Goal: Task Accomplishment & Management: Manage account settings

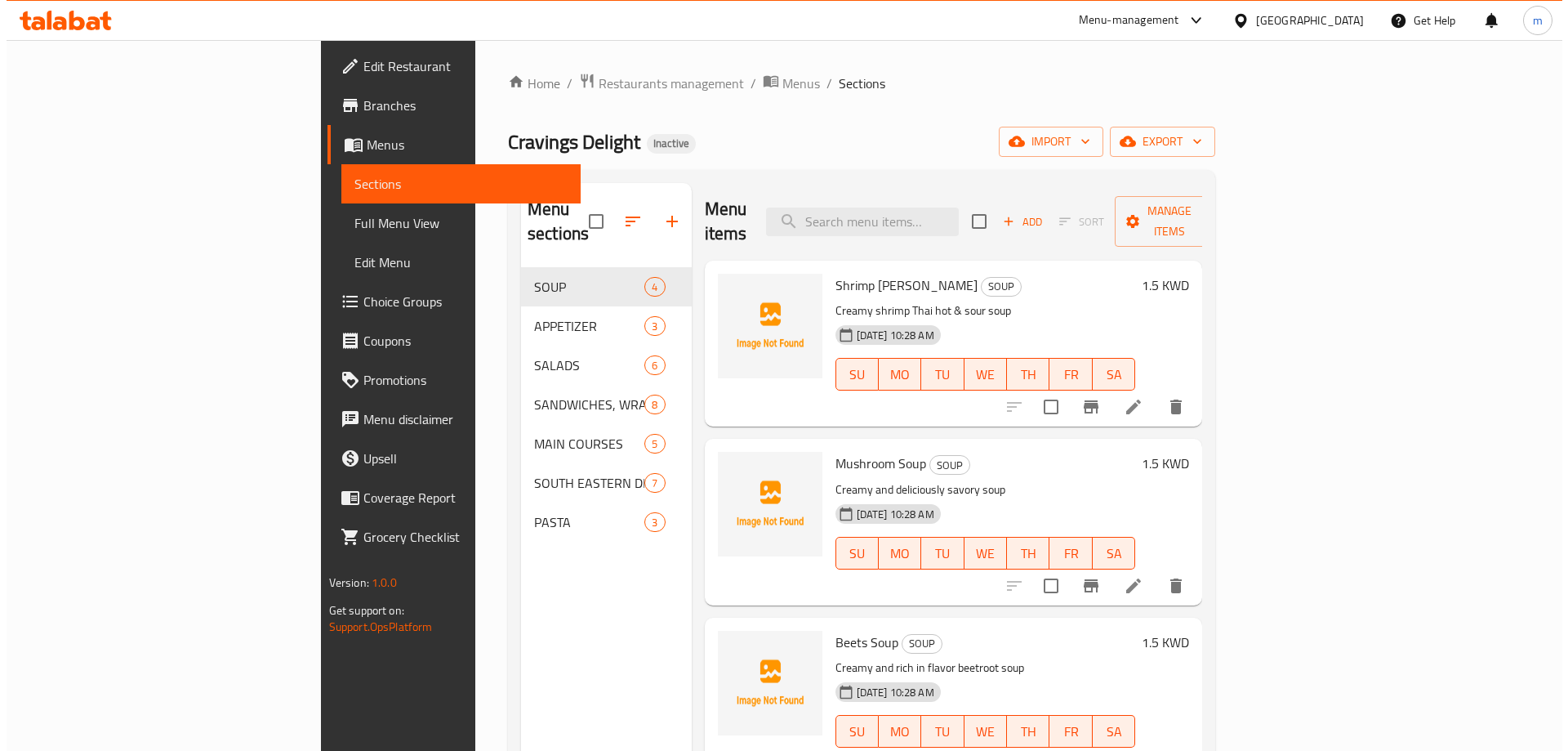
scroll to position [4, 0]
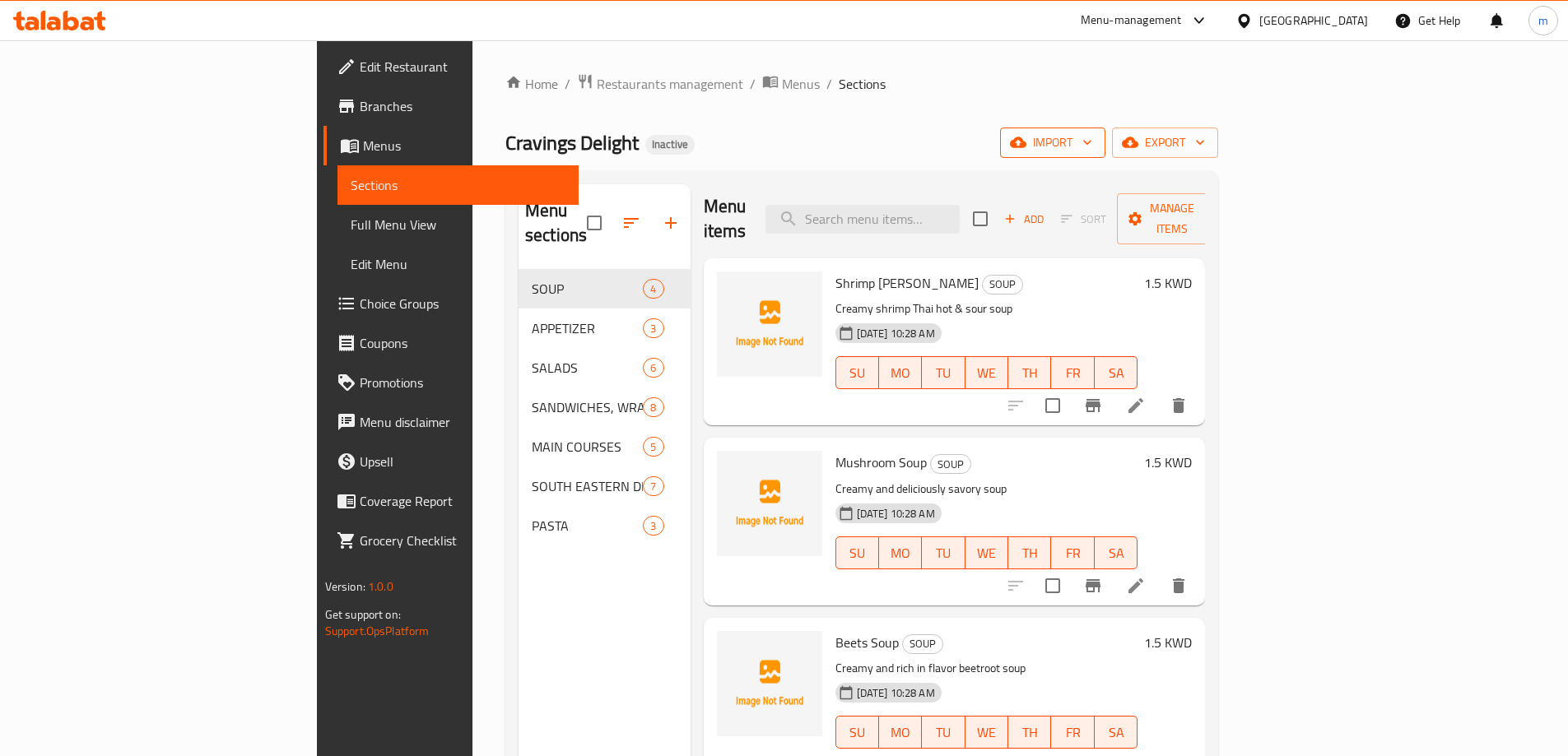
click at [1105, 130] on button "import" at bounding box center [1052, 142] width 105 height 30
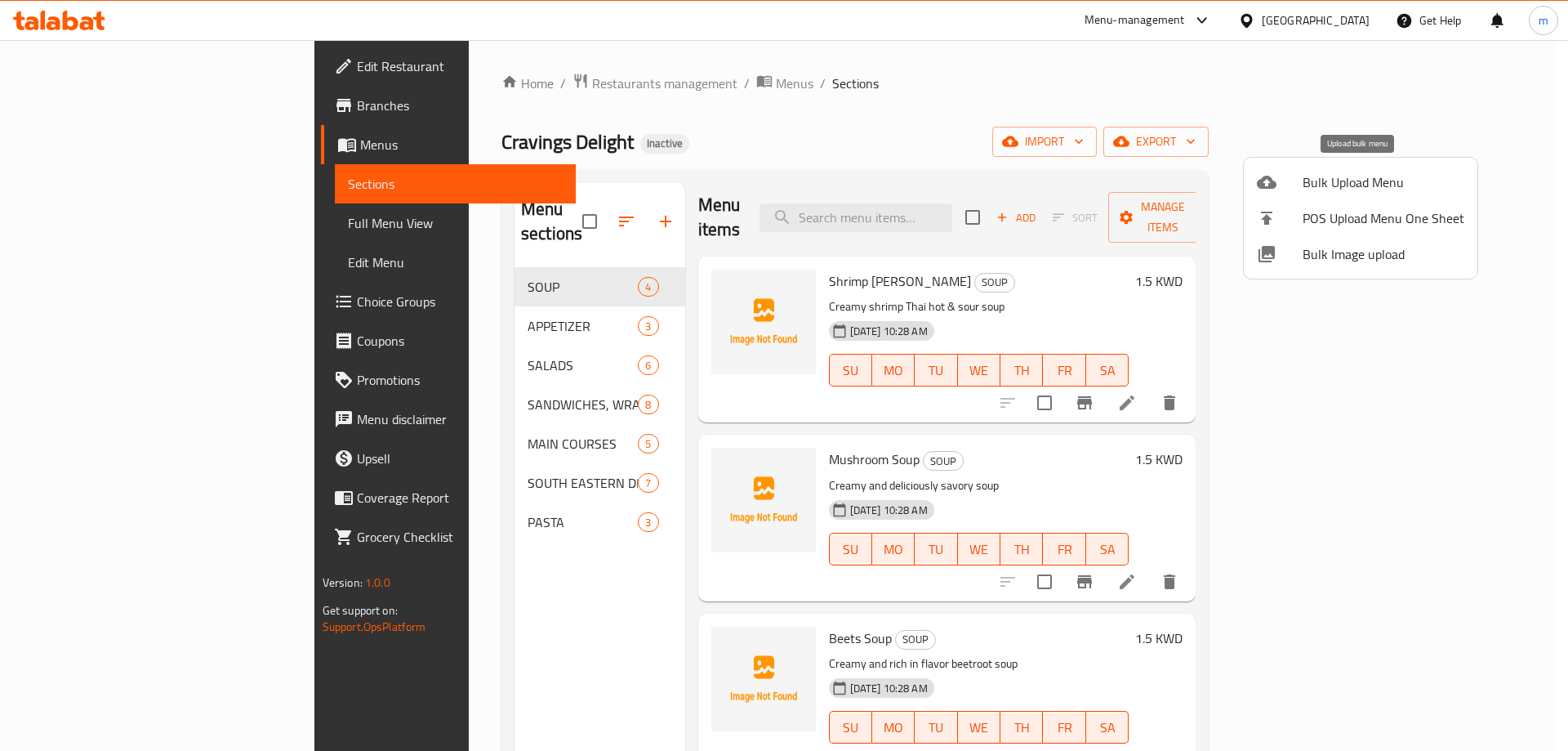
click at [1325, 176] on span "Bulk Upload Menu" at bounding box center [1383, 182] width 161 height 19
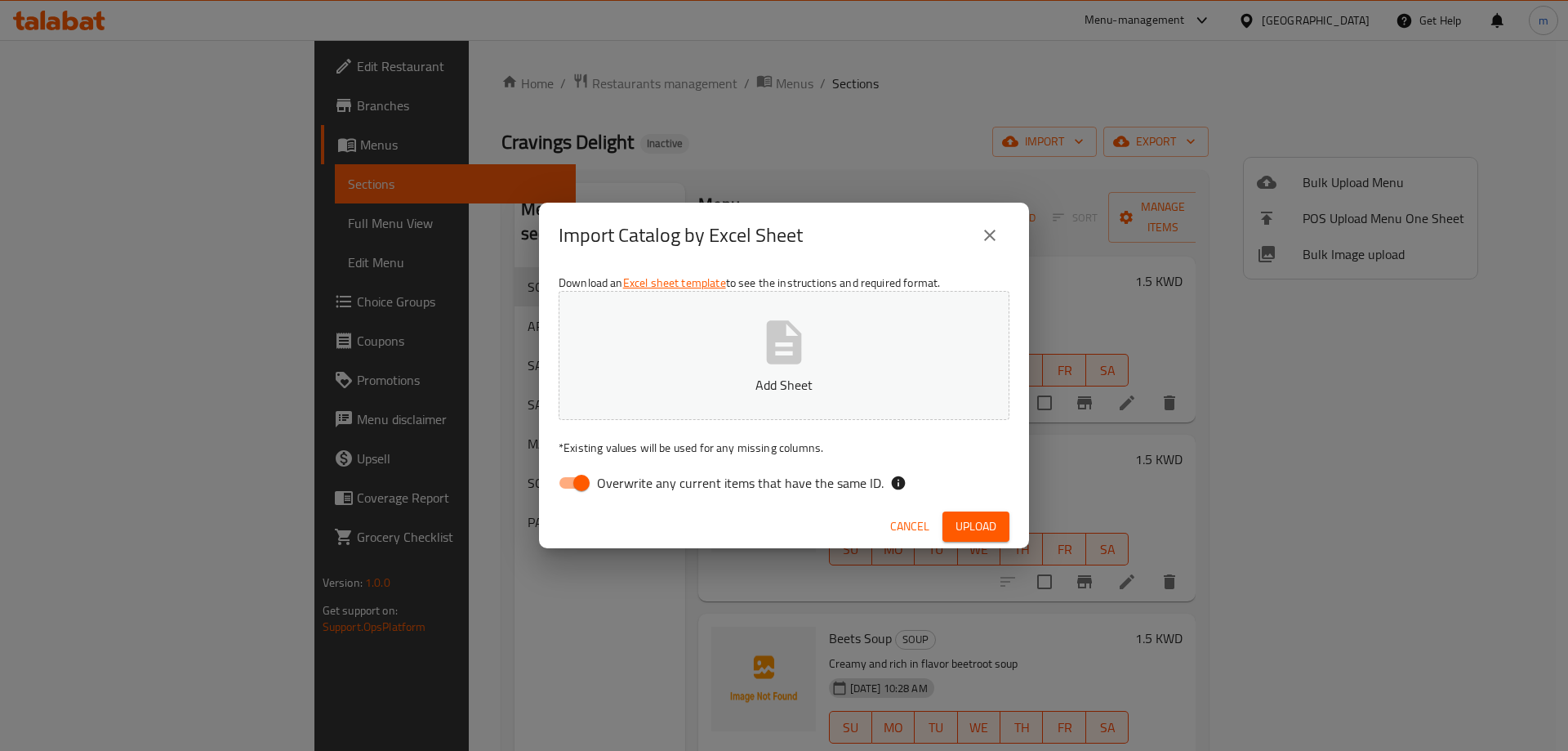
click at [564, 474] on input "Overwrite any current items that have the same ID." at bounding box center [581, 482] width 93 height 31
checkbox input "false"
click at [986, 532] on span "Upload" at bounding box center [976, 527] width 41 height 20
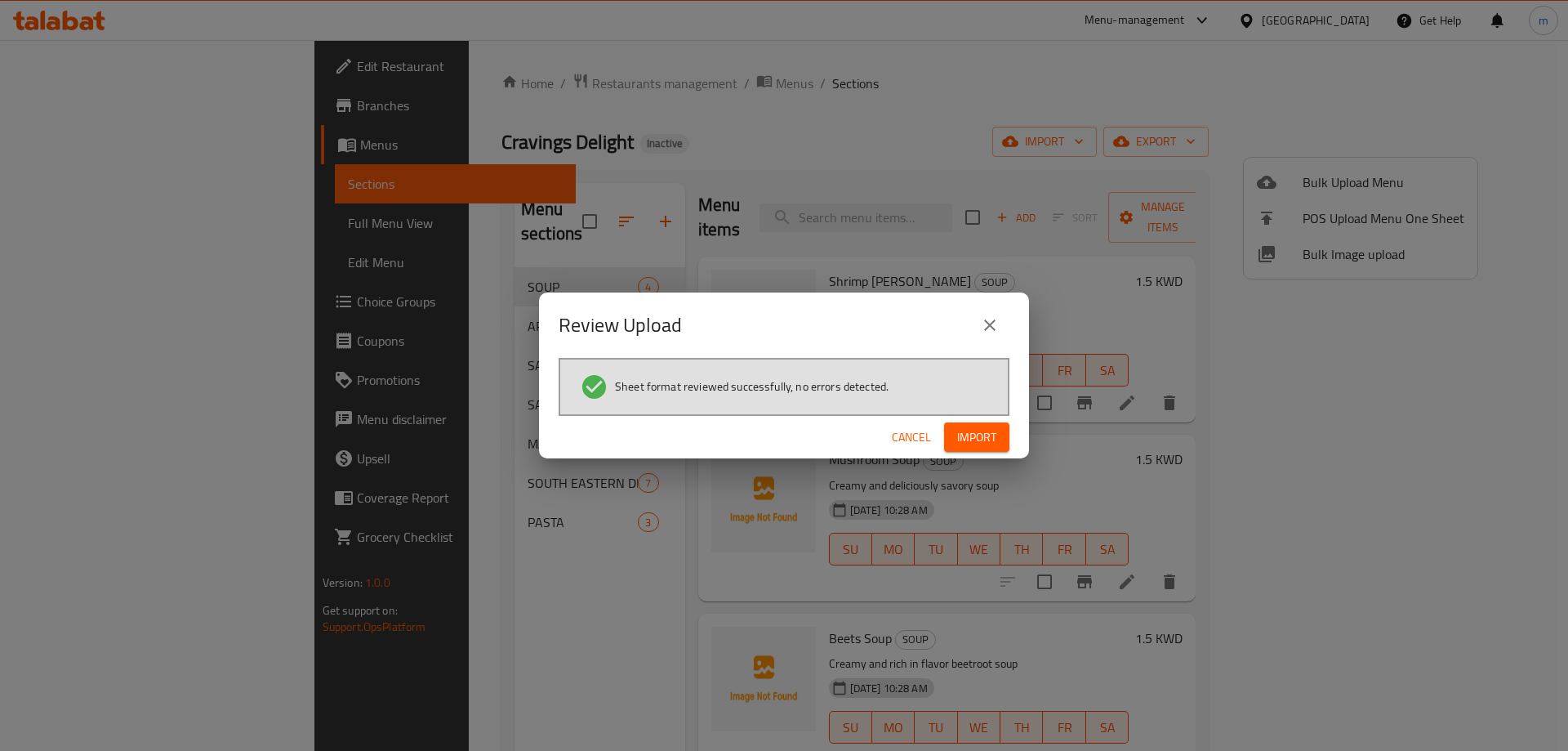
click at [983, 446] on span "Import" at bounding box center [976, 438] width 39 height 20
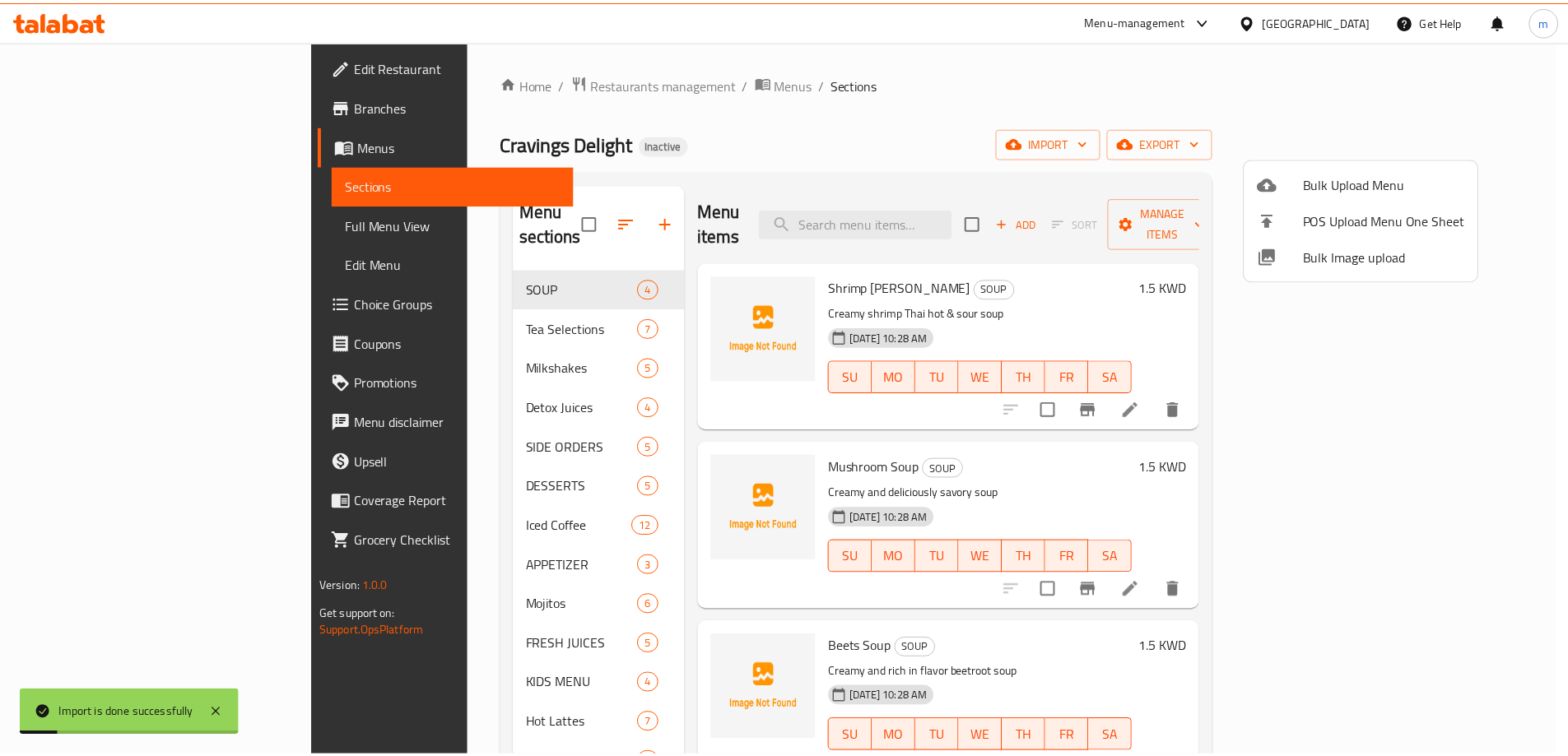
scroll to position [0, 0]
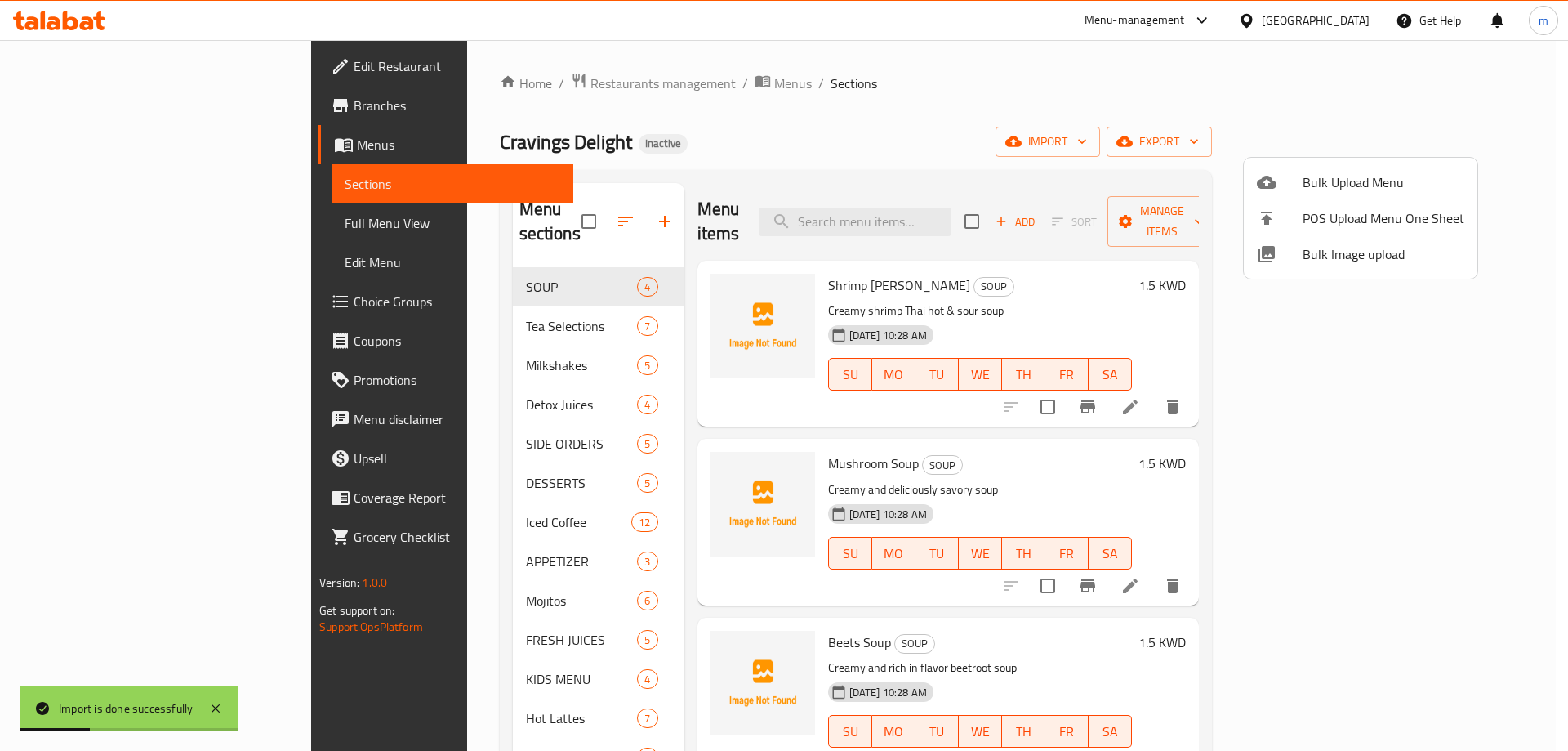
click at [103, 318] on div at bounding box center [784, 375] width 1568 height 751
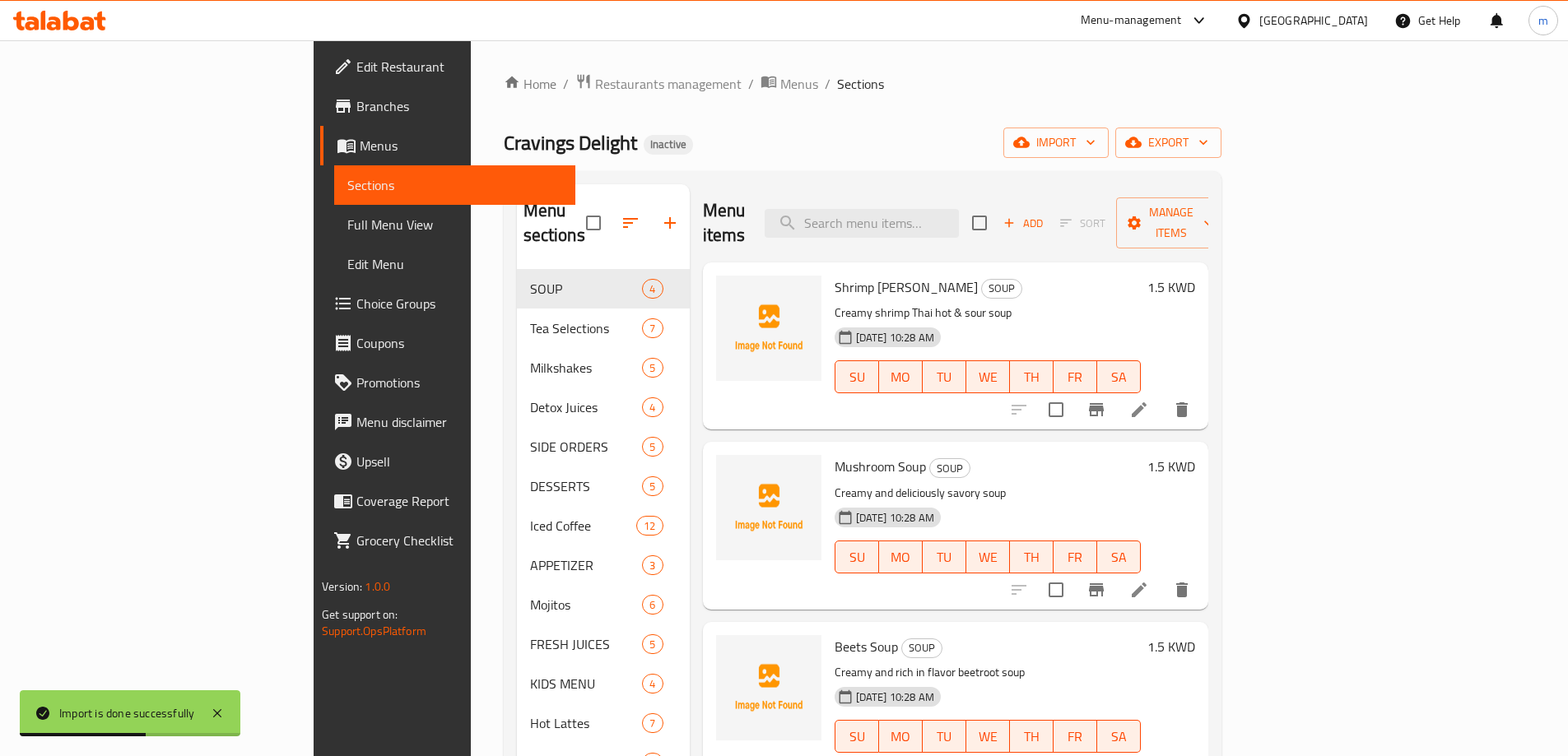
click at [357, 308] on span "Choice Groups" at bounding box center [459, 303] width 206 height 19
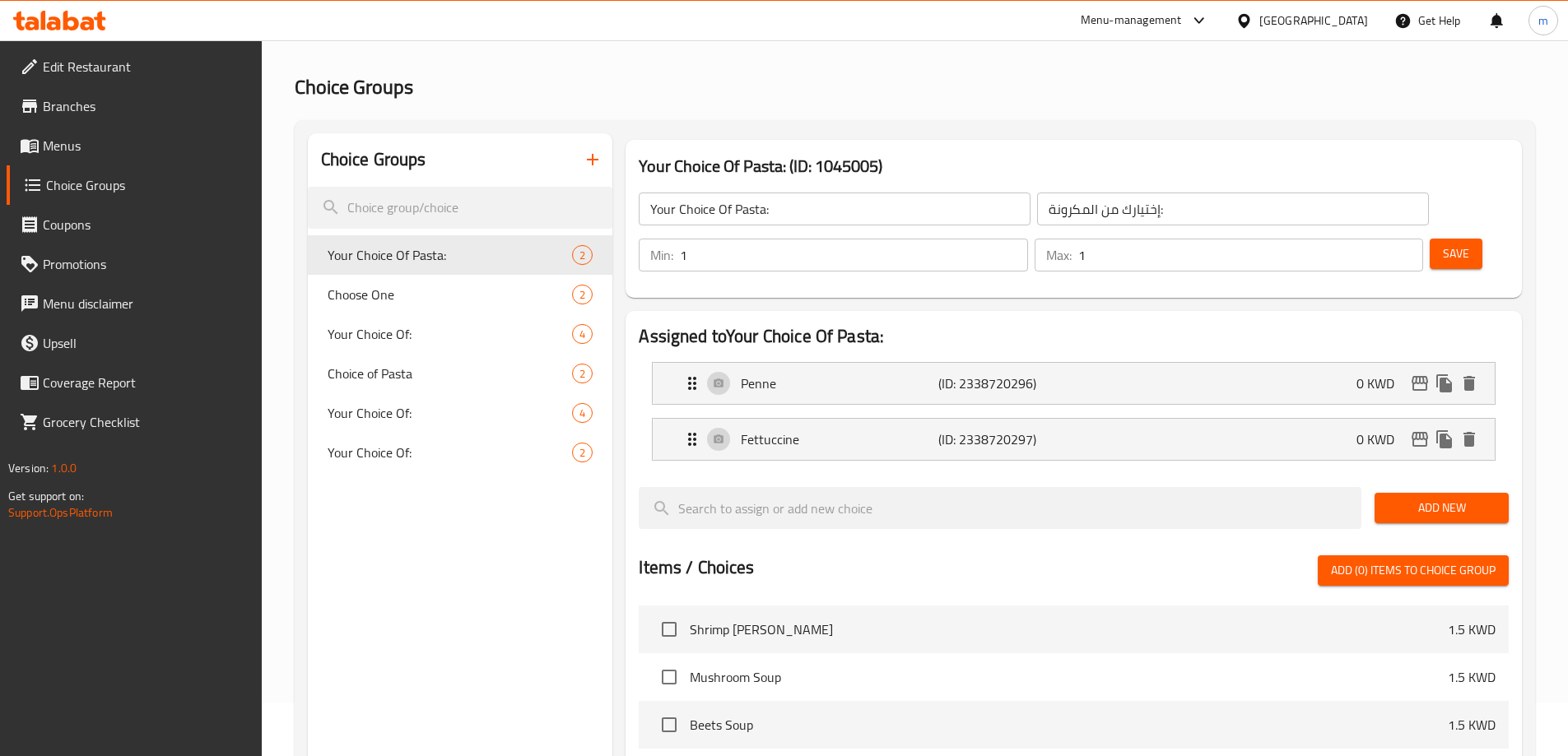
scroll to position [83, 0]
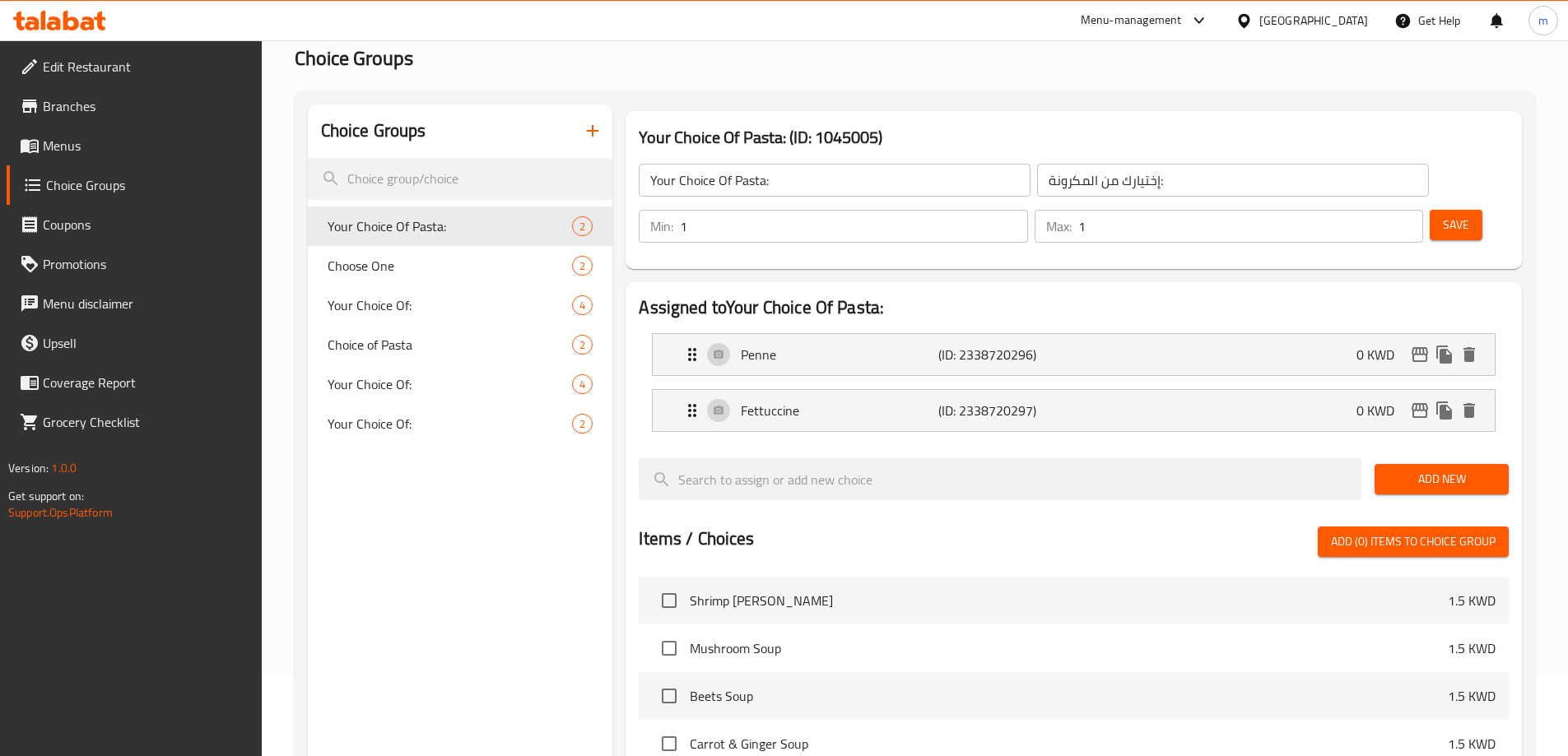
click at [599, 126] on icon "button" at bounding box center [592, 131] width 19 height 19
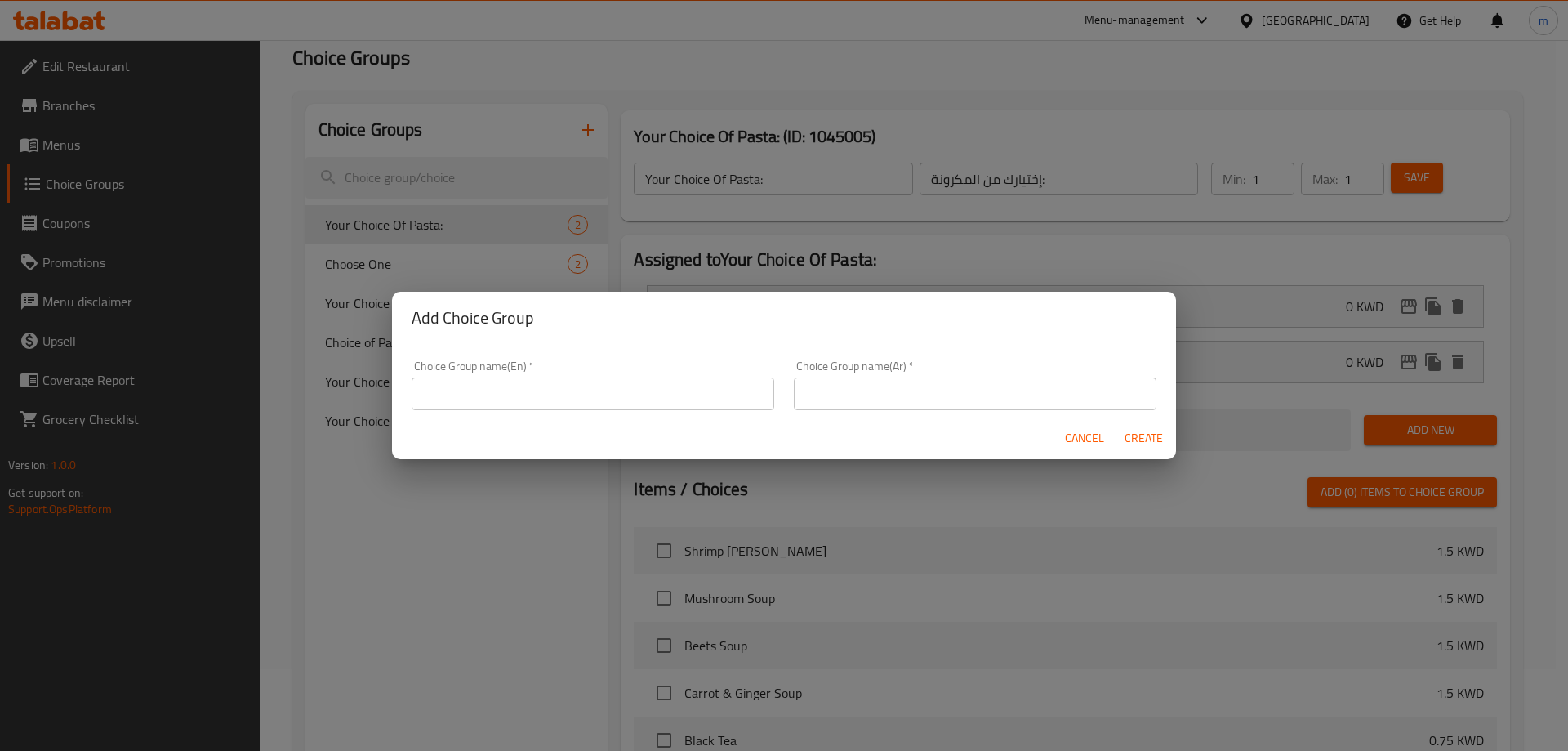
click at [599, 407] on input "text" at bounding box center [592, 394] width 362 height 33
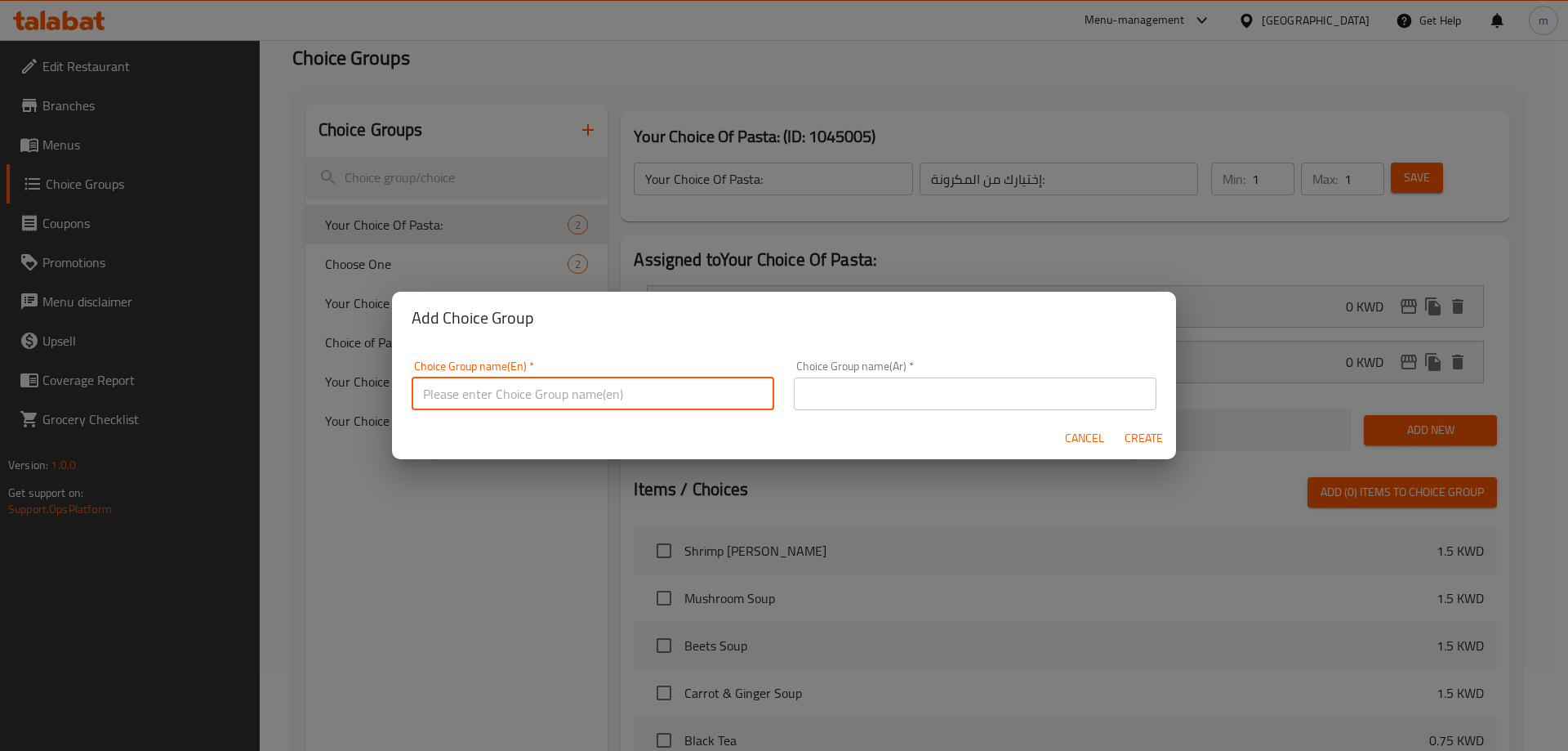
click at [616, 389] on input "text" at bounding box center [592, 394] width 362 height 33
type input "a"
type input "y"
type input "extras"
click at [803, 394] on input "text" at bounding box center [975, 394] width 362 height 33
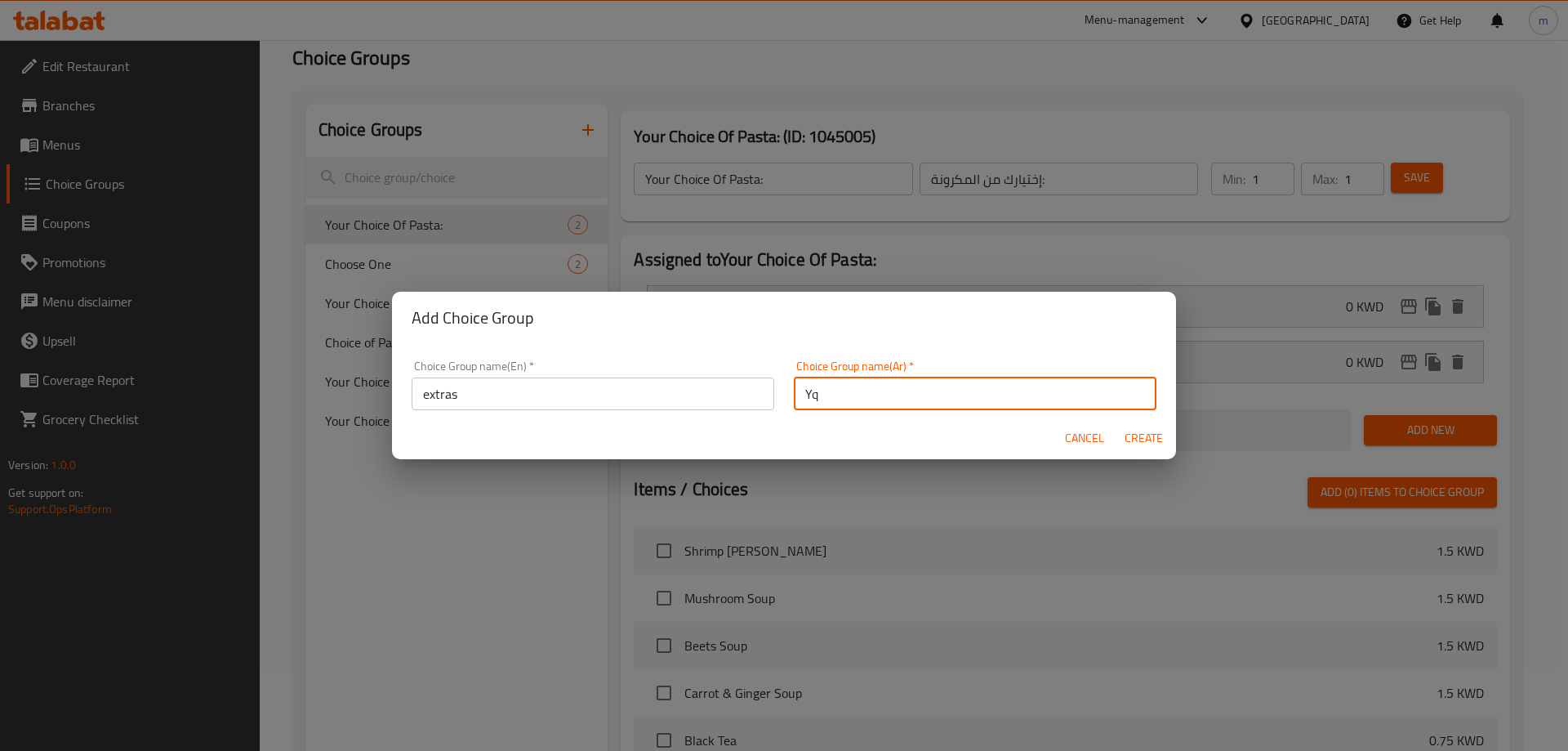
type input "Y"
type input "إضافات"
click at [1134, 431] on span "Create" at bounding box center [1143, 439] width 39 height 20
type input "extras"
type input "إضافات"
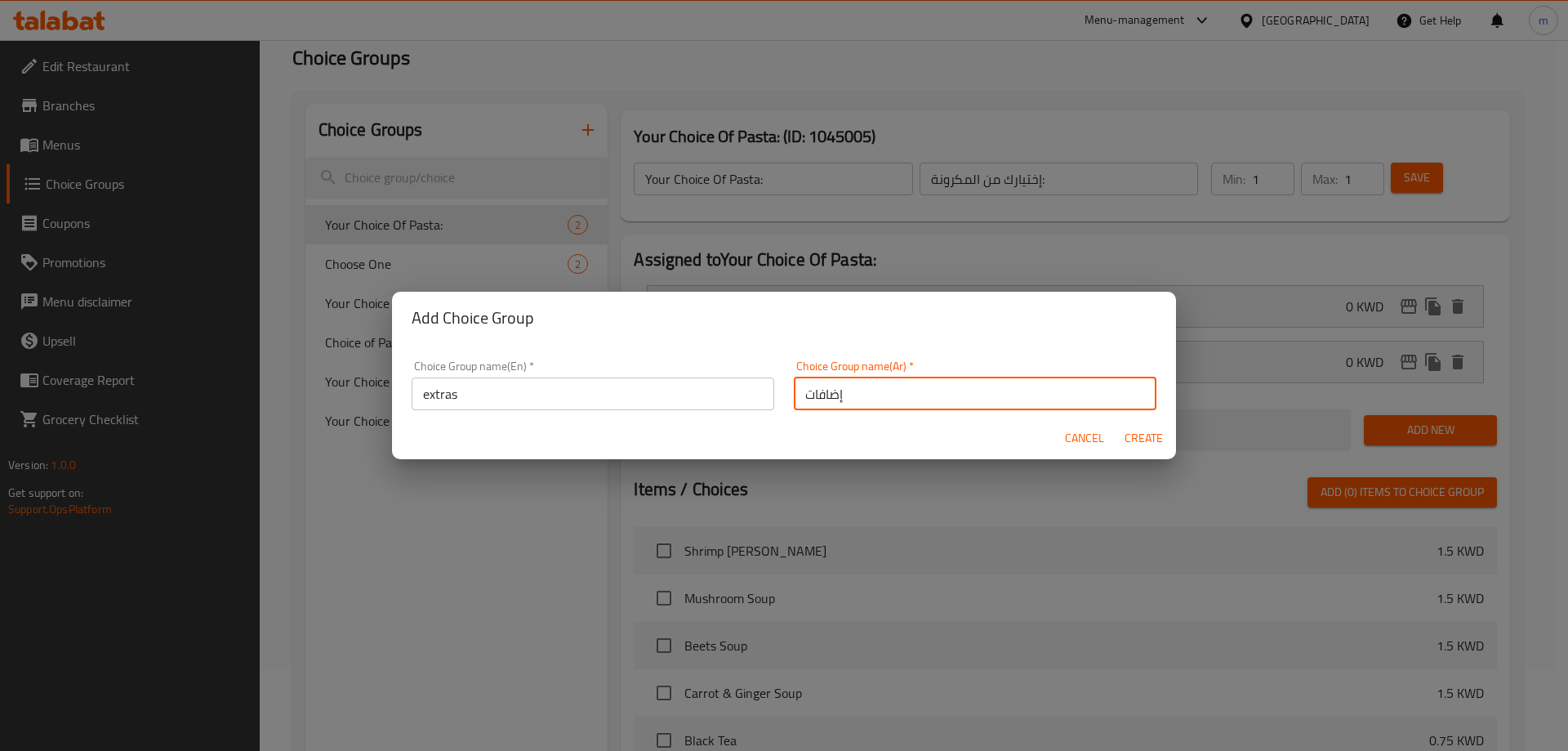
type input "0"
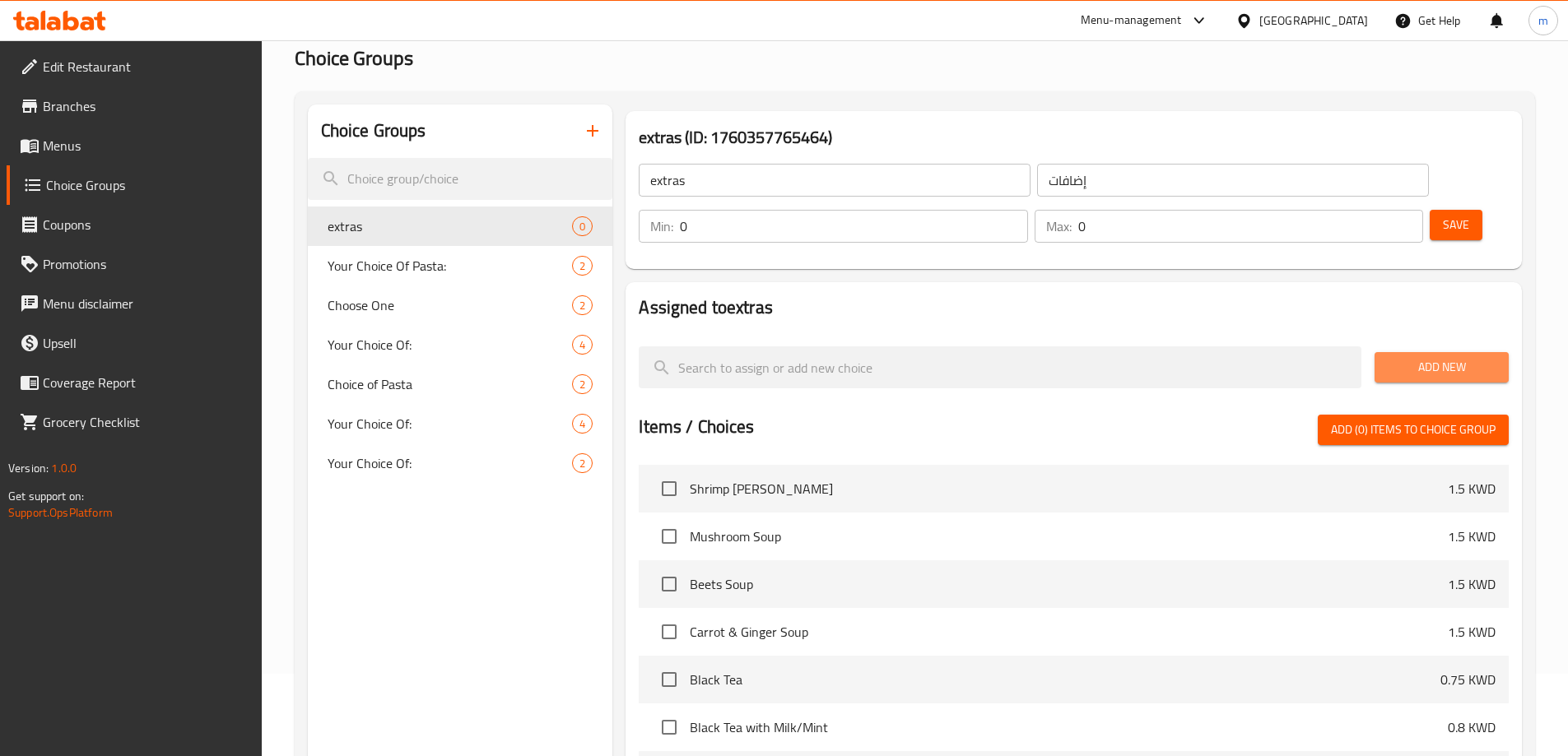
click at [1417, 357] on span "Add New" at bounding box center [1442, 367] width 108 height 20
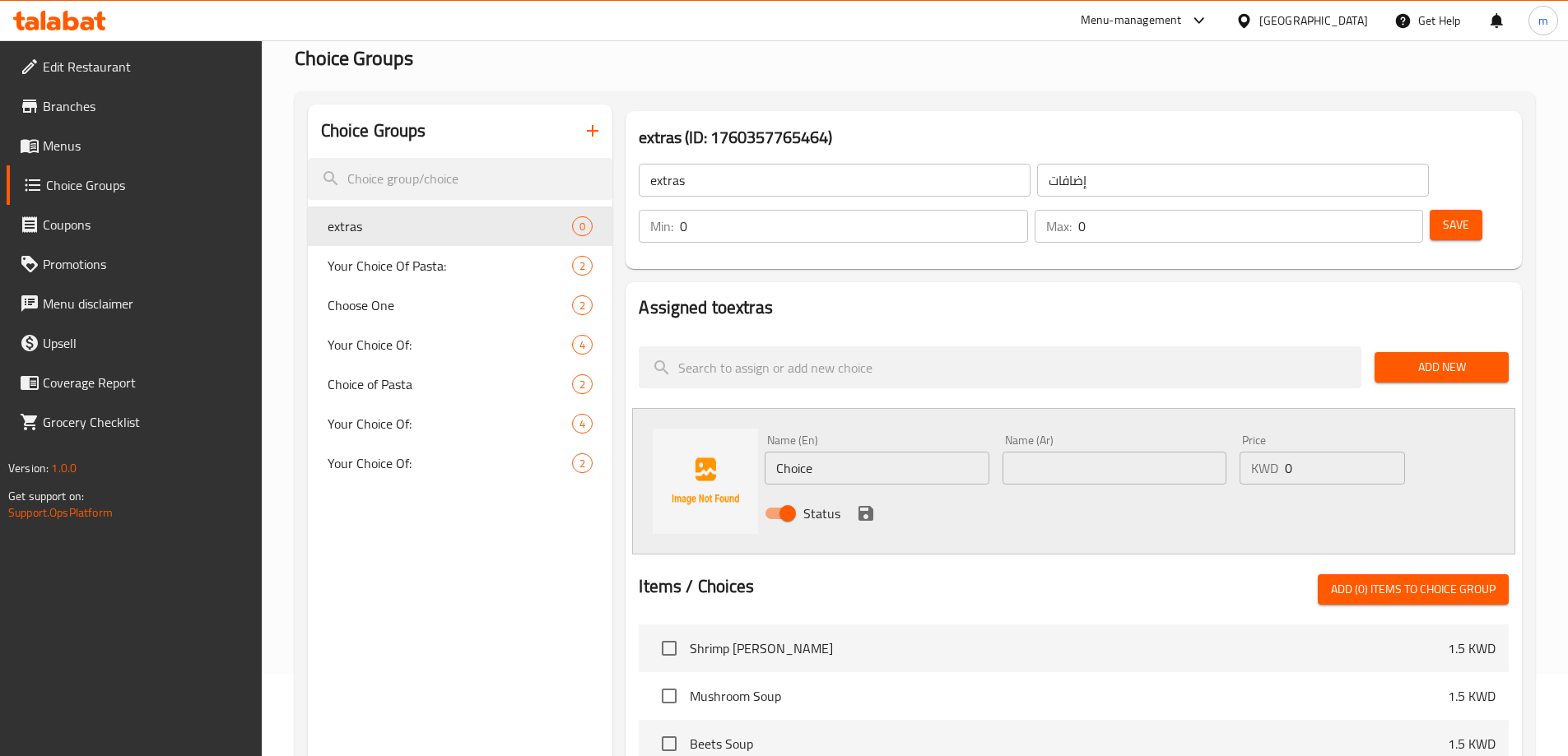
click at [847, 452] on input "Choice" at bounding box center [877, 468] width 224 height 33
paste input "Syrup"
type input "Syrup"
click at [1092, 452] on input "text" at bounding box center [1114, 468] width 224 height 33
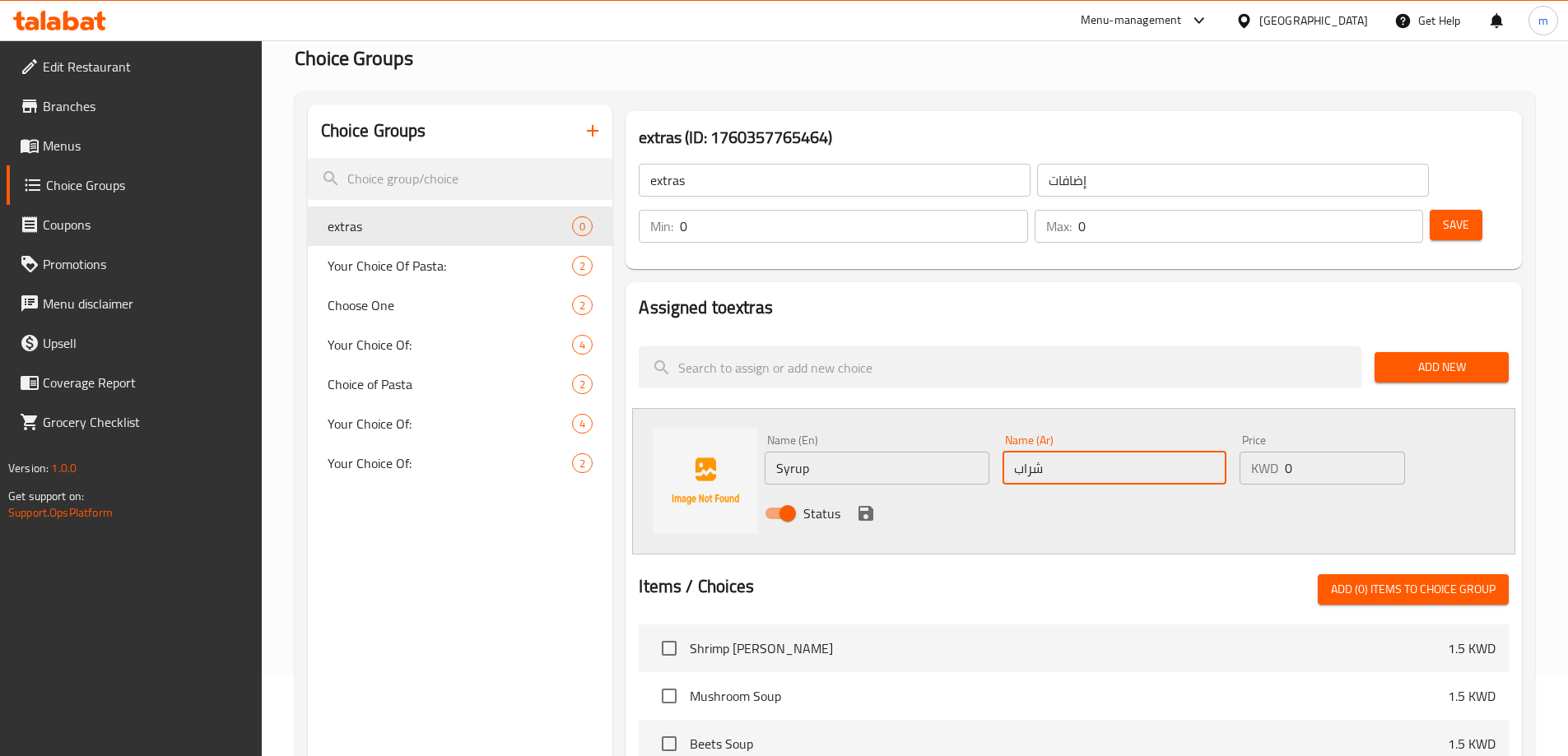
type input "شراب"
click at [1334, 452] on input "0" at bounding box center [1345, 468] width 120 height 33
paste input ".350"
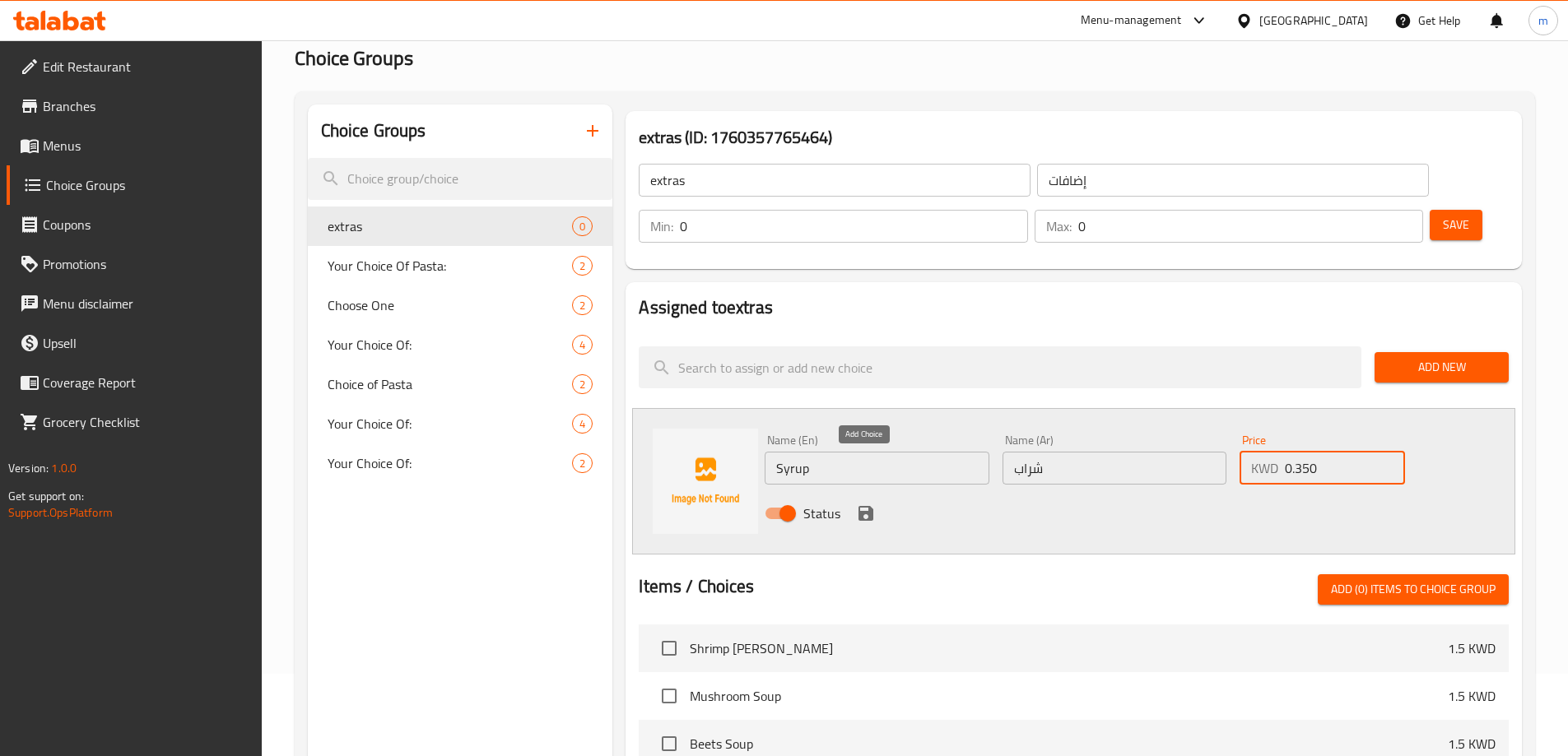
type input "0.350"
click at [856, 501] on button "save" at bounding box center [865, 513] width 24 height 24
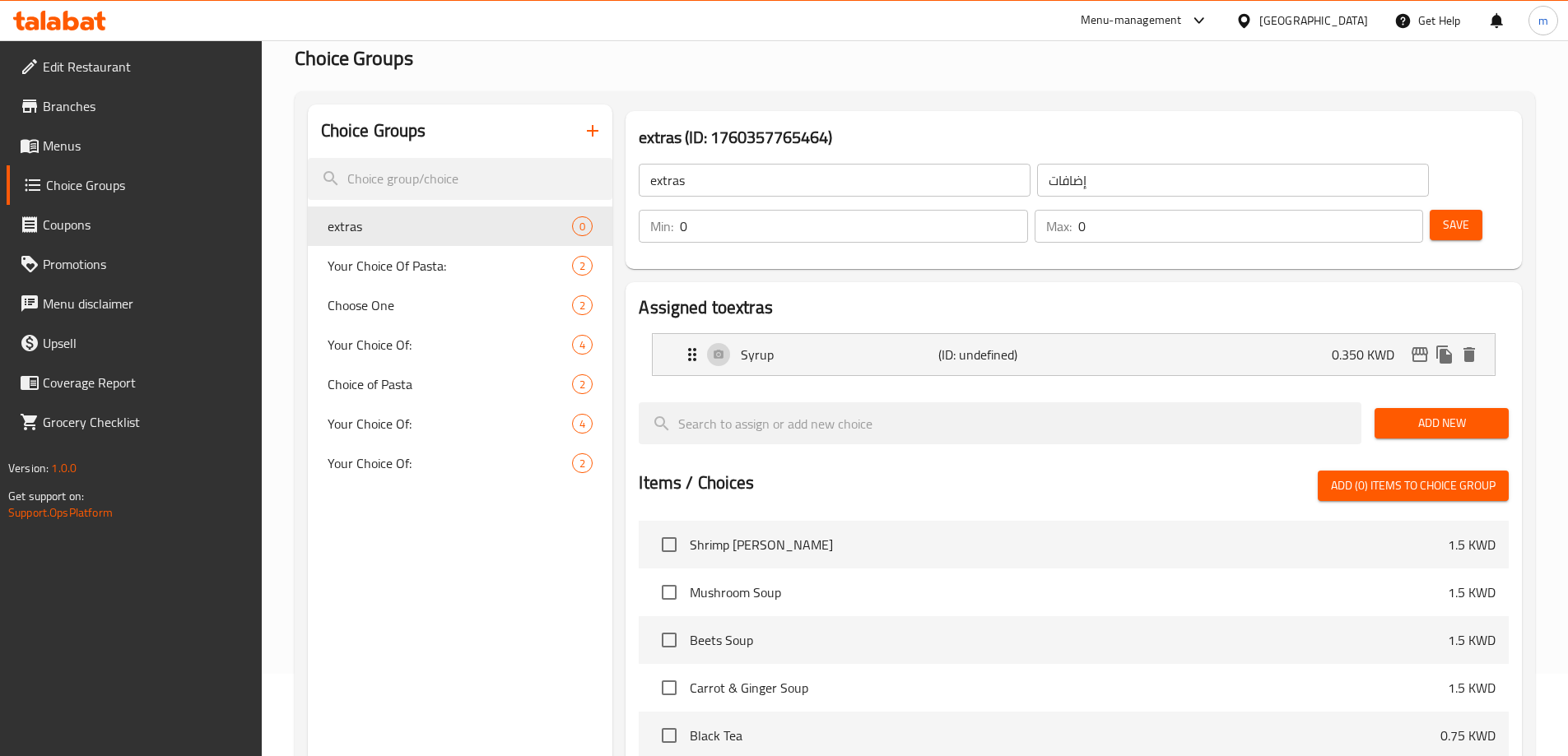
click at [1463, 413] on span "Add New" at bounding box center [1442, 423] width 108 height 20
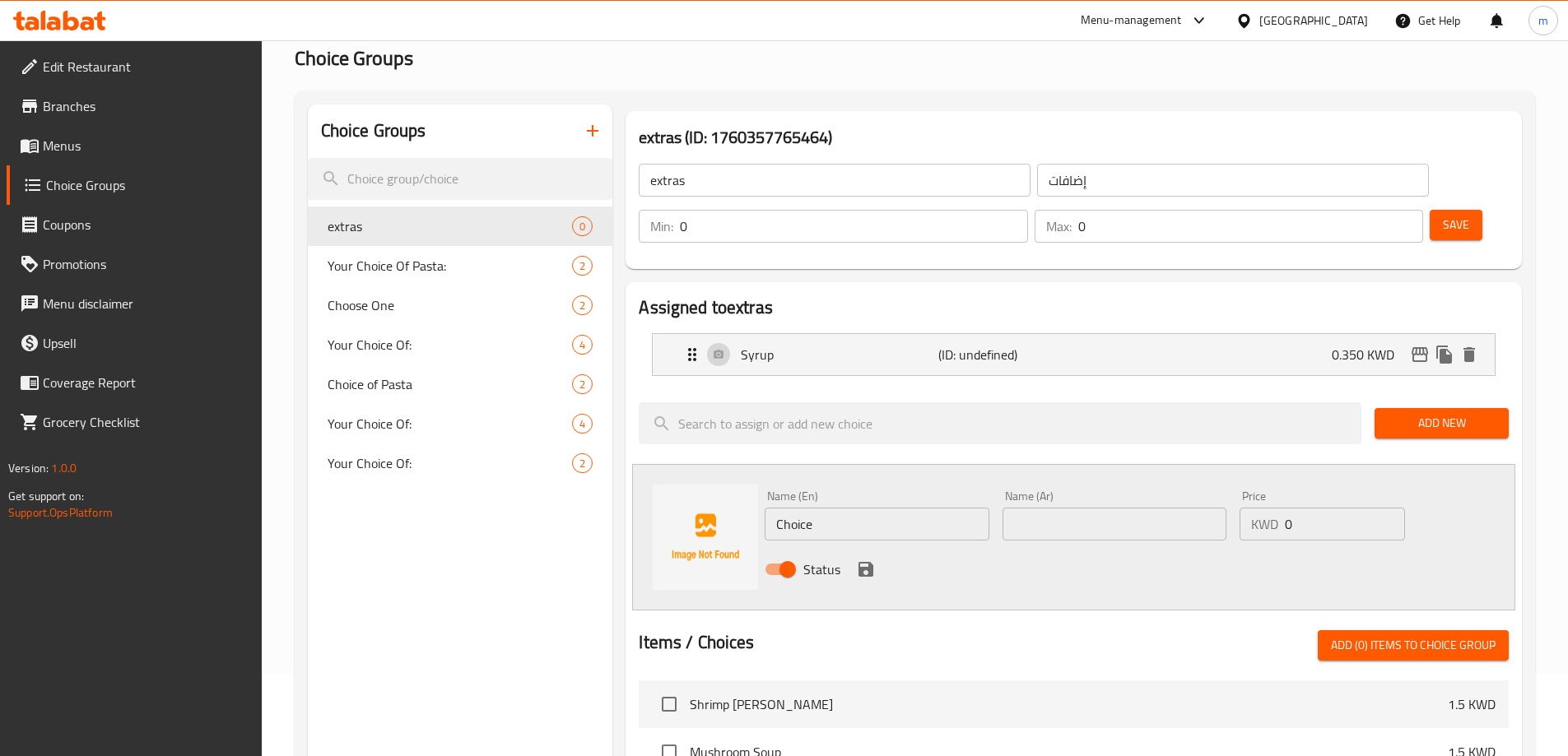
click at [814, 507] on input "Choice" at bounding box center [877, 523] width 224 height 33
paste input "Extra Coffee Shot"
type input "Extra Coffee Shot"
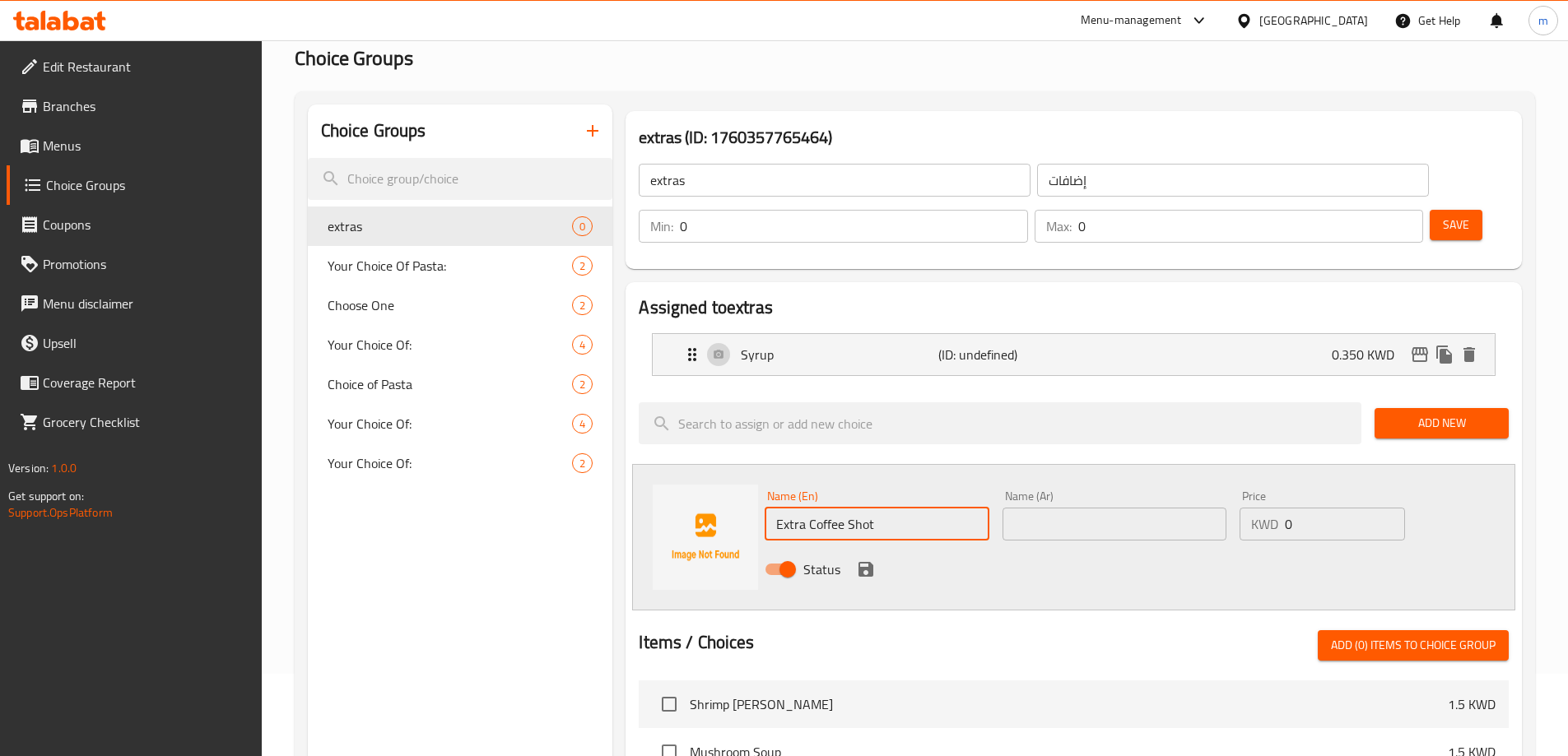
click at [1107, 507] on input "text" at bounding box center [1114, 523] width 224 height 33
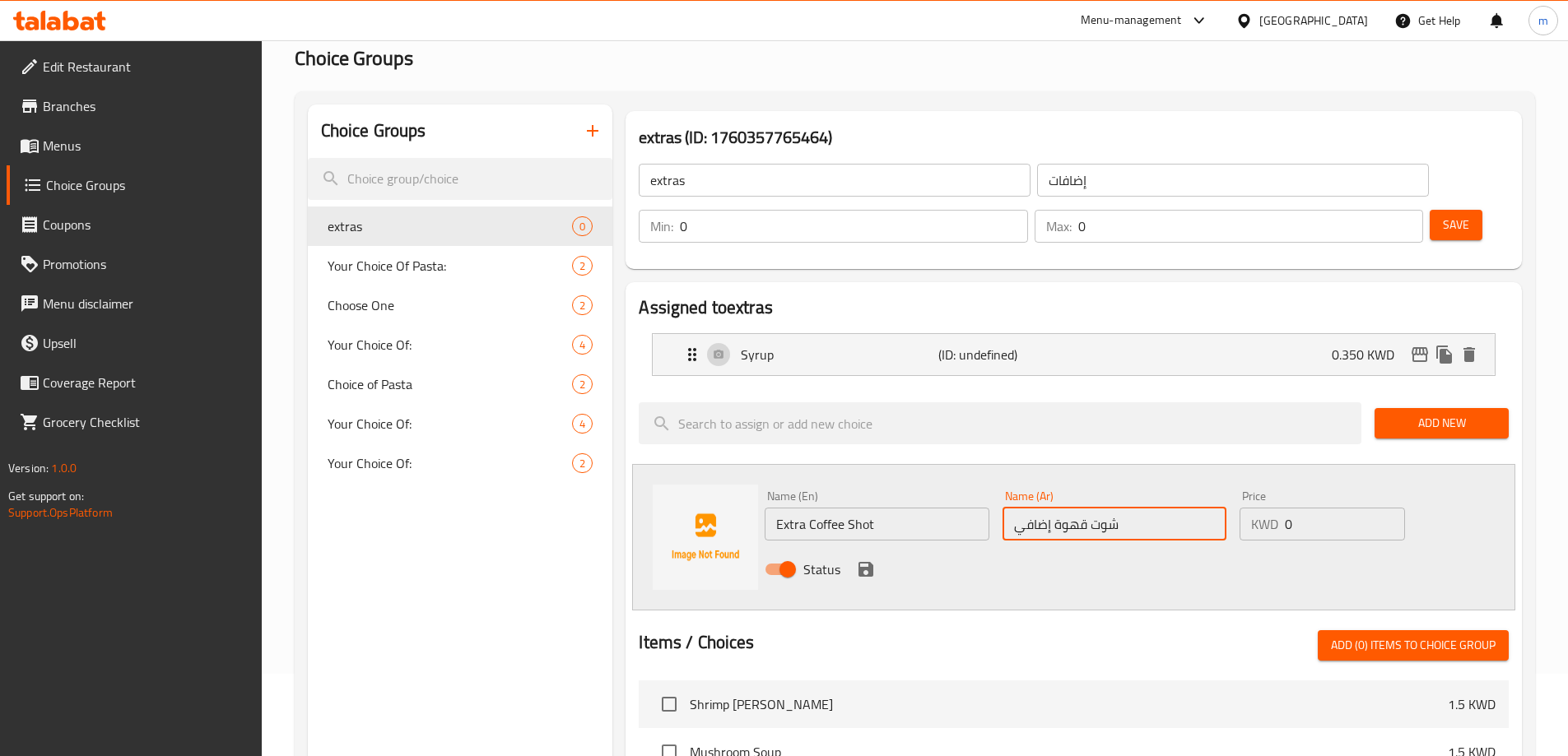
type input "شوت قهوة إضافي"
drag, startPoint x: 1339, startPoint y: 477, endPoint x: 1252, endPoint y: 478, distance: 87.0
click at [1252, 507] on div "KWD 0 Price" at bounding box center [1321, 523] width 164 height 33
paste input ".350"
type input "0.350"
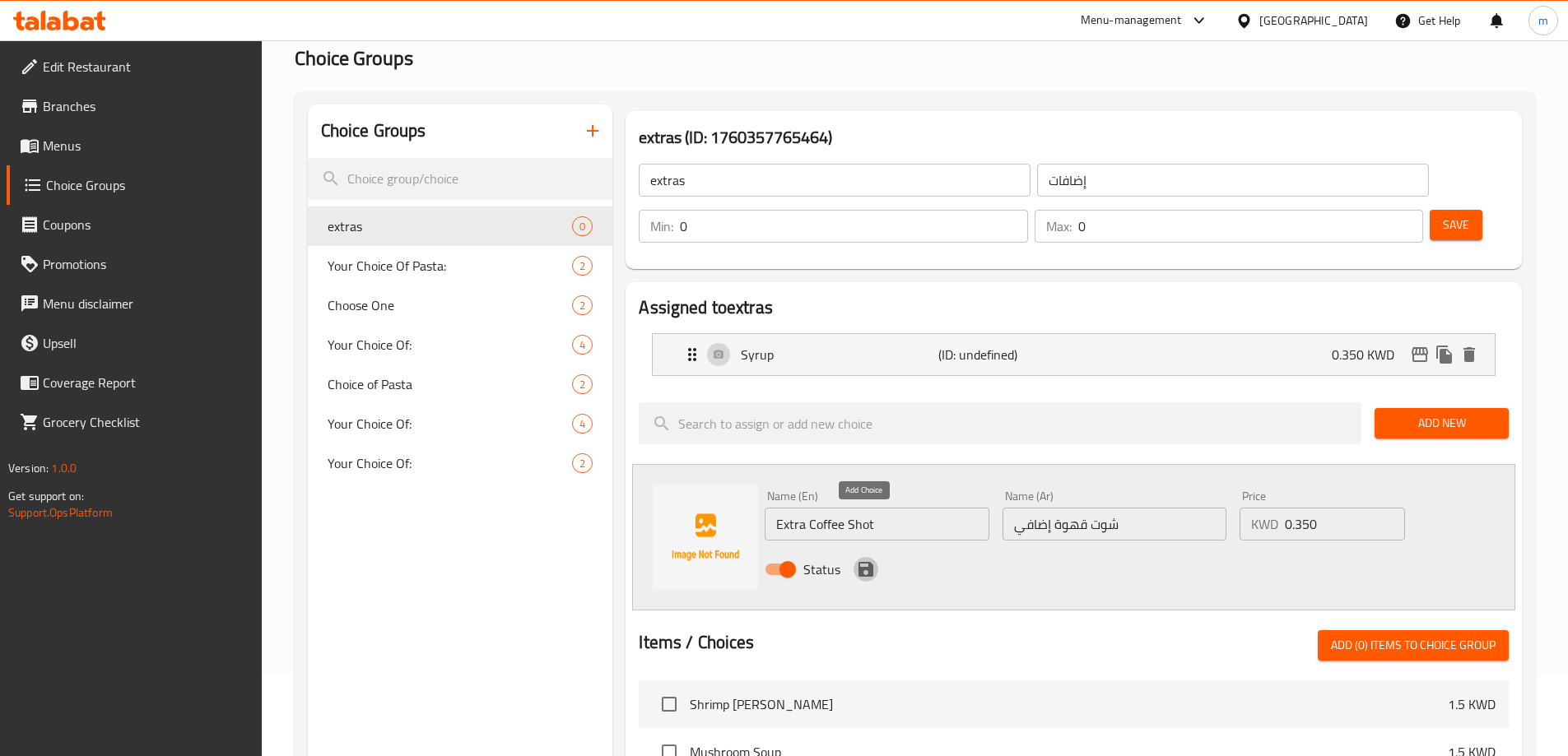
click at [859, 562] on icon "save" at bounding box center [866, 570] width 15 height 15
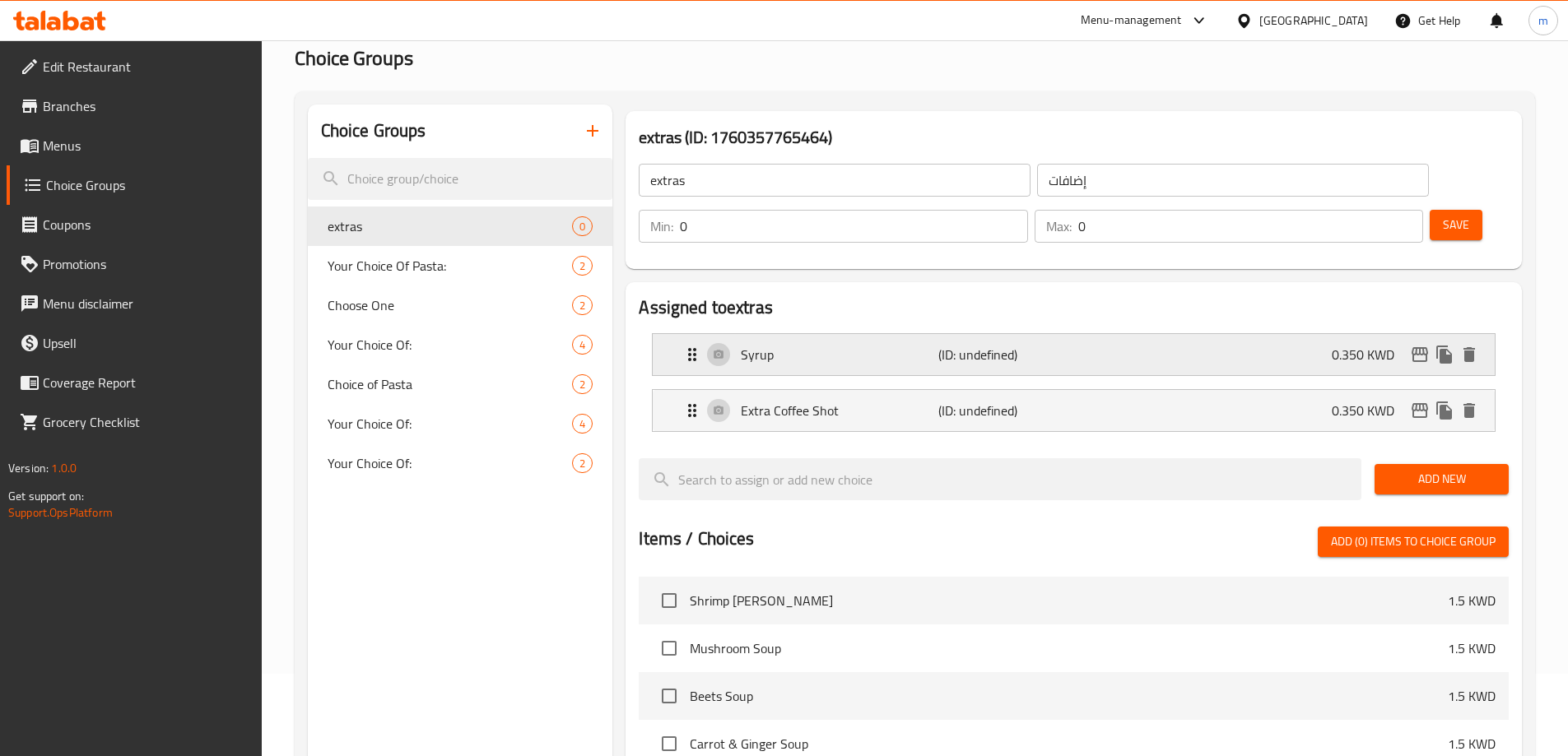
click at [1089, 334] on div "Syrup (ID: undefined) 0.350 KWD" at bounding box center [1078, 354] width 792 height 41
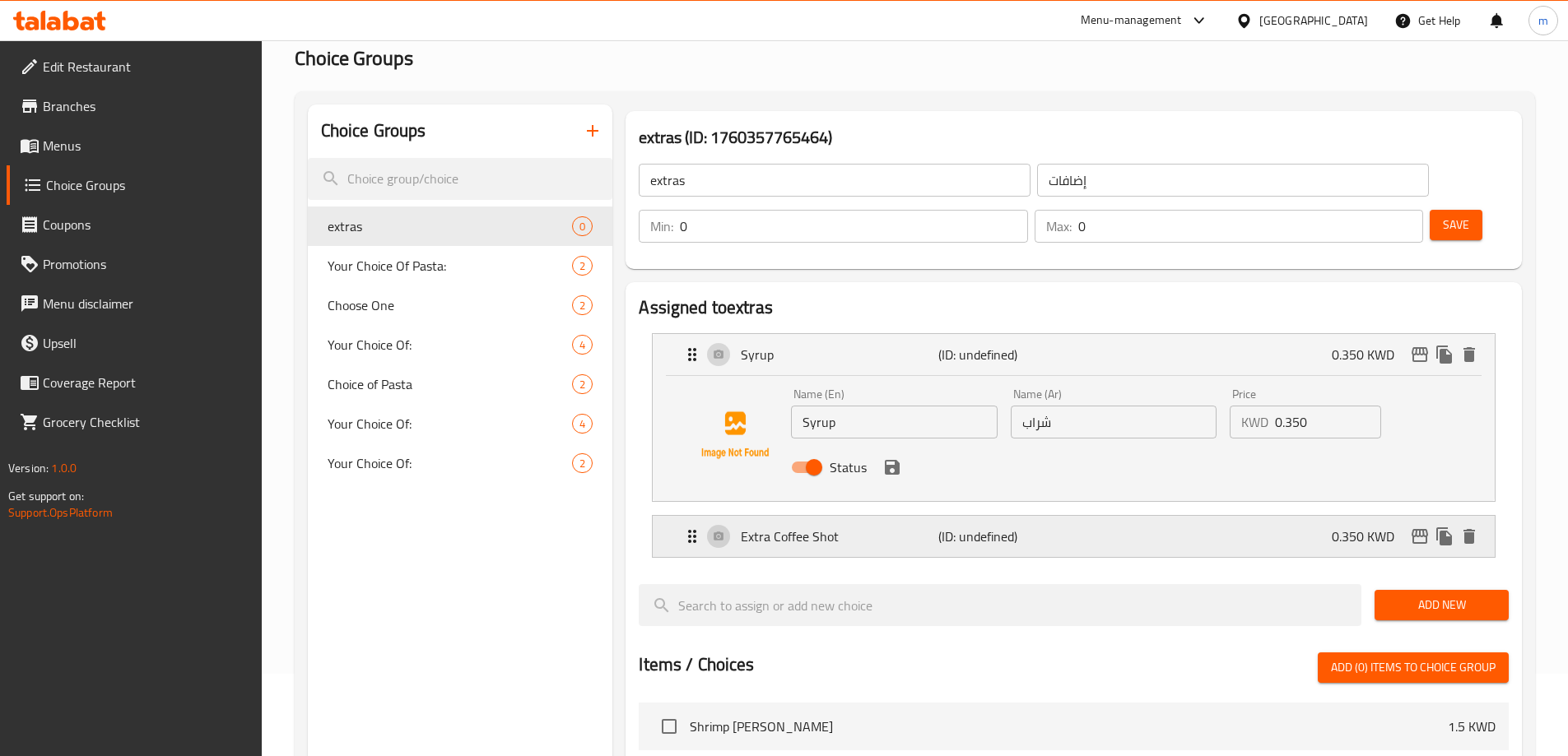
click at [1065, 516] on div "Extra Coffee Shot (ID: undefined) 0.350 KWD" at bounding box center [1078, 536] width 792 height 41
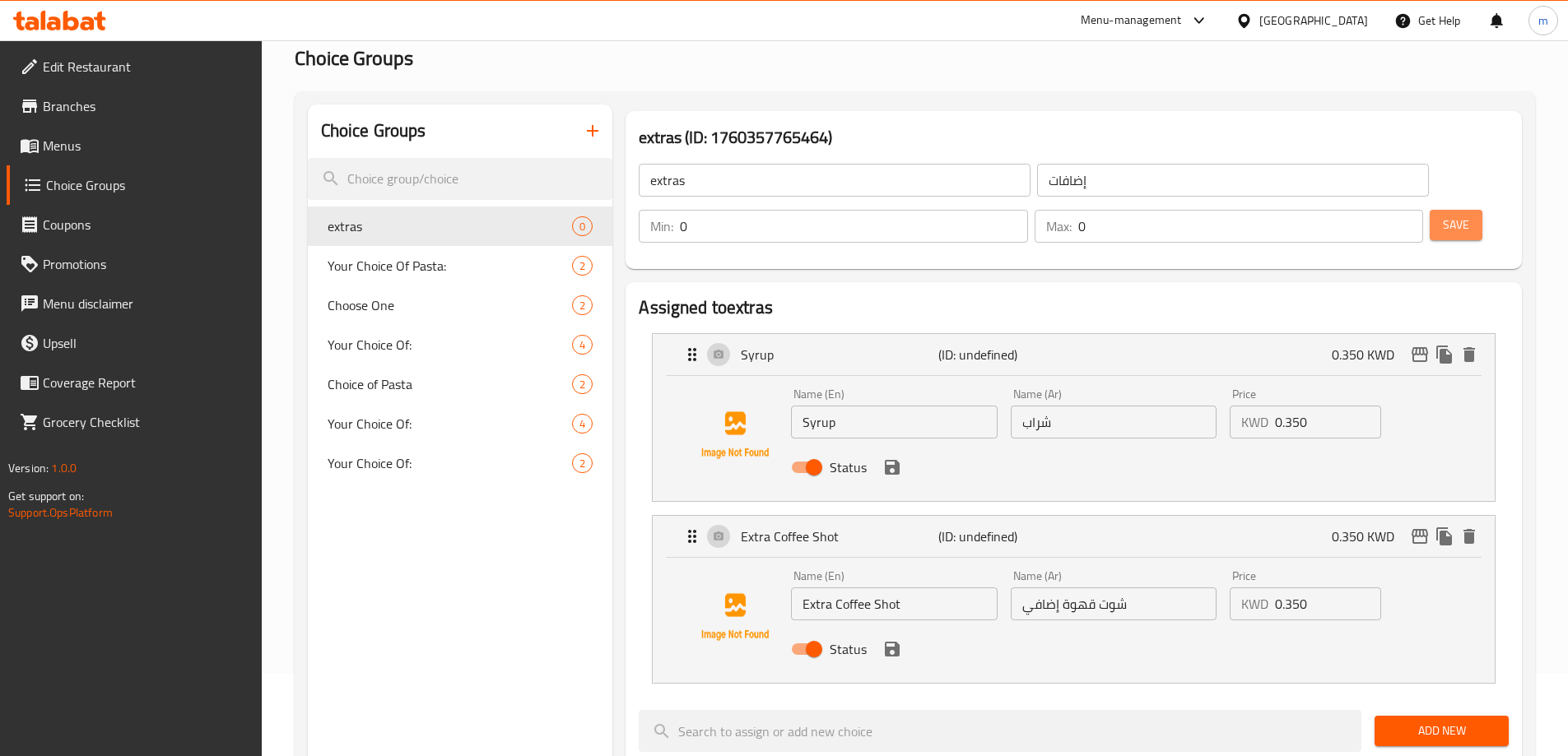
click at [1442, 215] on span "Save" at bounding box center [1455, 225] width 26 height 20
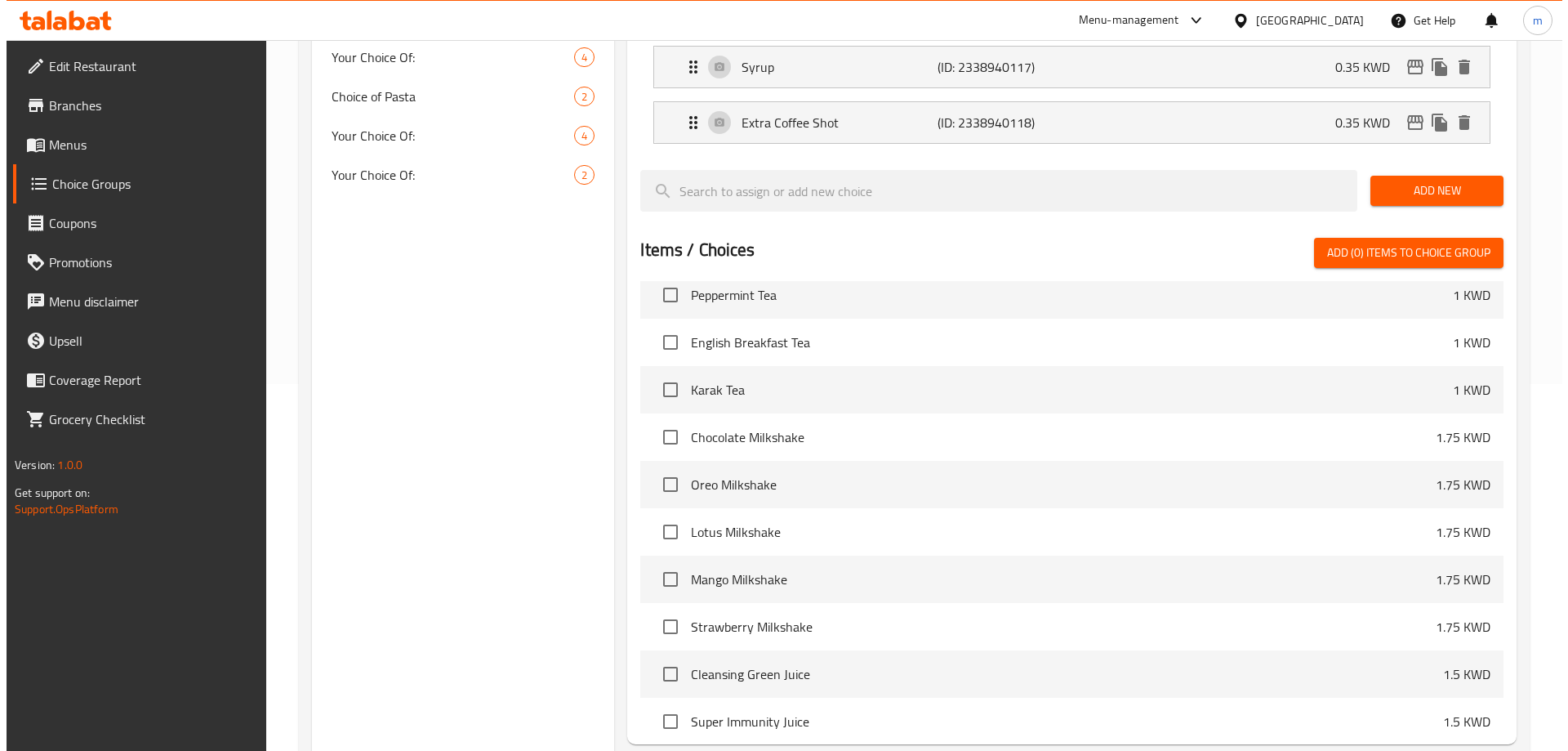
scroll to position [481, 0]
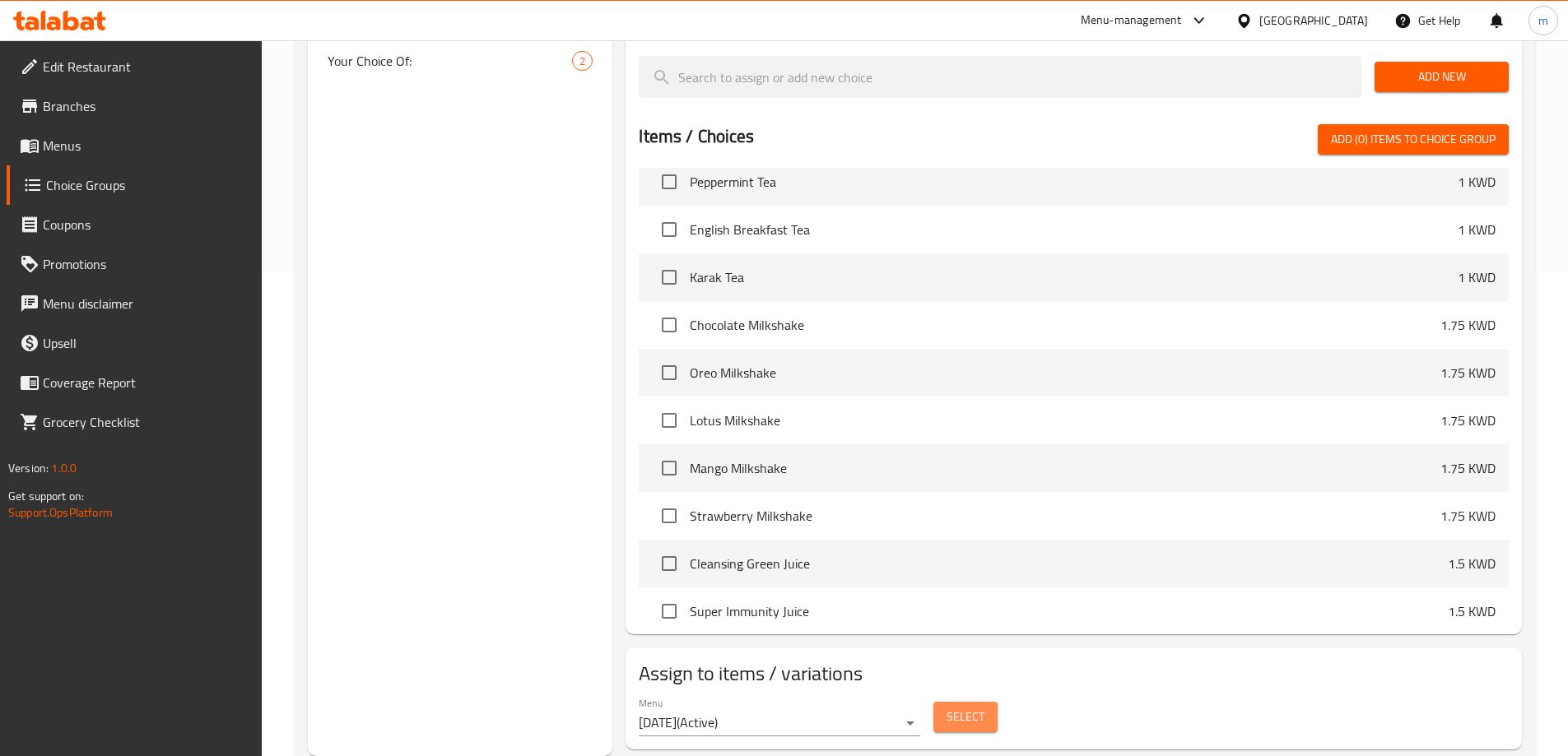
click at [971, 707] on span "Select" at bounding box center [965, 717] width 38 height 20
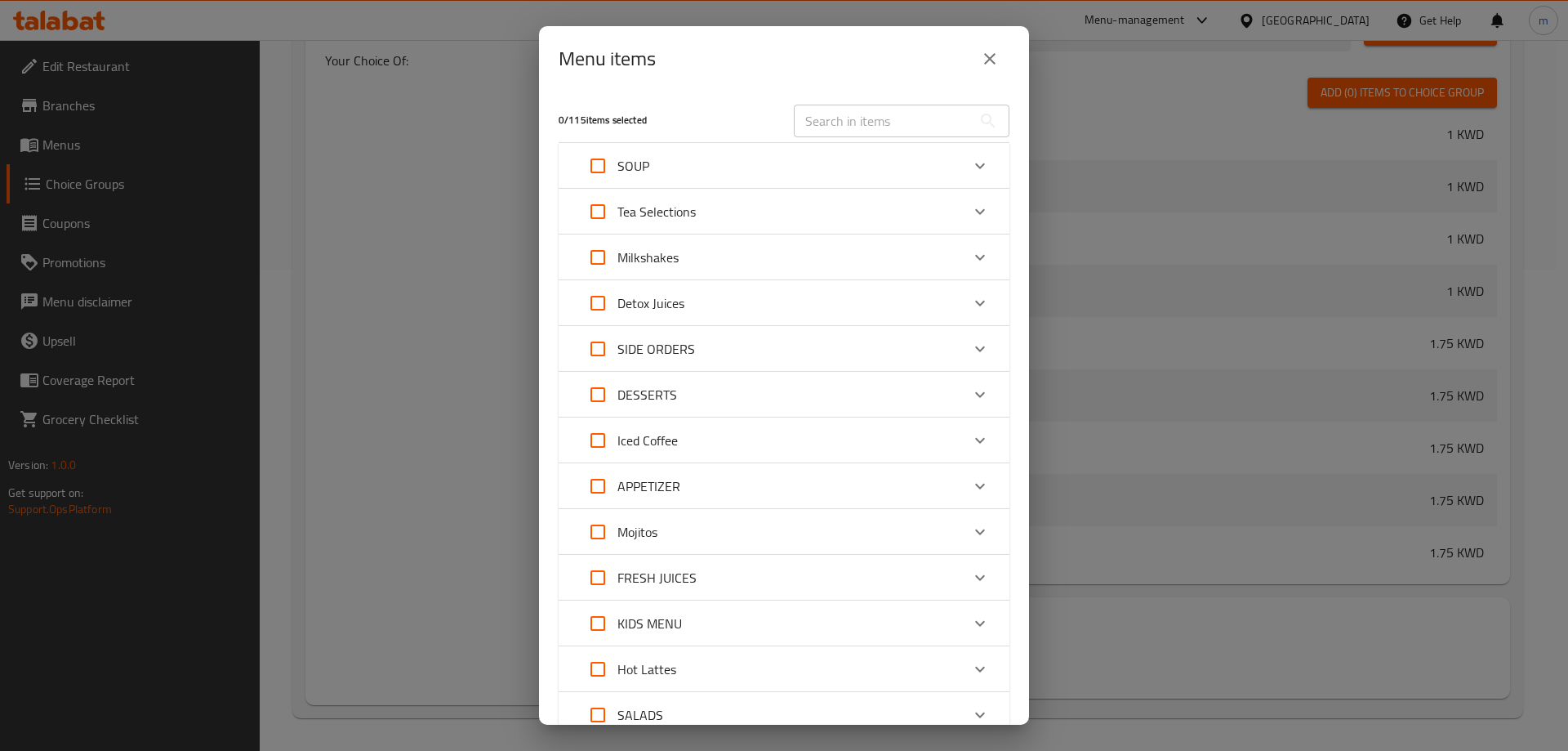
click at [634, 436] on p "Iced Coffee" at bounding box center [648, 440] width 60 height 19
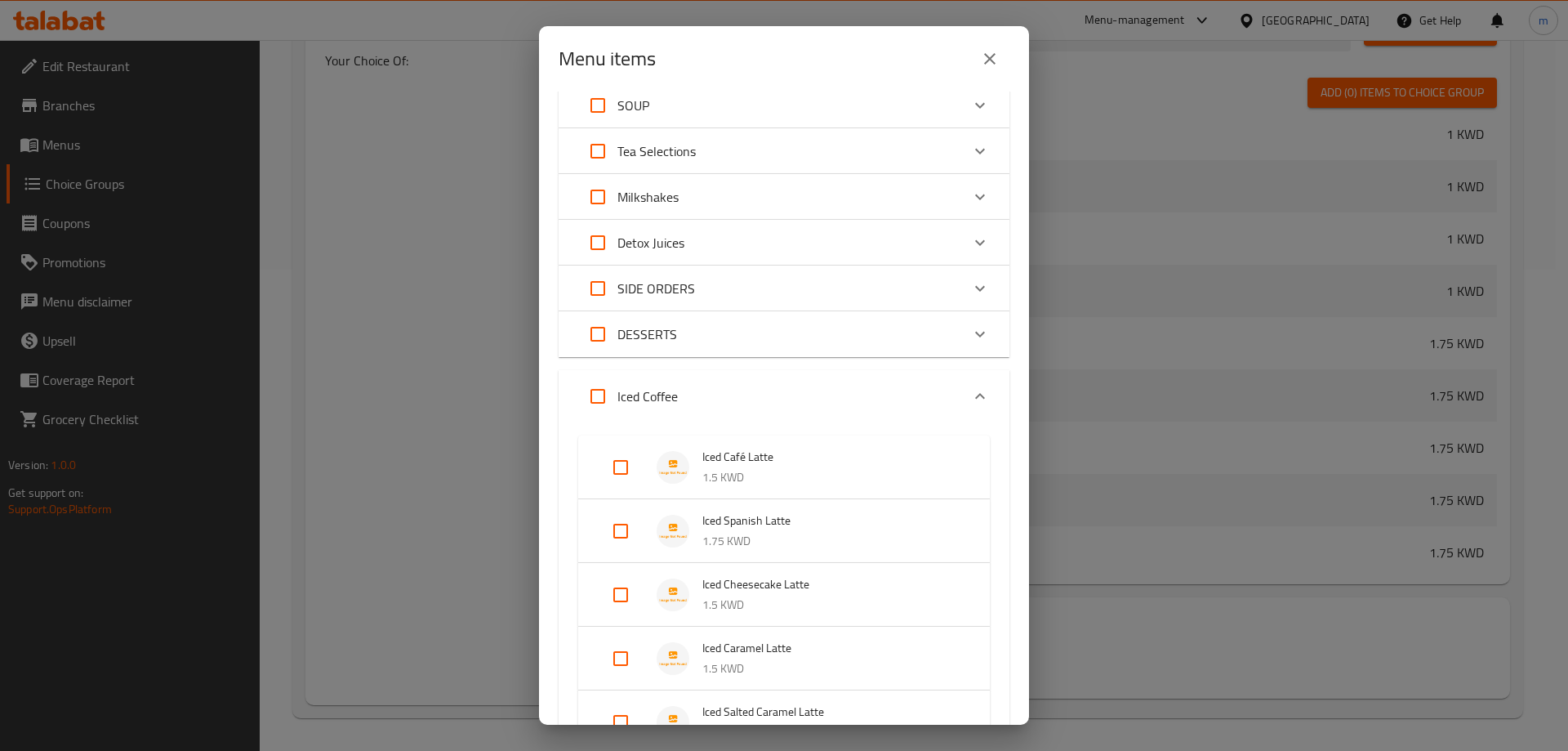
scroll to position [163, 0]
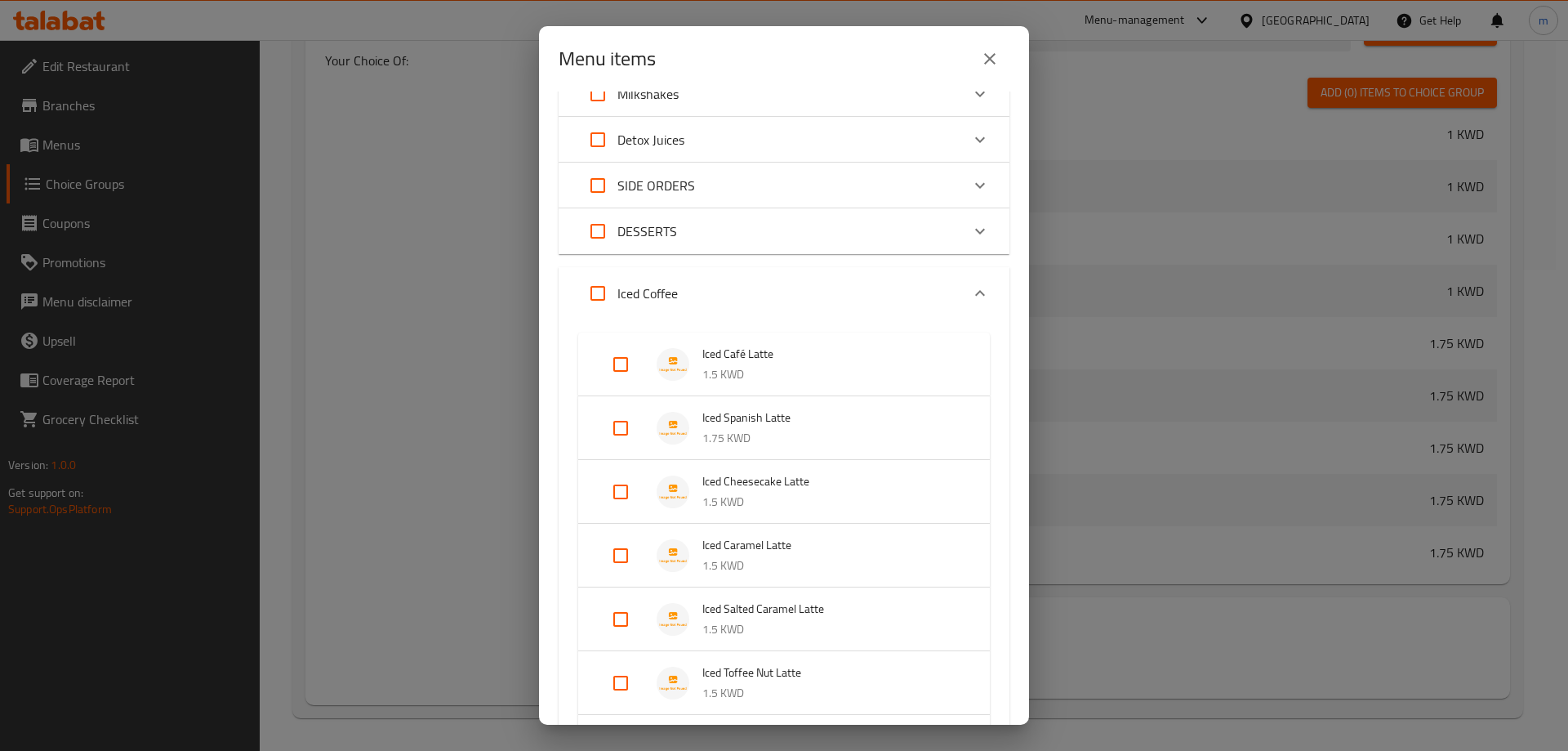
click at [596, 296] on input "Expand" at bounding box center [597, 293] width 39 height 39
checkbox input "true"
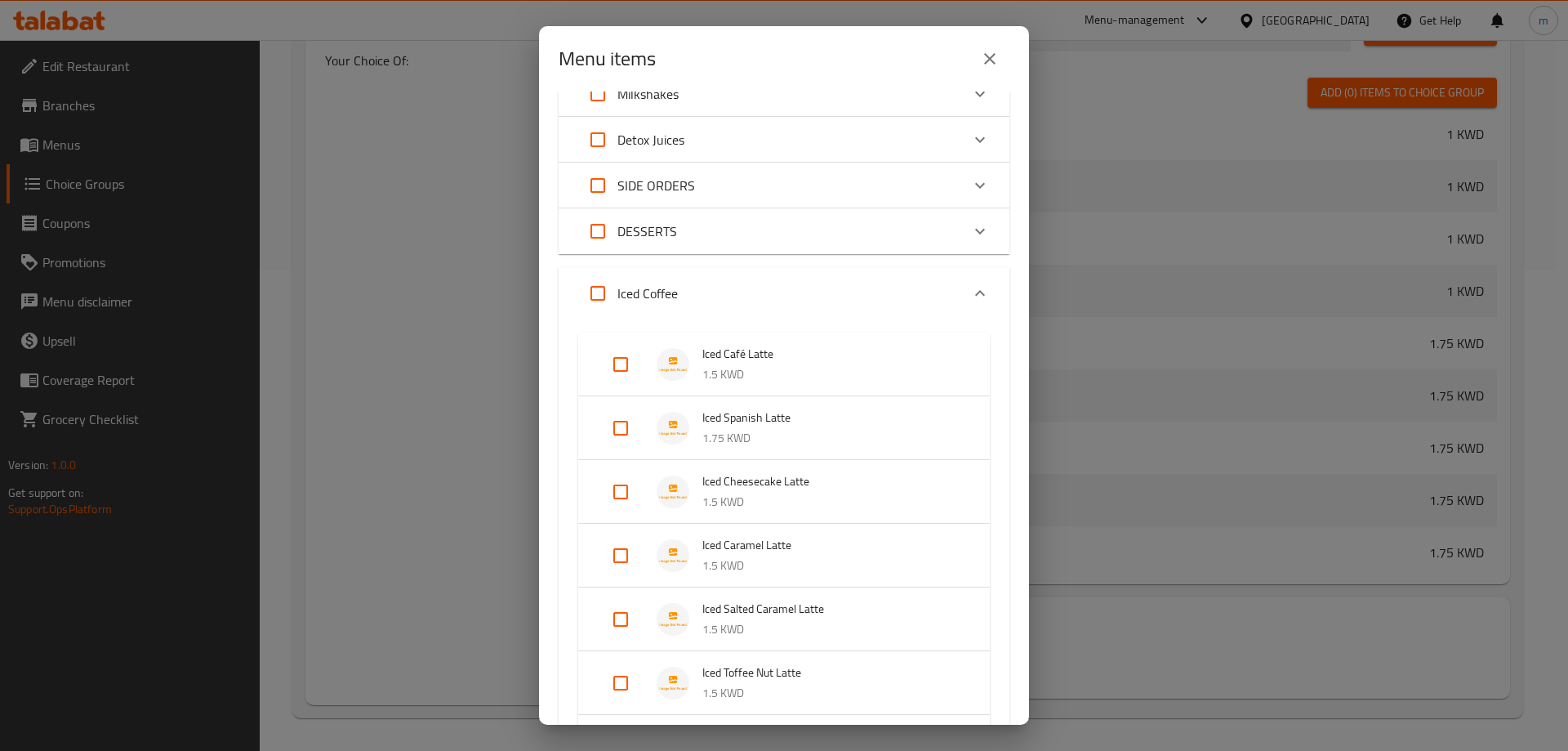
checkbox input "true"
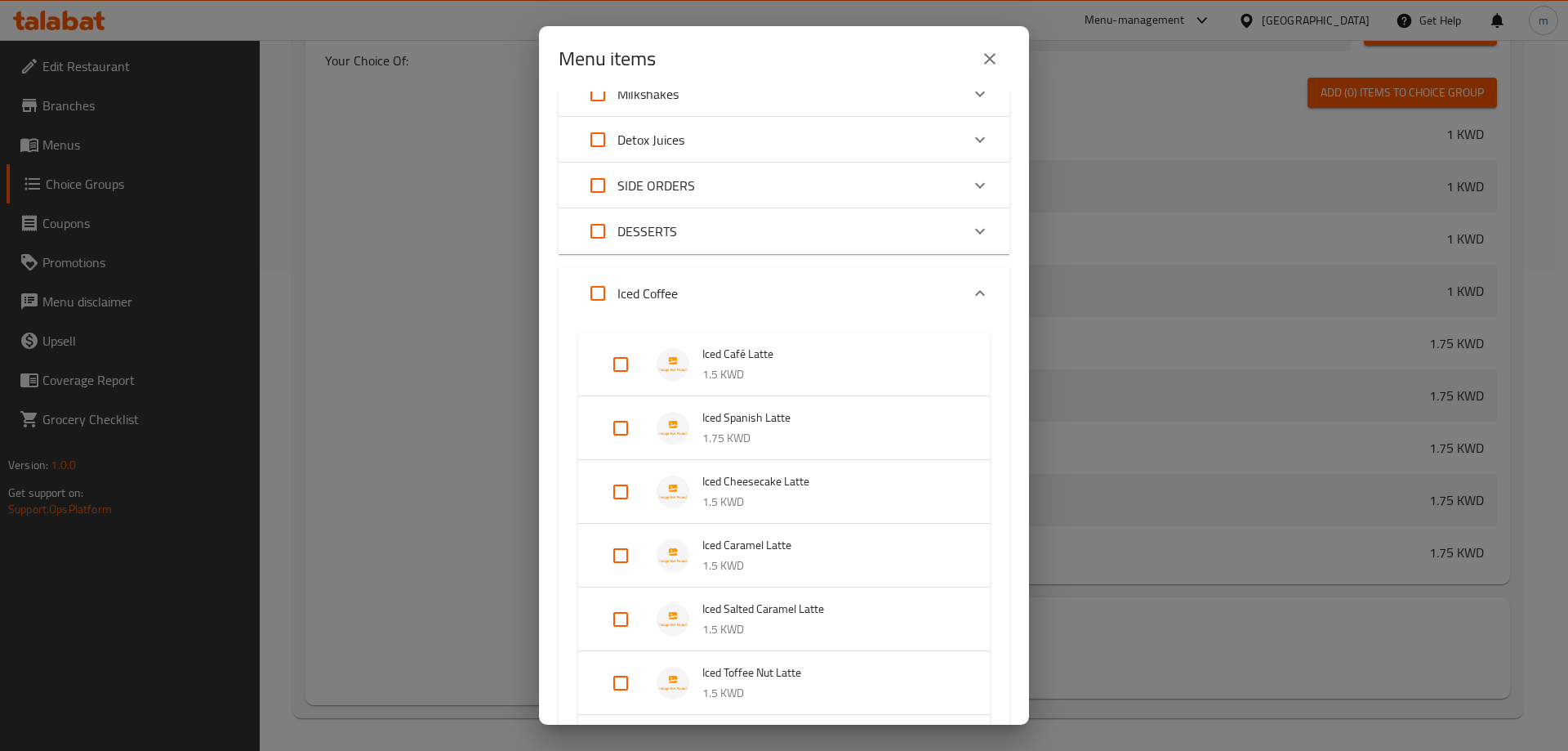
checkbox input "true"
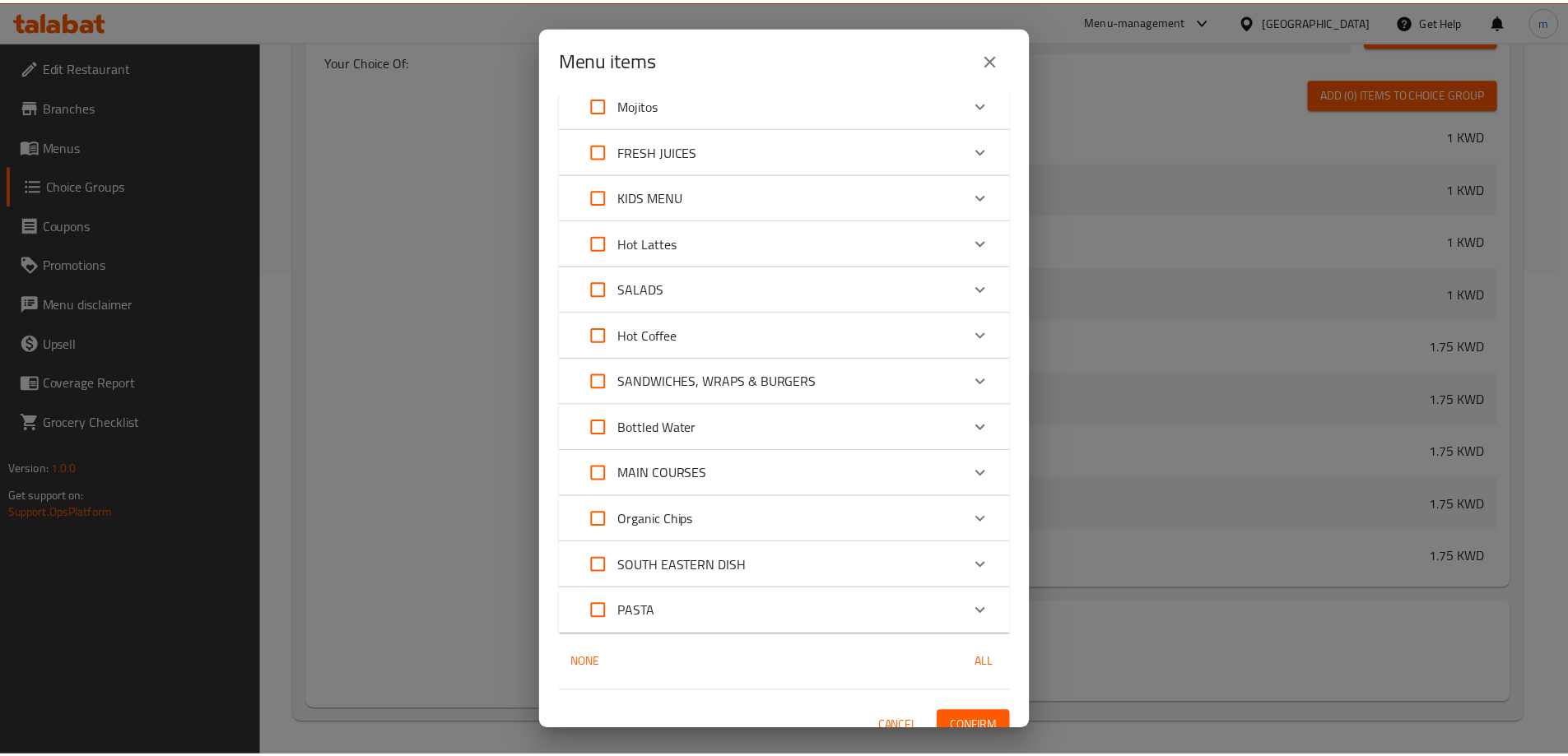
scroll to position [1293, 0]
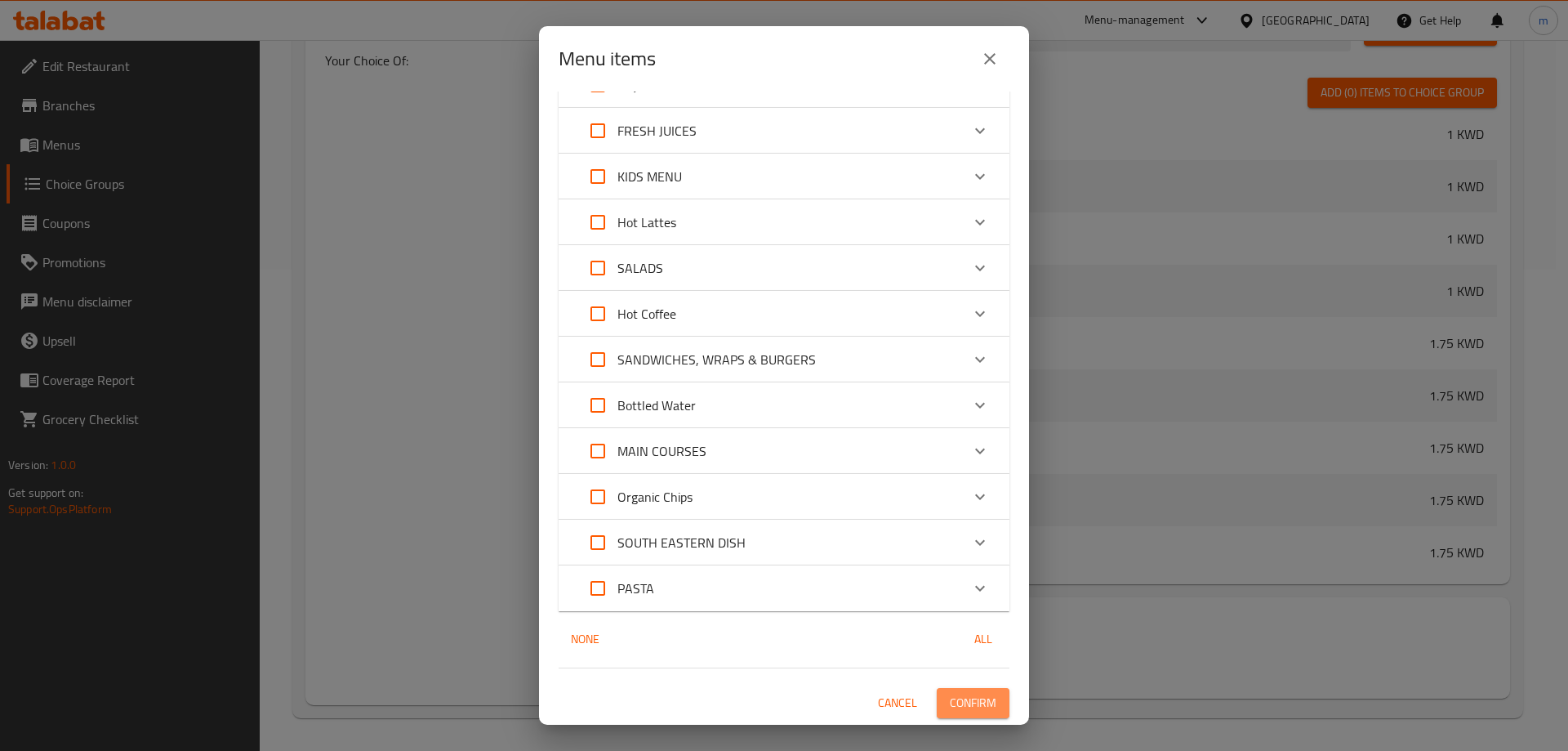
click at [969, 697] on span "Confirm" at bounding box center [973, 703] width 47 height 20
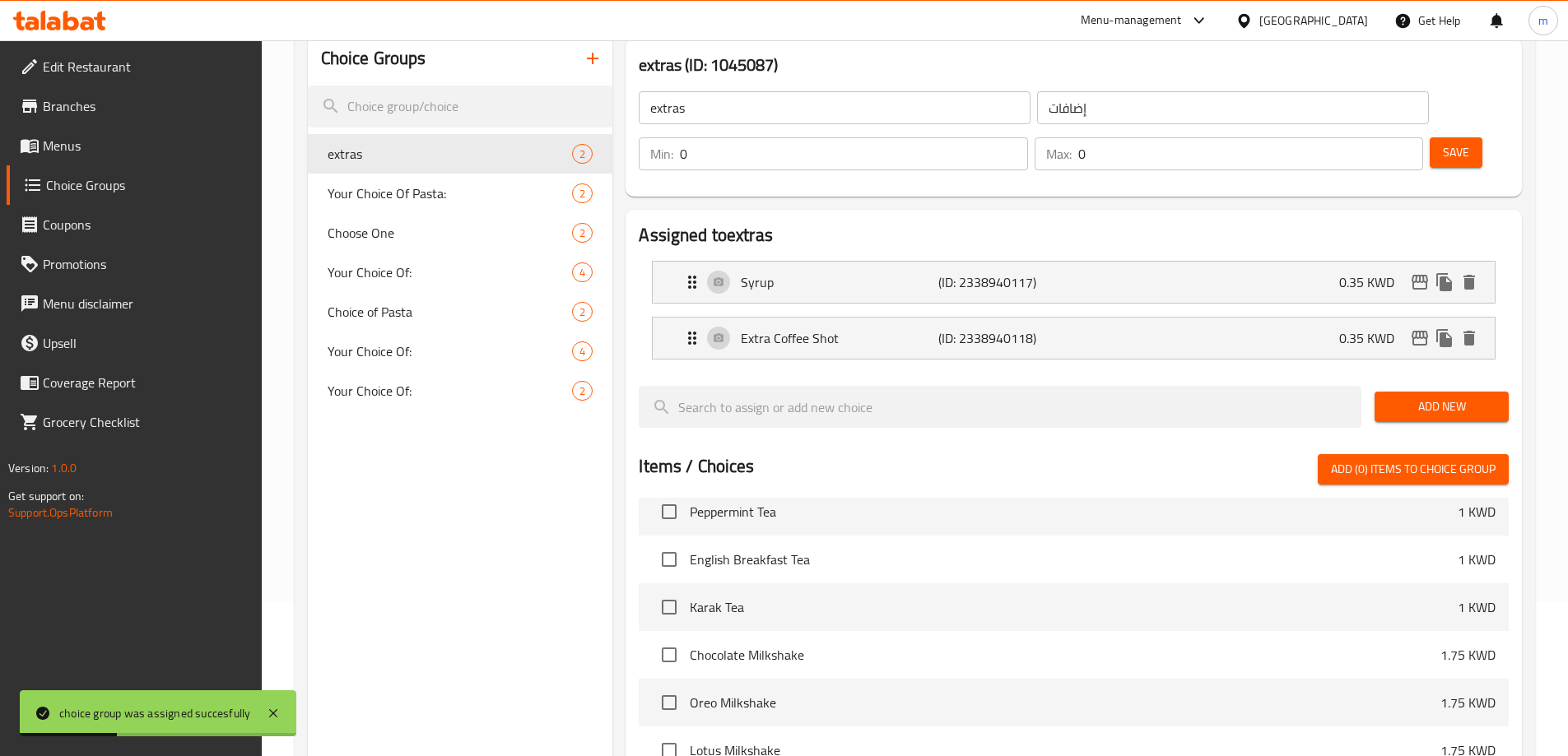
scroll to position [0, 0]
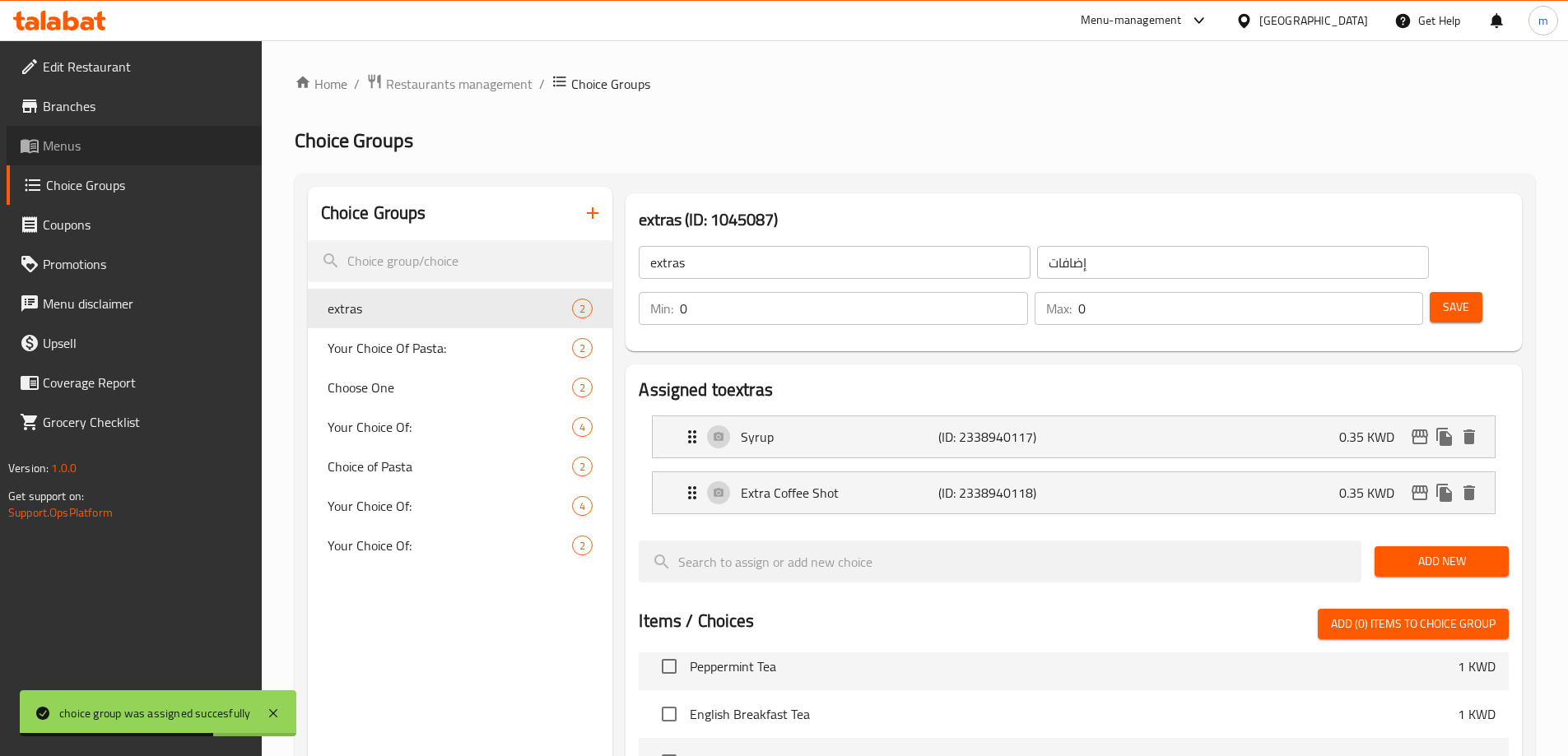
click at [113, 141] on span "Menus" at bounding box center [146, 145] width 206 height 19
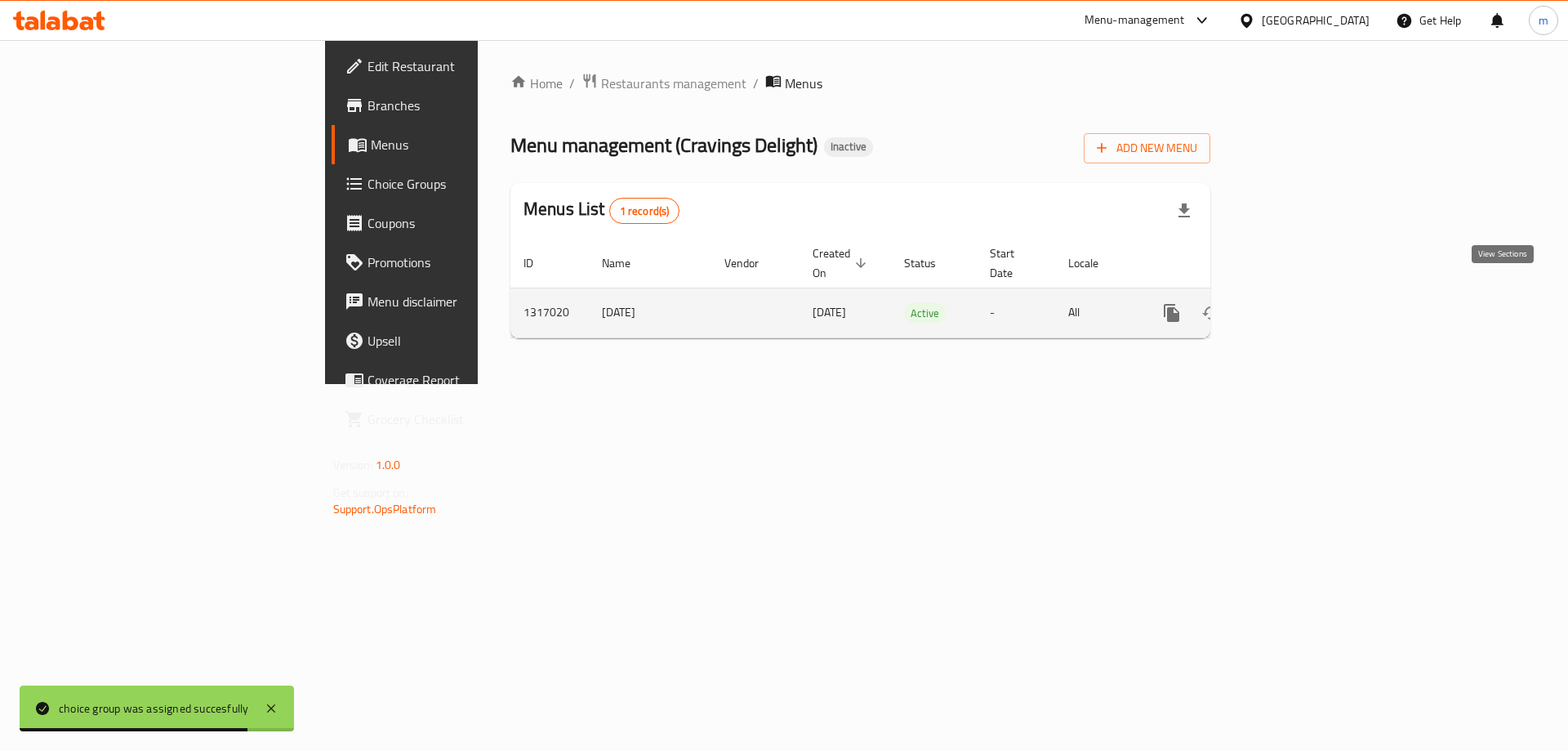
click at [1309, 305] on link "enhanced table" at bounding box center [1289, 312] width 39 height 39
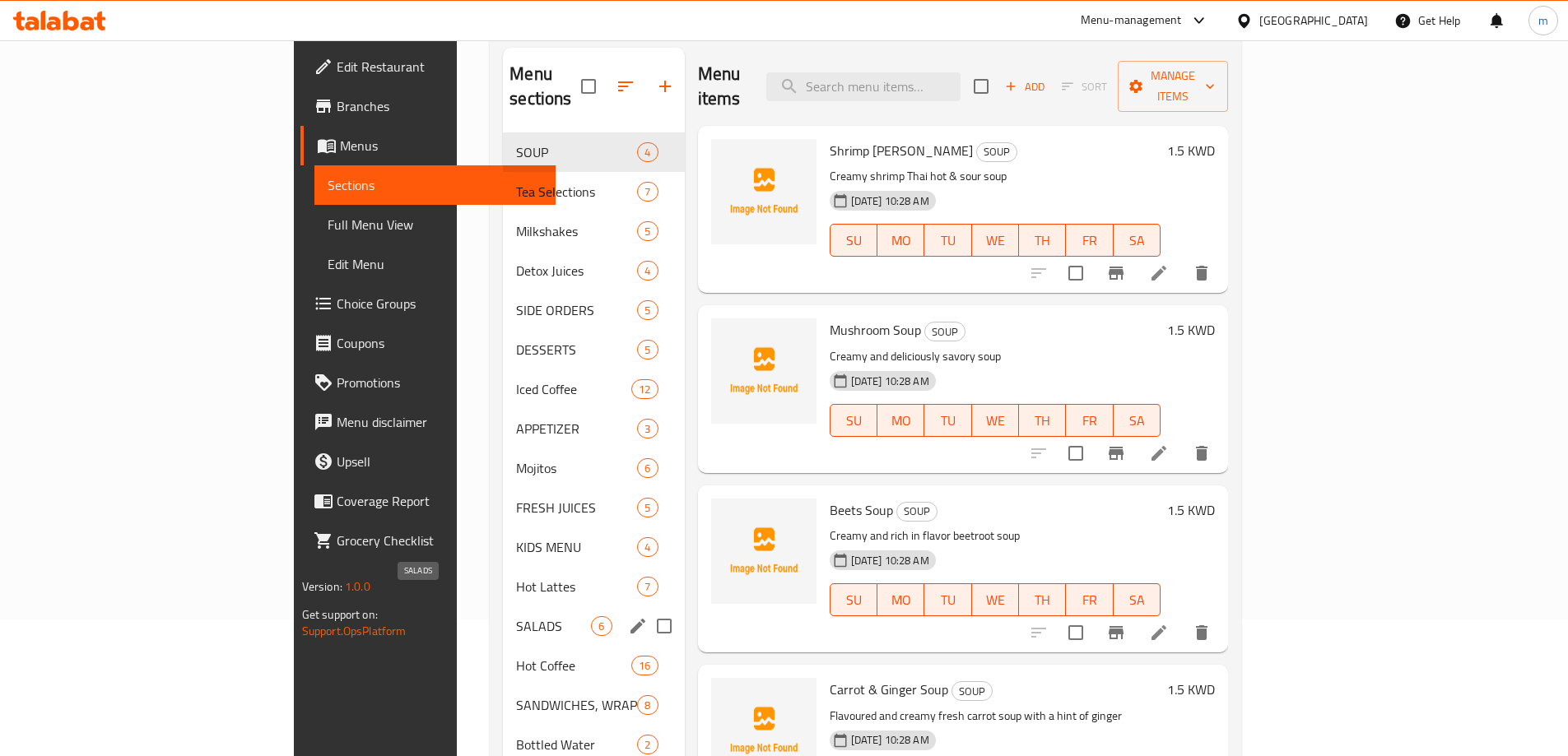
scroll to position [329, 0]
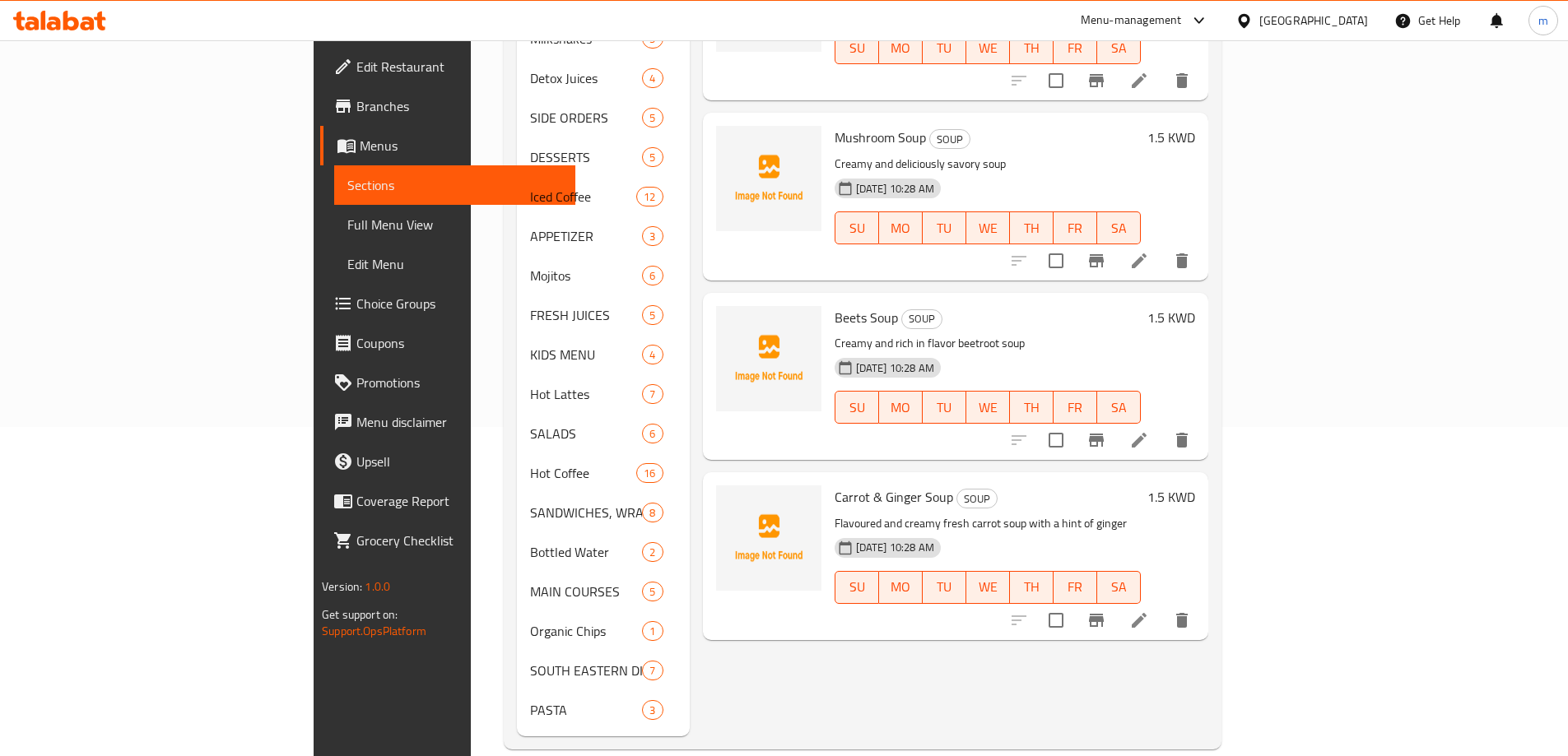
click at [347, 234] on span "Full Menu View" at bounding box center [454, 224] width 215 height 19
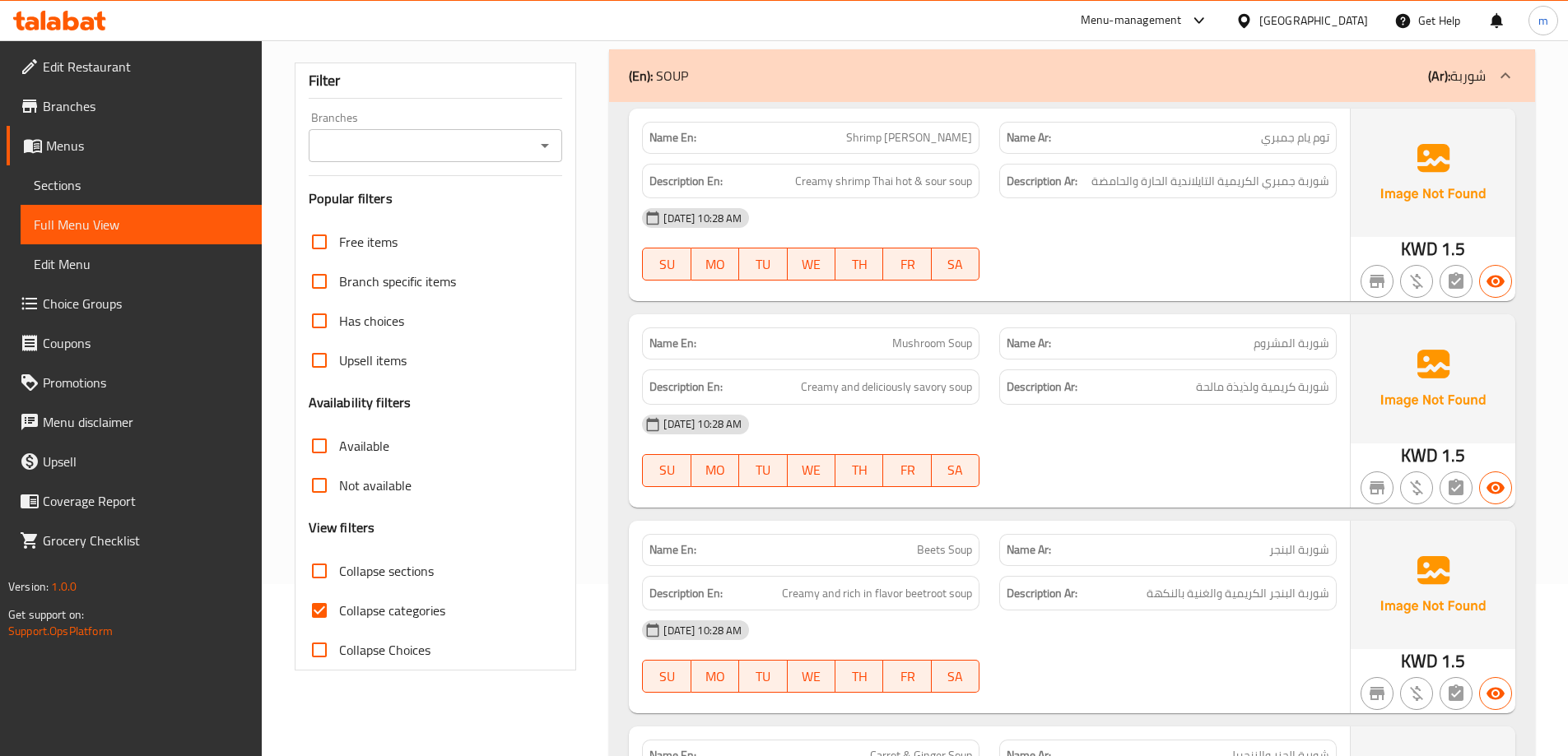
scroll to position [329, 0]
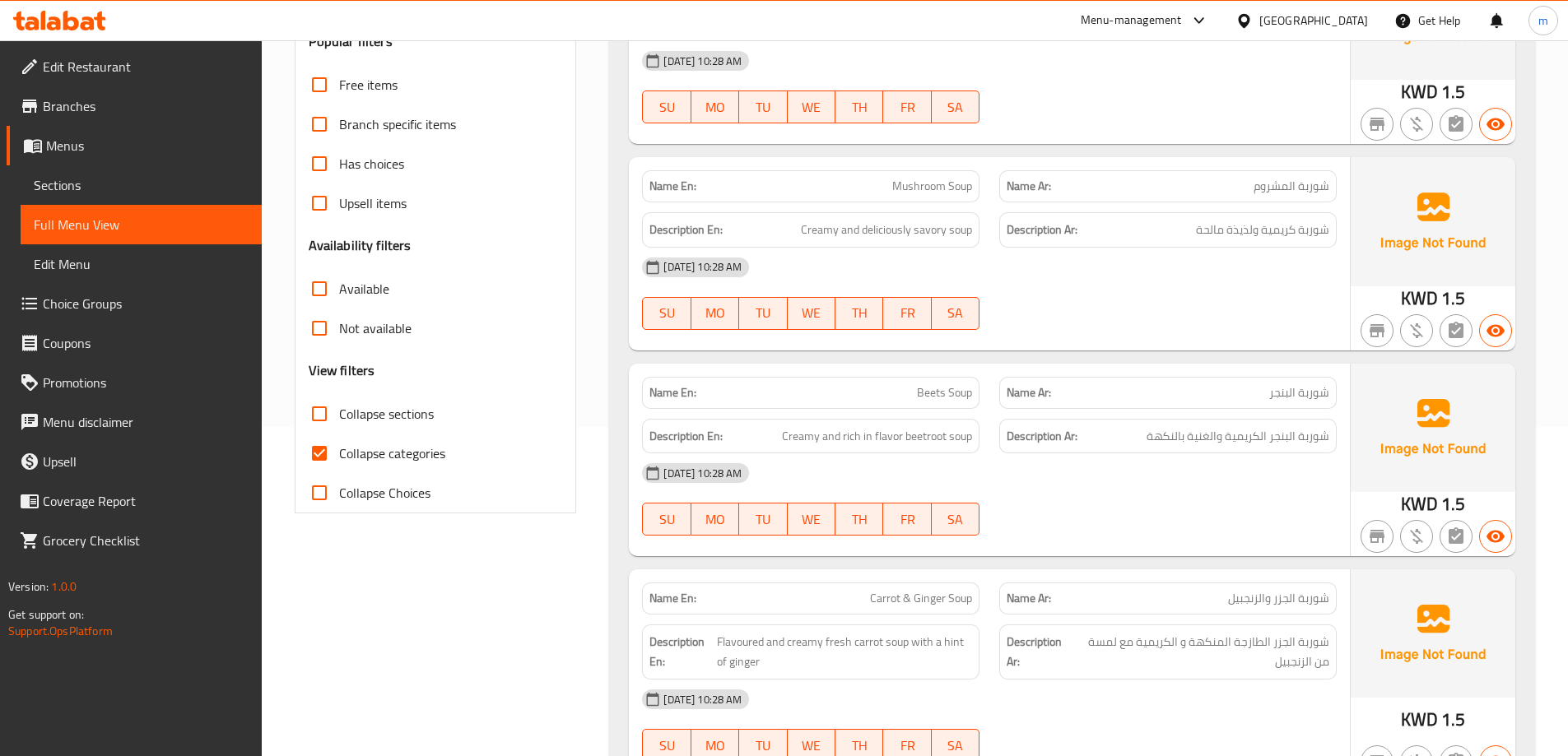
click at [344, 449] on span "Collapse categories" at bounding box center [392, 453] width 106 height 19
click at [339, 449] on input "Collapse categories" at bounding box center [319, 453] width 40 height 40
checkbox input "false"
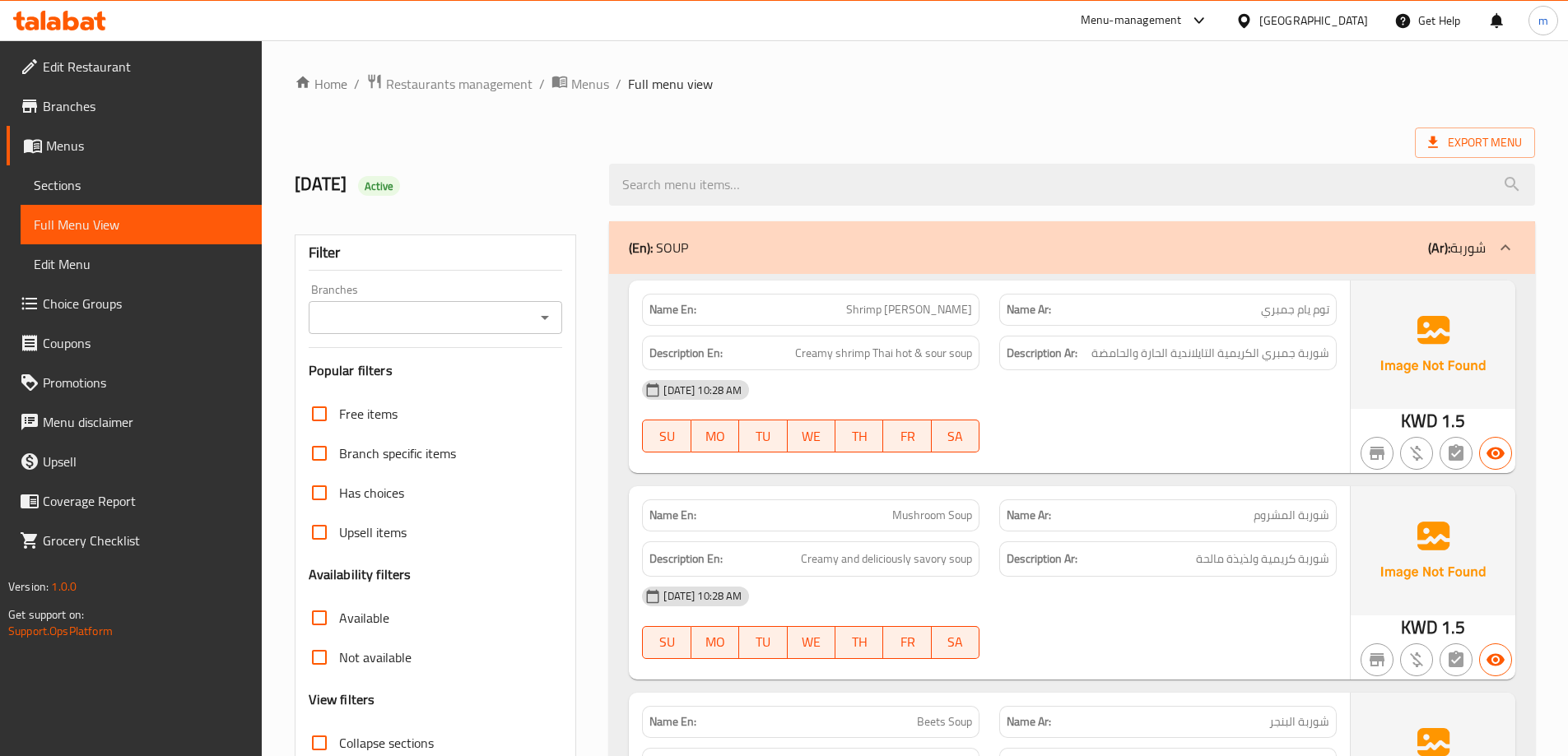
click at [707, 261] on div "(En): SOUP (Ar): شوربة" at bounding box center [1071, 248] width 926 height 52
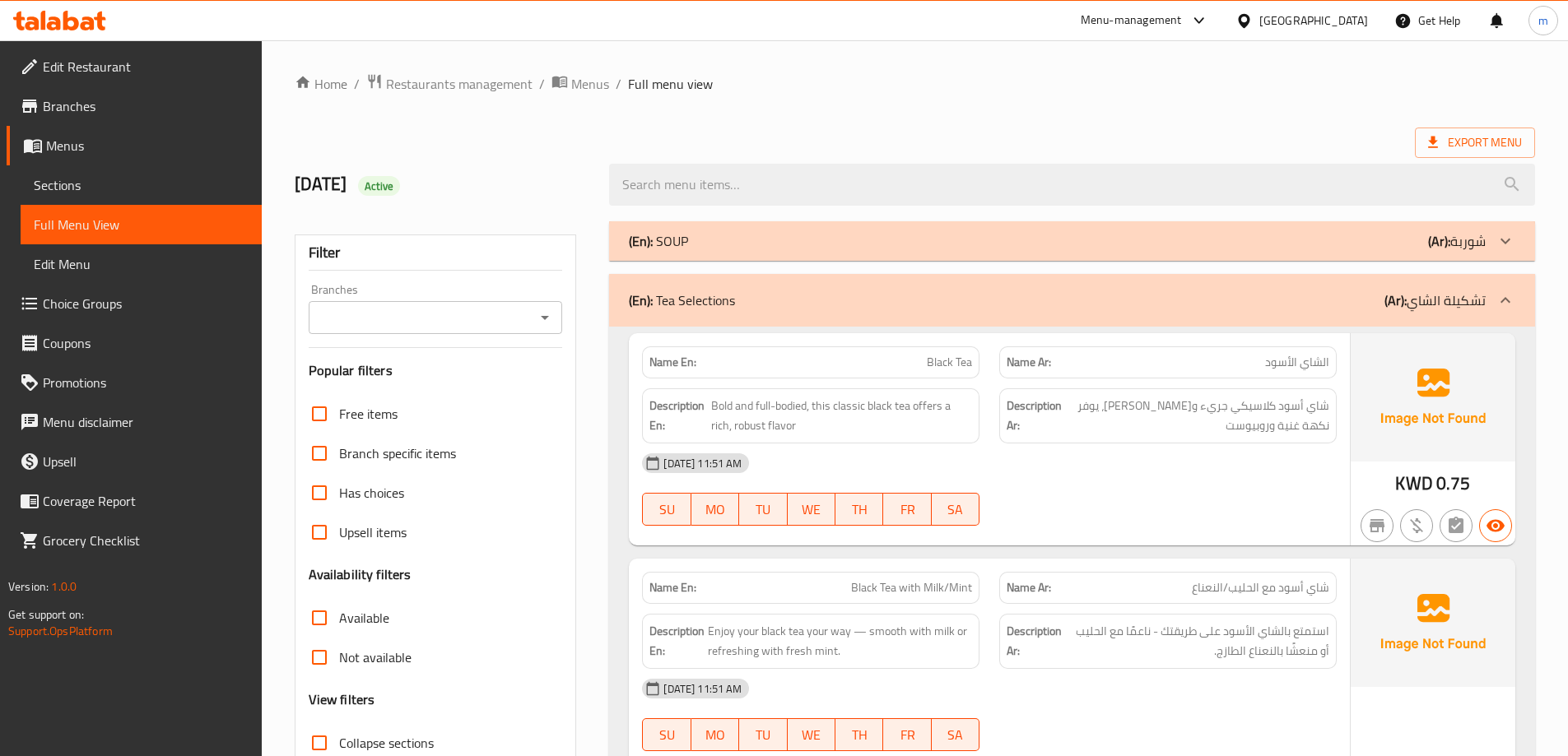
click at [736, 312] on div "(En): Tea Selections (Ar): تشكيلة الشاي" at bounding box center [1071, 300] width 926 height 52
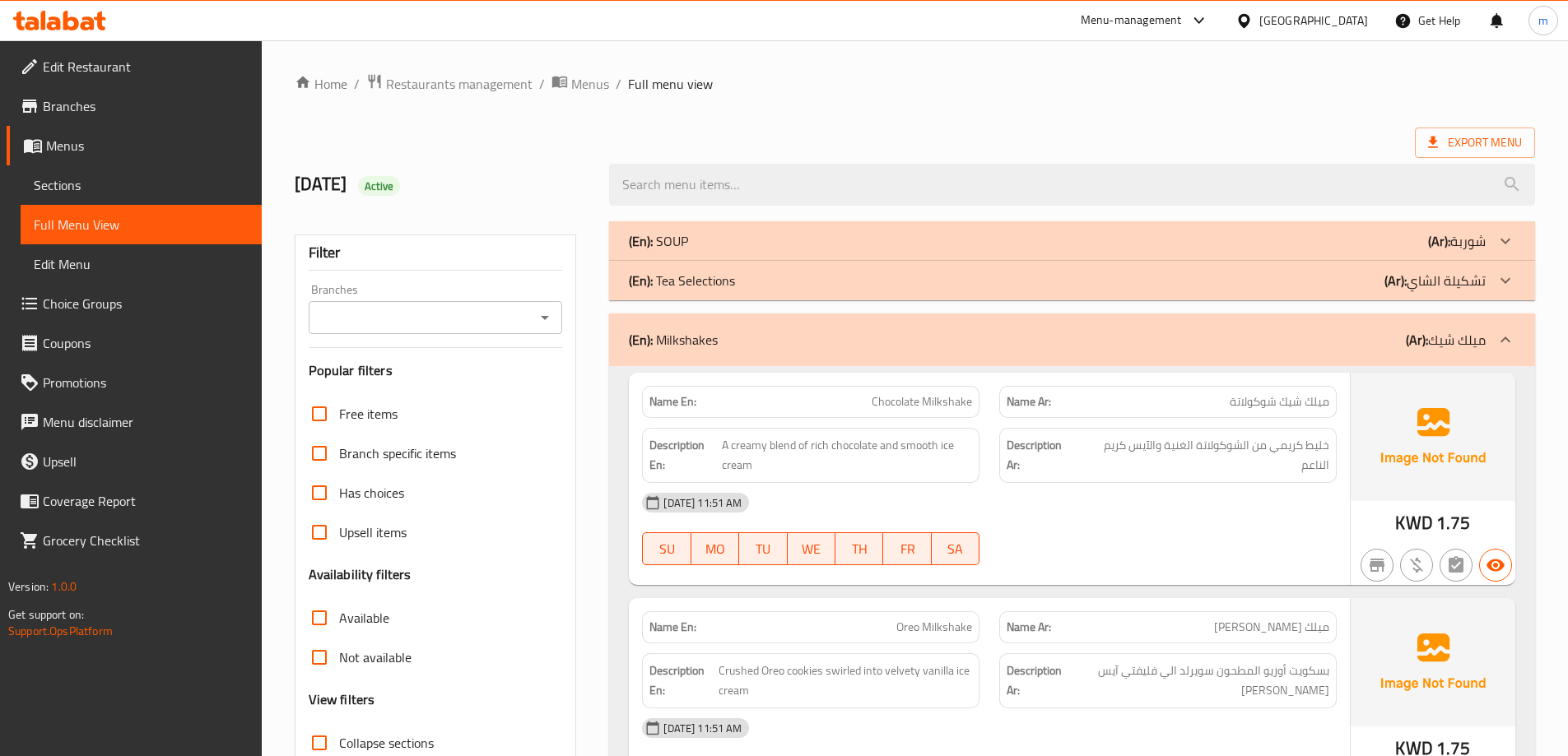
click at [732, 339] on div "(En): Milkshakes (Ar): ميلك شيك" at bounding box center [1057, 339] width 856 height 19
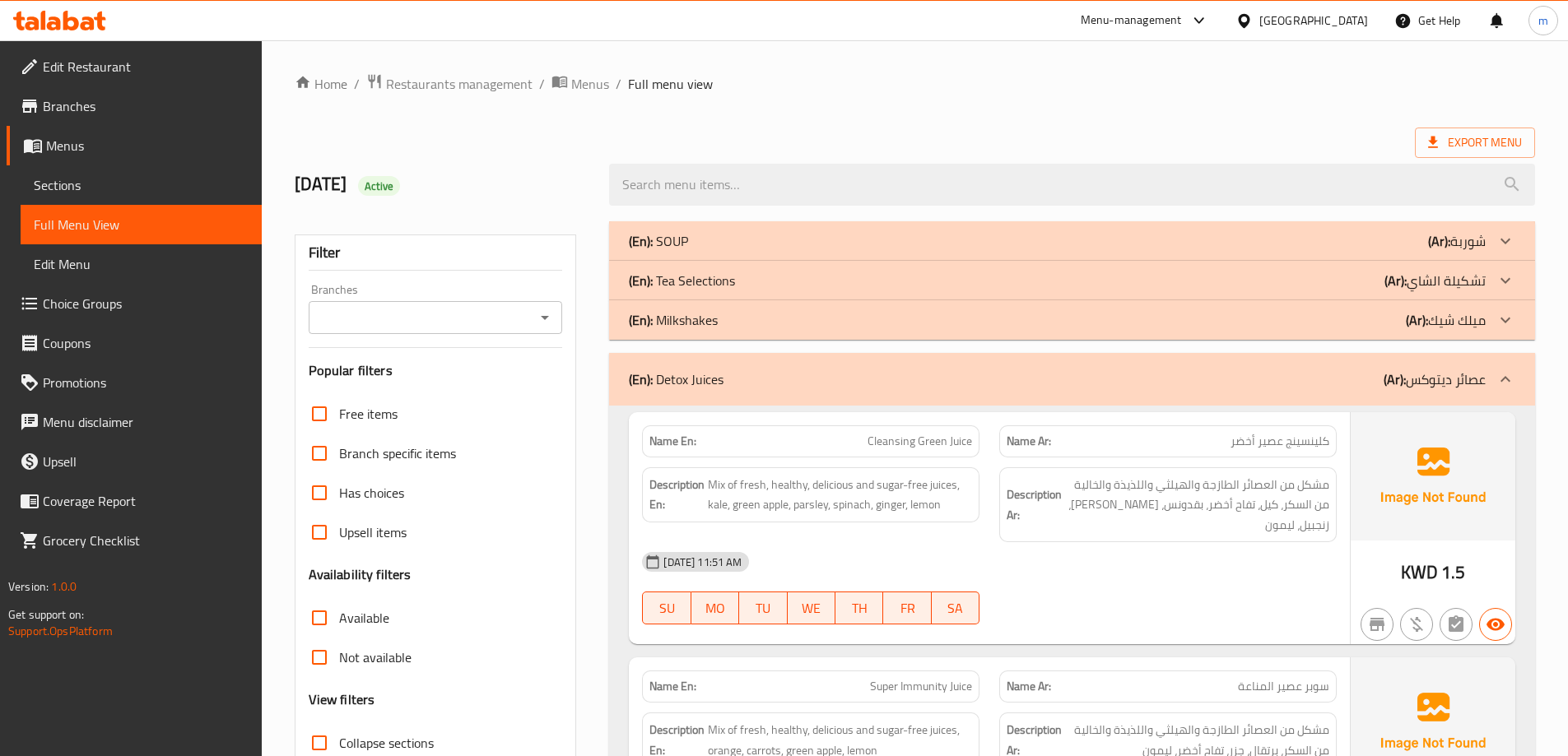
click at [792, 385] on div "(En): Detox Juices (Ar): عصائر ديتوكس" at bounding box center [1057, 378] width 856 height 19
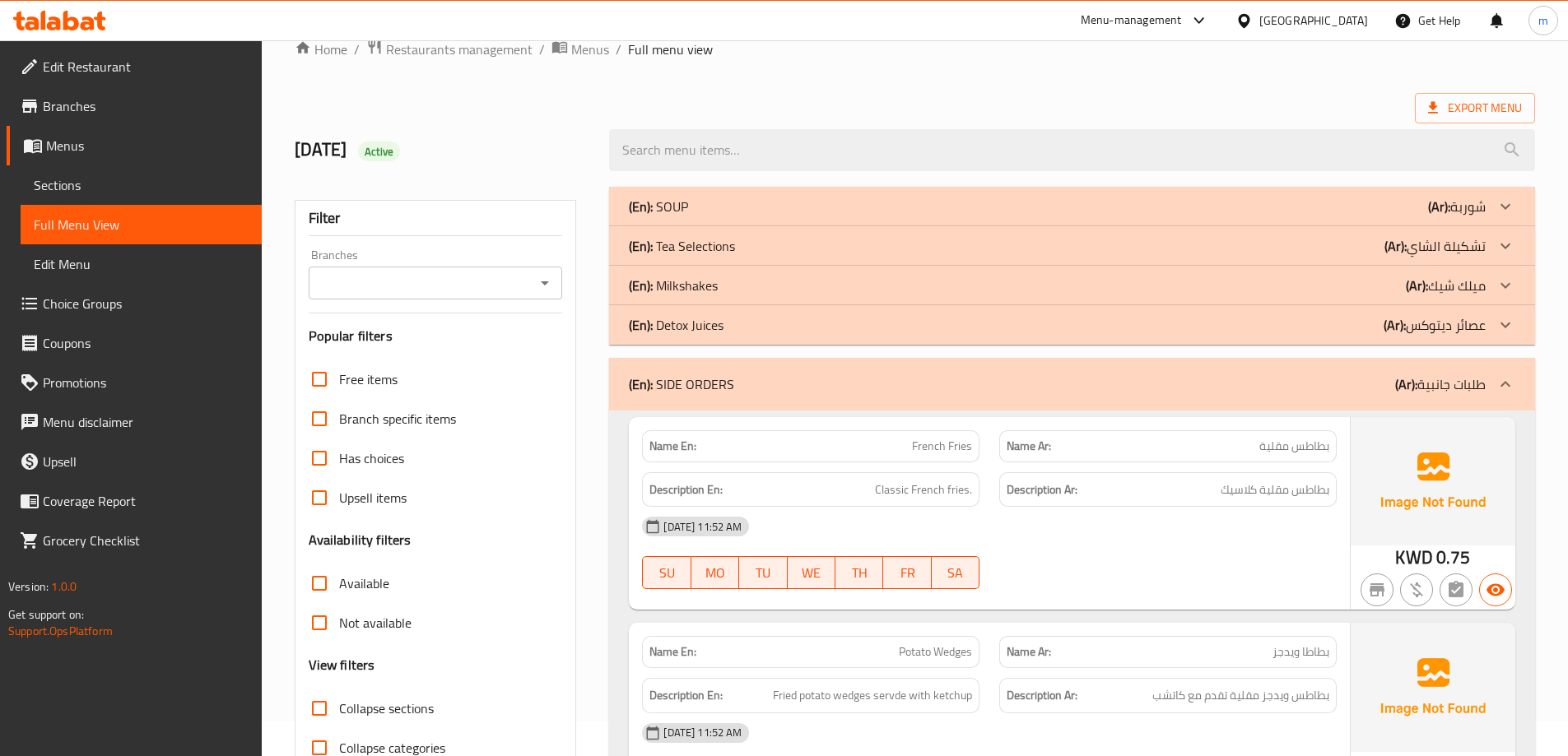
scroll to position [164, 0]
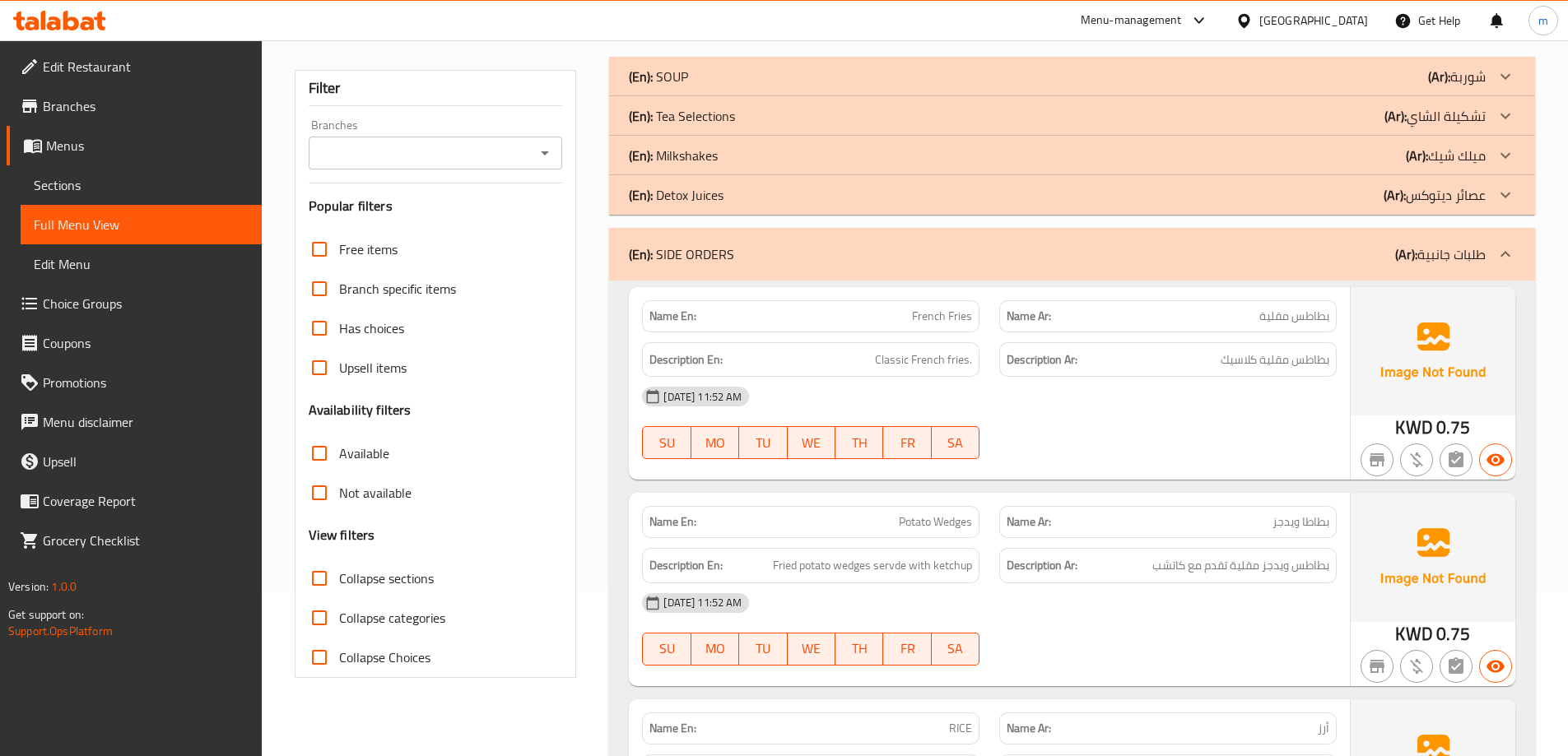
click at [730, 249] on p "(En): SIDE ORDERS" at bounding box center [681, 254] width 105 height 19
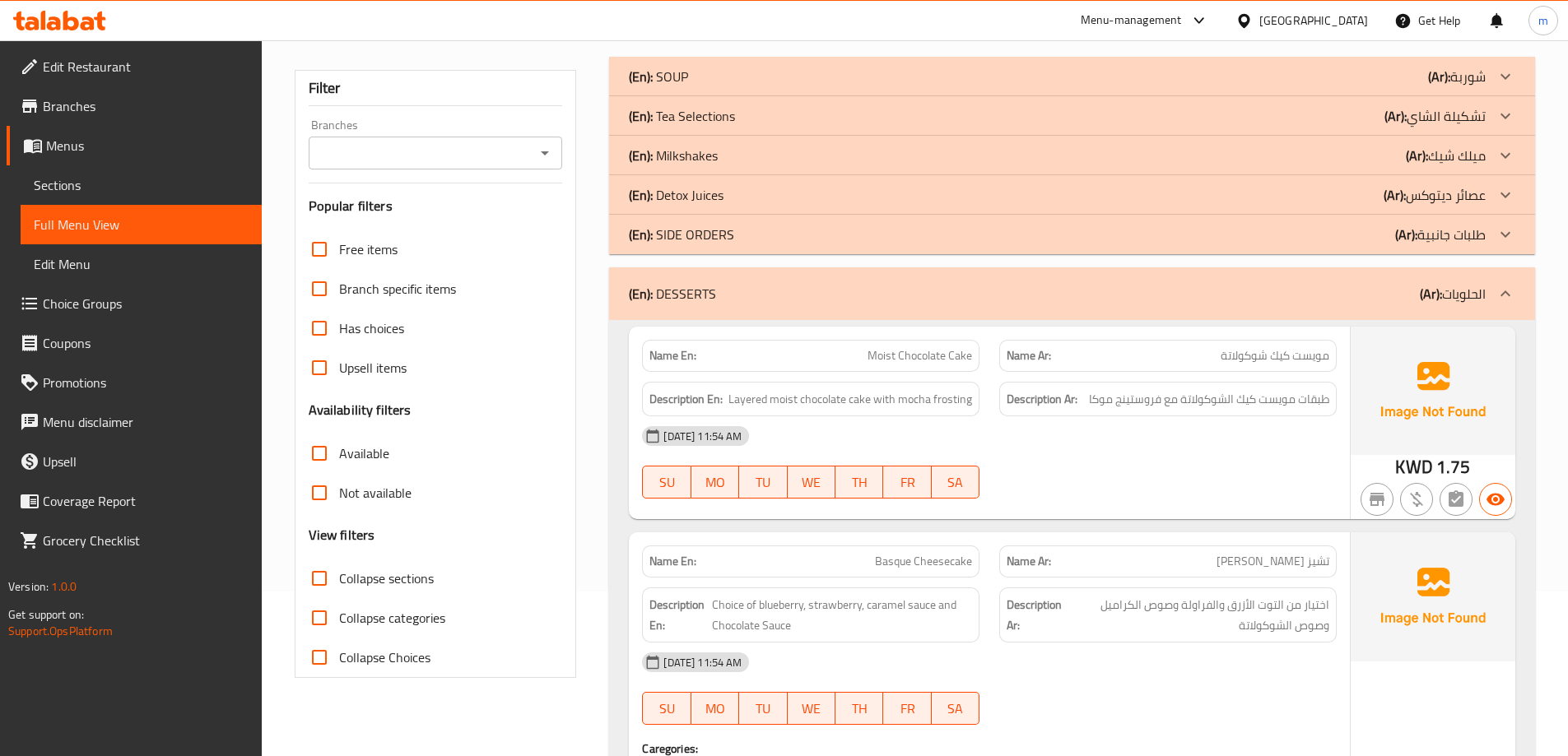
click at [719, 298] on div "(En): DESSERTS (Ar): الحلويات" at bounding box center [1057, 293] width 856 height 19
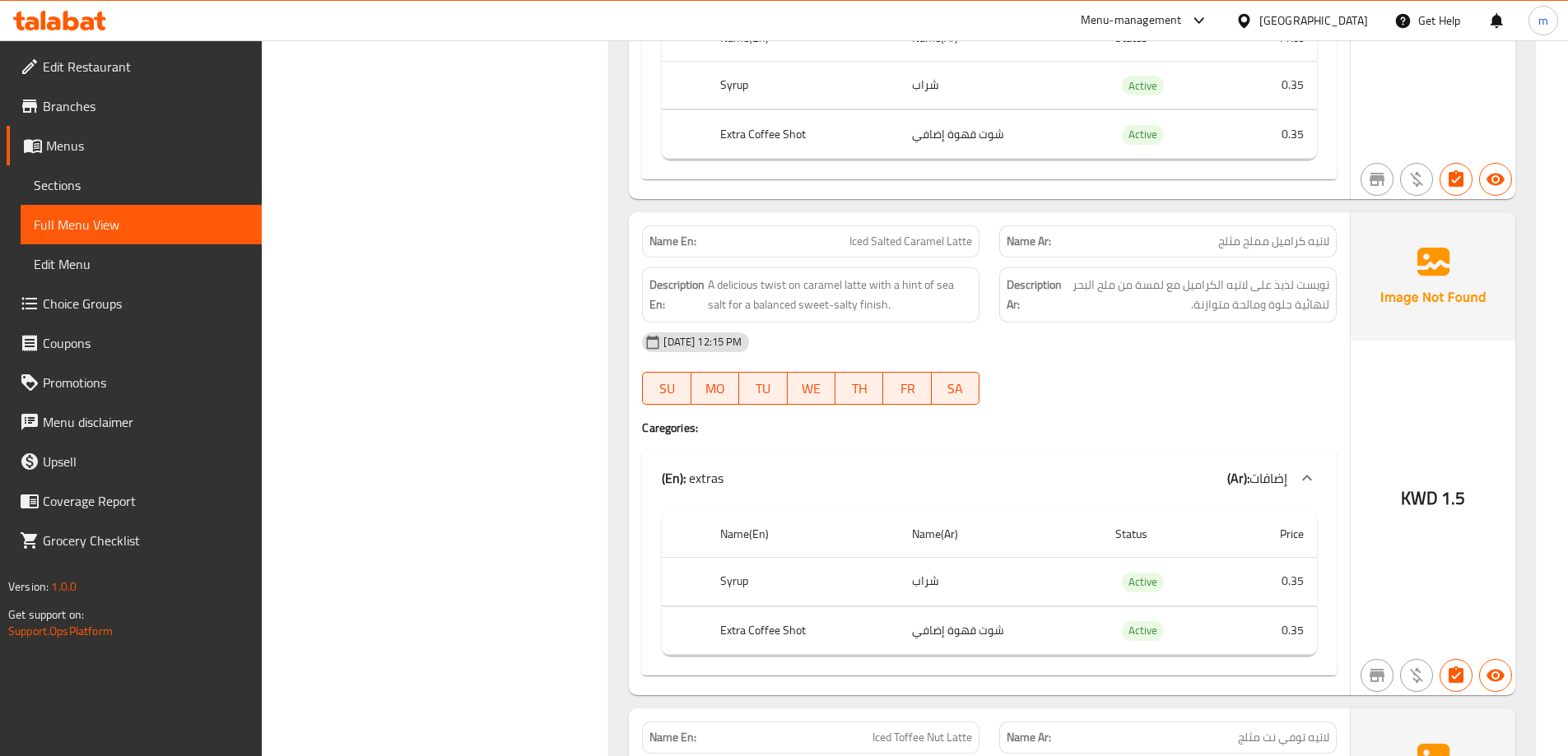
scroll to position [2469, 0]
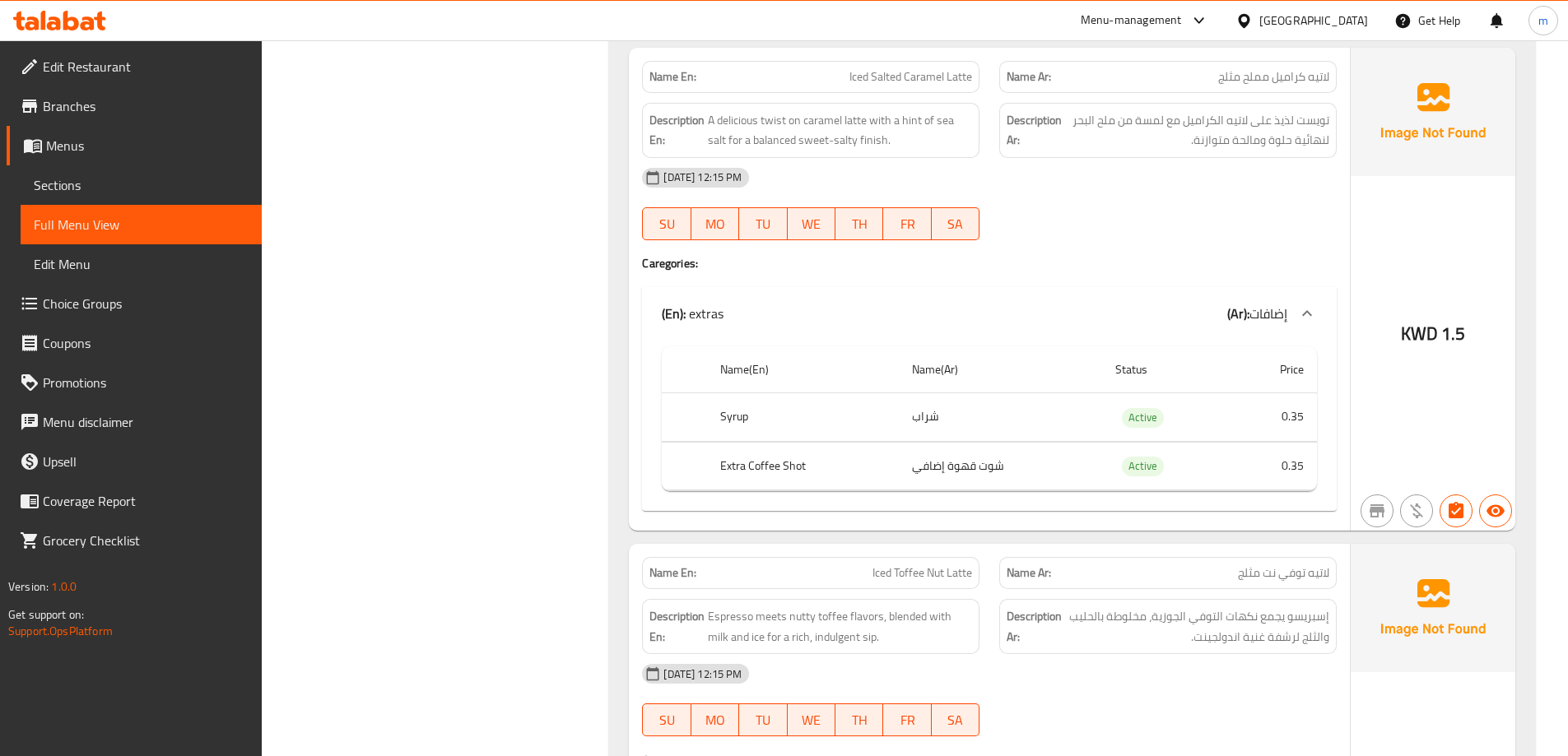
drag, startPoint x: 981, startPoint y: 298, endPoint x: 722, endPoint y: 320, distance: 259.9
click at [722, 320] on p "(En): extras" at bounding box center [692, 313] width 62 height 19
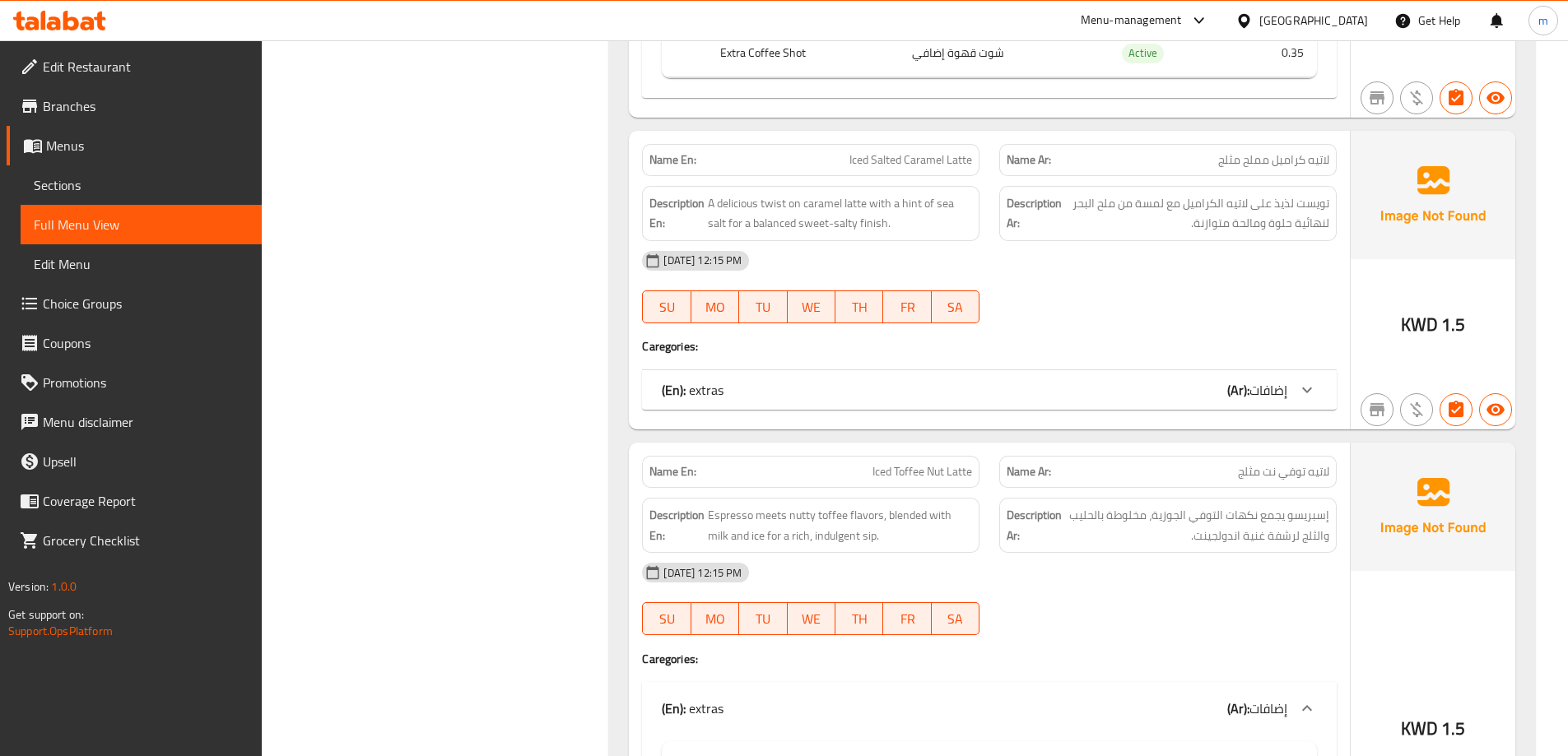
scroll to position [2222, 0]
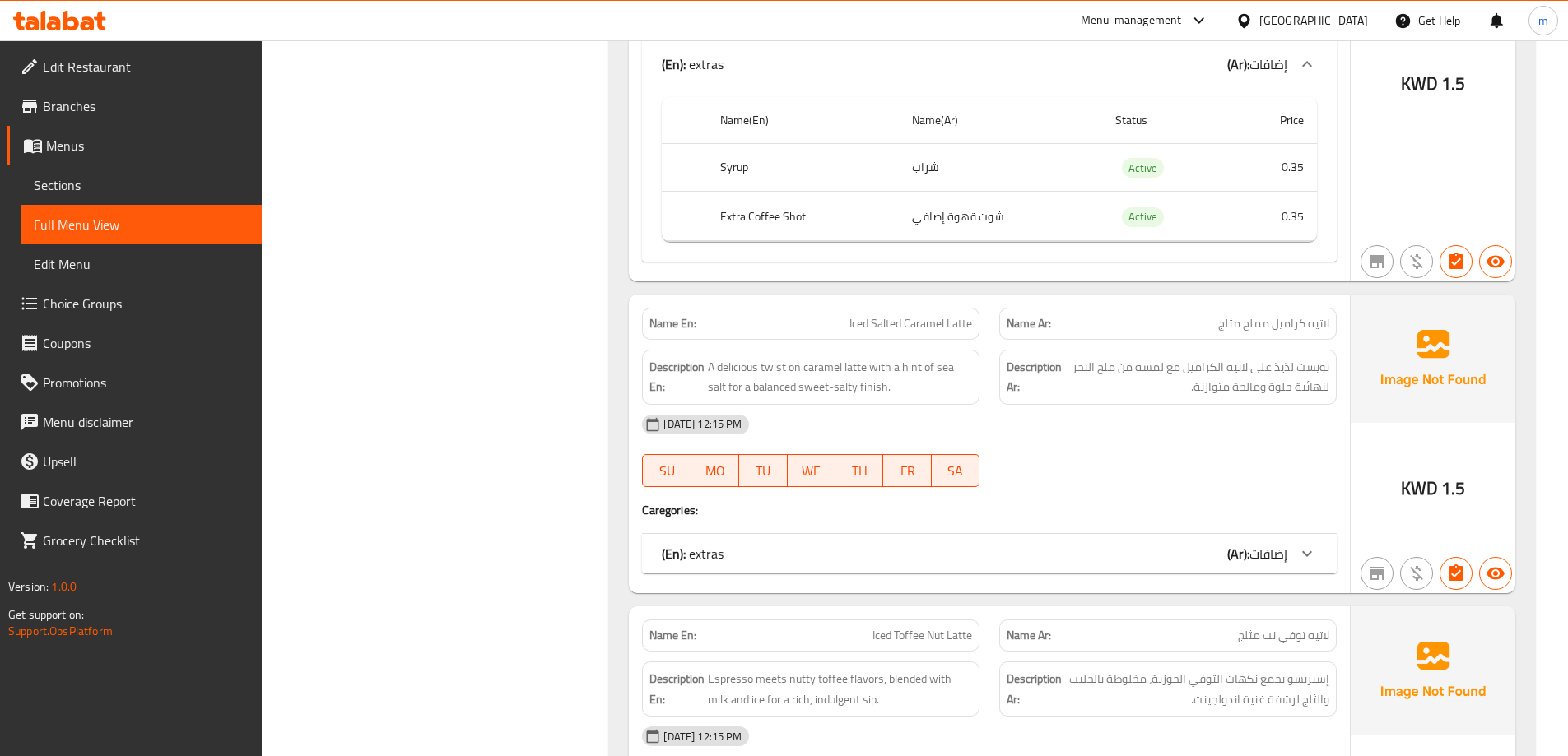
click at [1305, 550] on icon at bounding box center [1307, 553] width 19 height 19
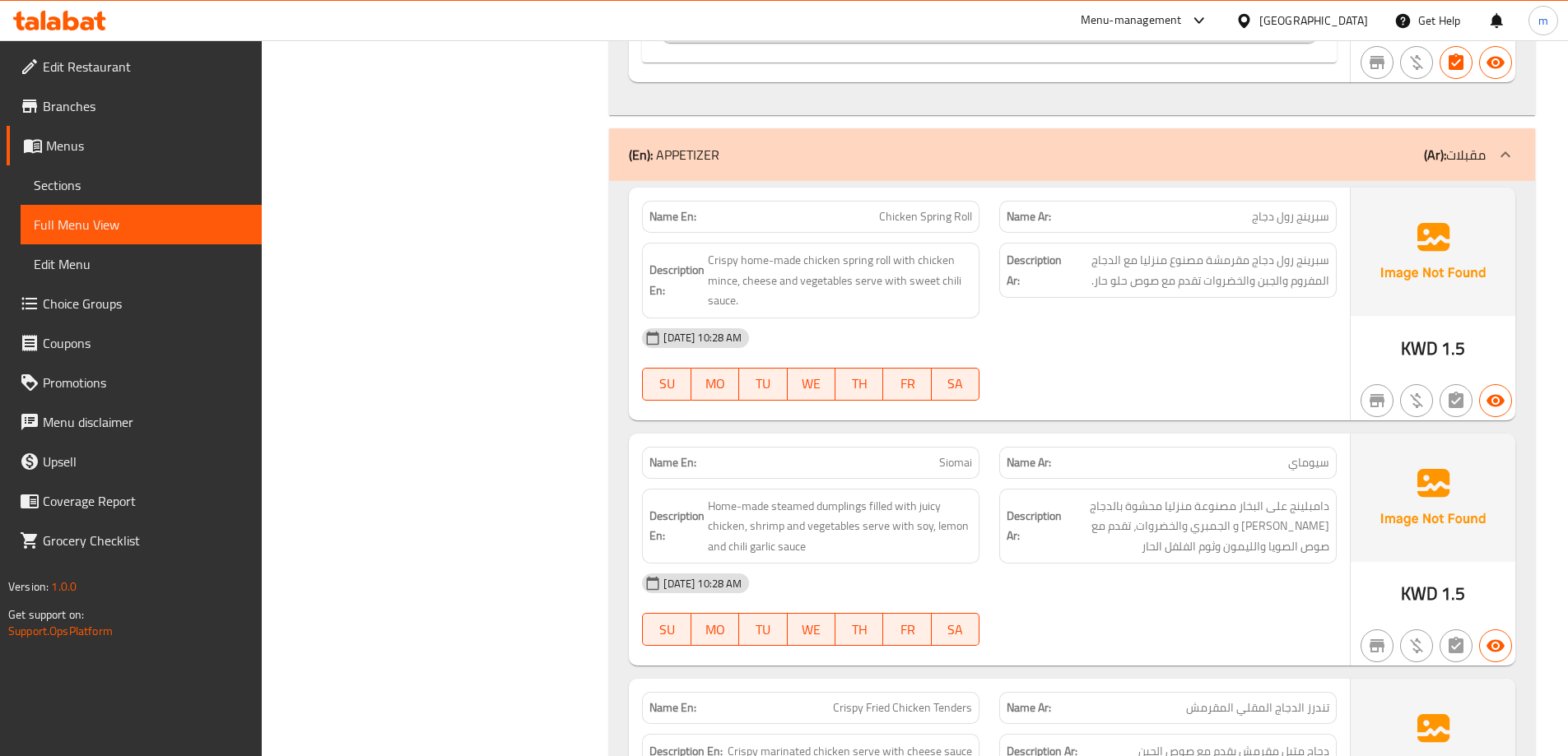
scroll to position [6418, 0]
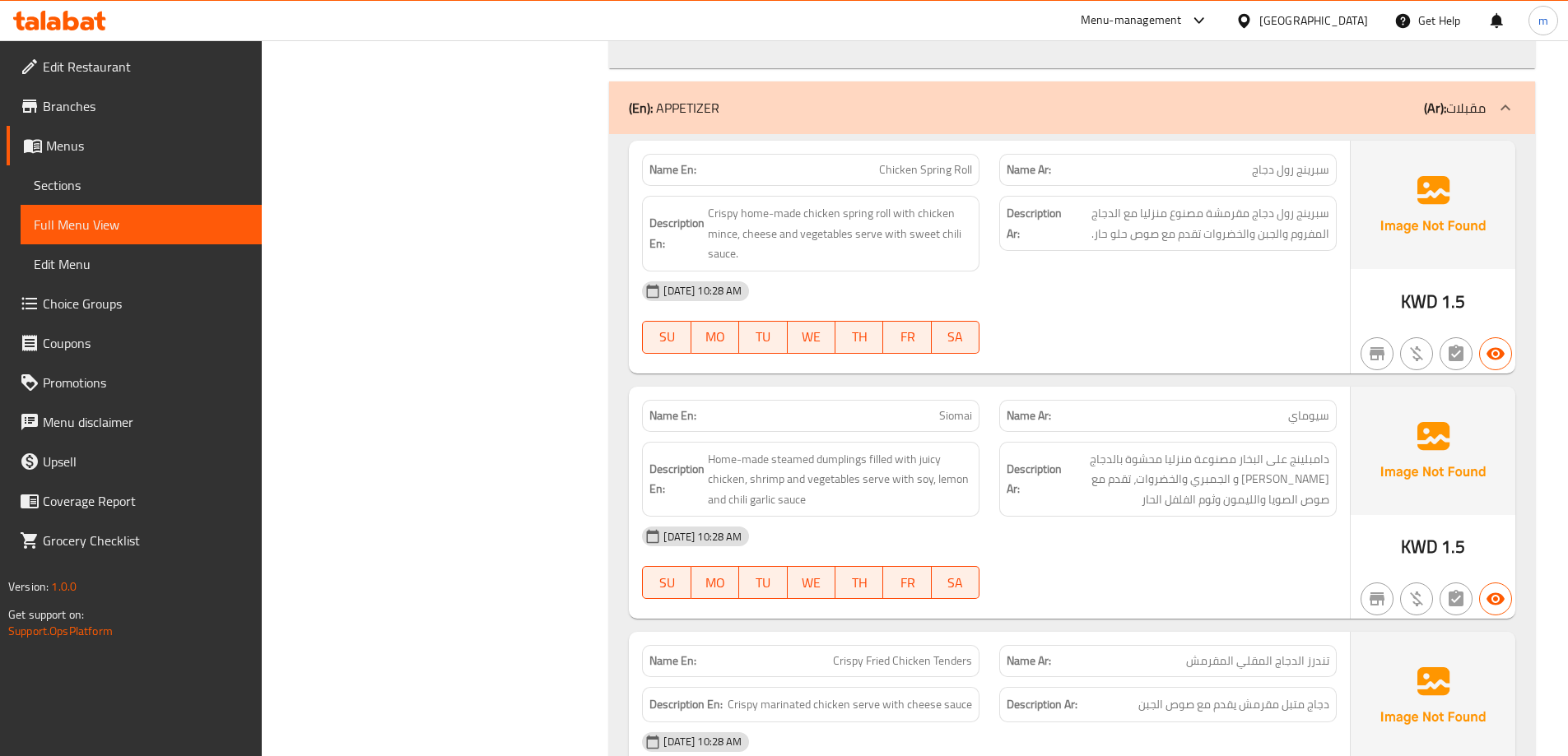
click at [763, 125] on div "(En): APPETIZER (Ar): مقبلات" at bounding box center [1071, 108] width 926 height 52
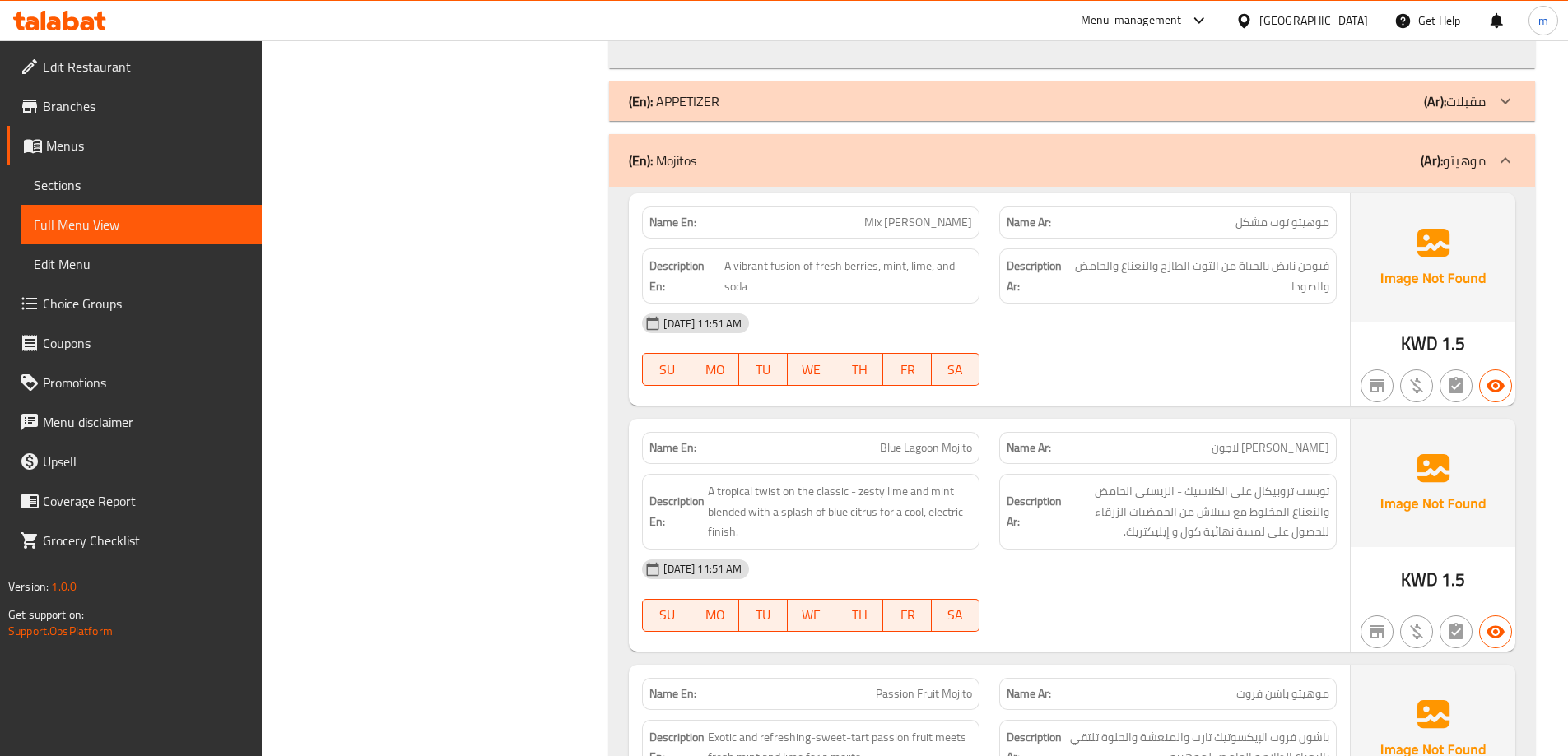
click at [685, 170] on p "(En): Mojitos" at bounding box center [663, 160] width 67 height 19
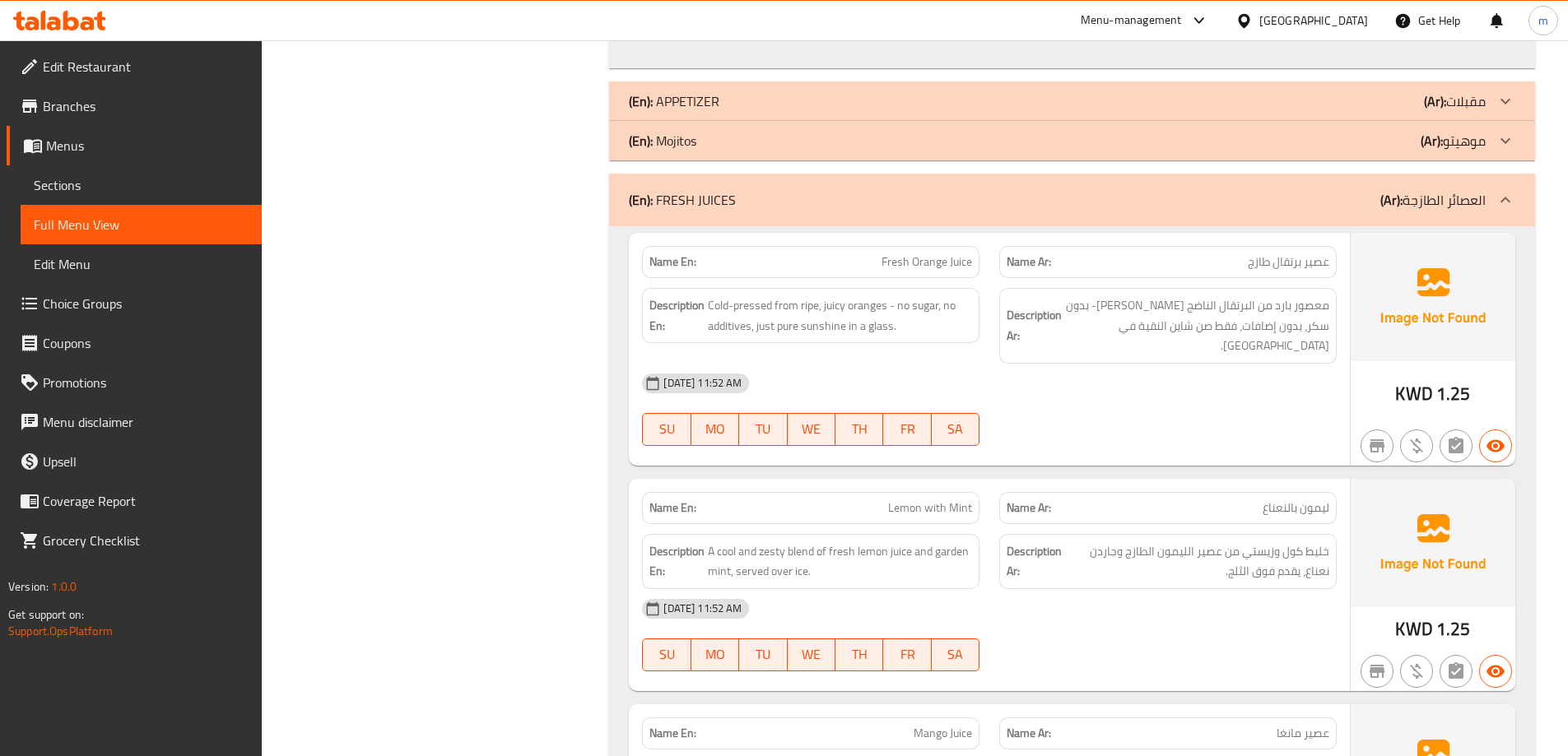
click at [717, 210] on p "(En): FRESH JUICES" at bounding box center [682, 200] width 107 height 19
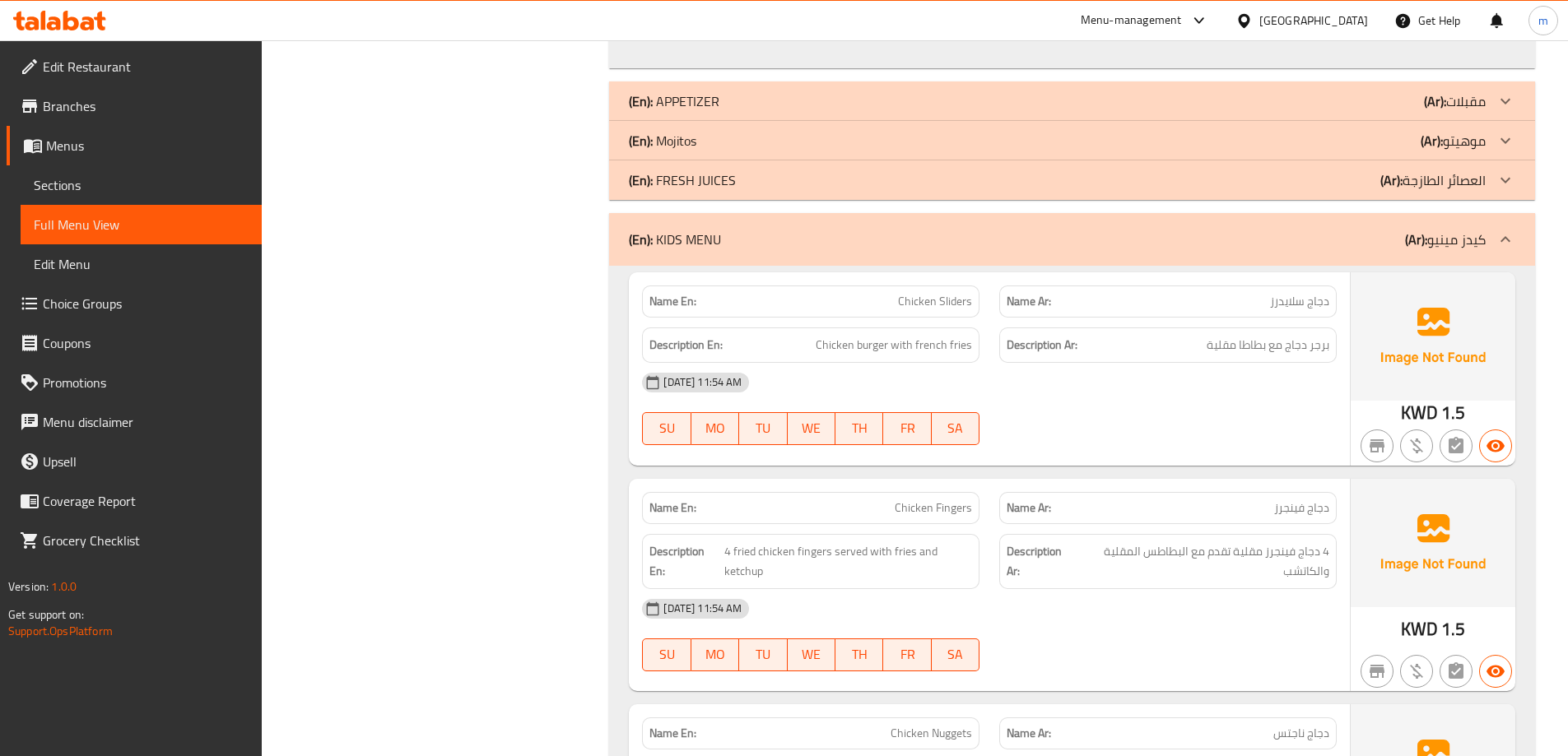
click at [712, 241] on p "(En): KIDS MENU" at bounding box center [674, 239] width 92 height 19
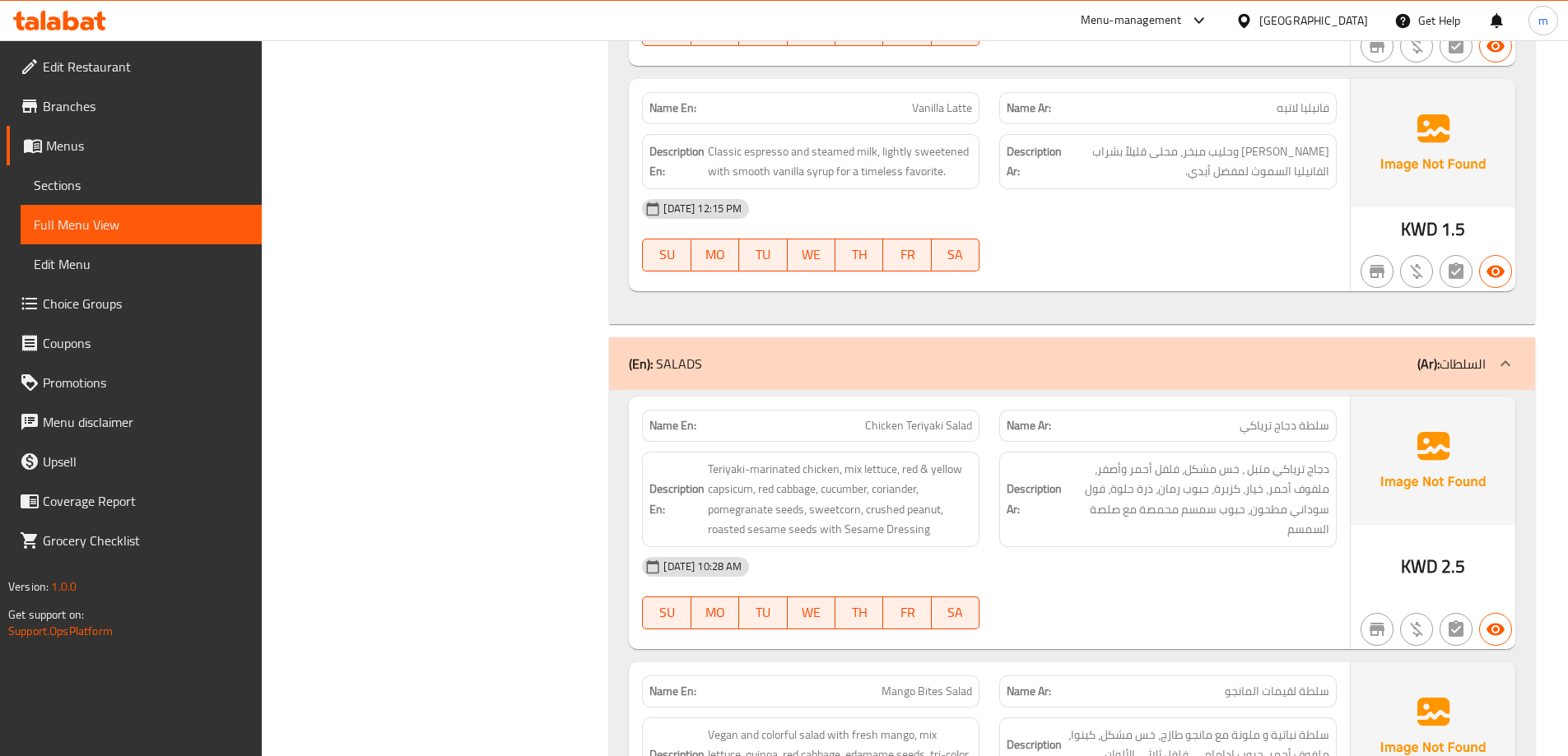
scroll to position [8228, 0]
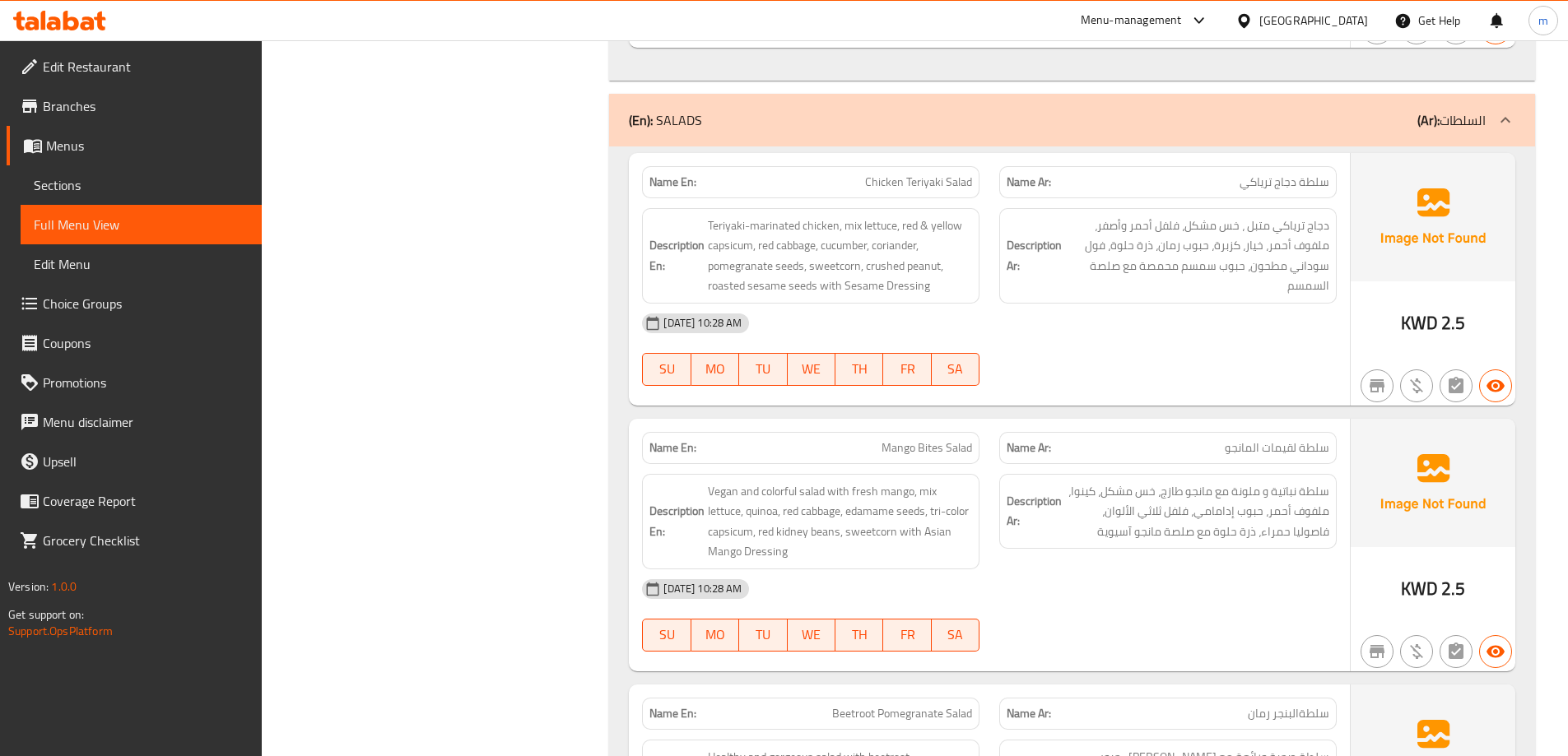
click at [781, 131] on div "(En): SALADS (Ar): السلطات" at bounding box center [1071, 120] width 926 height 52
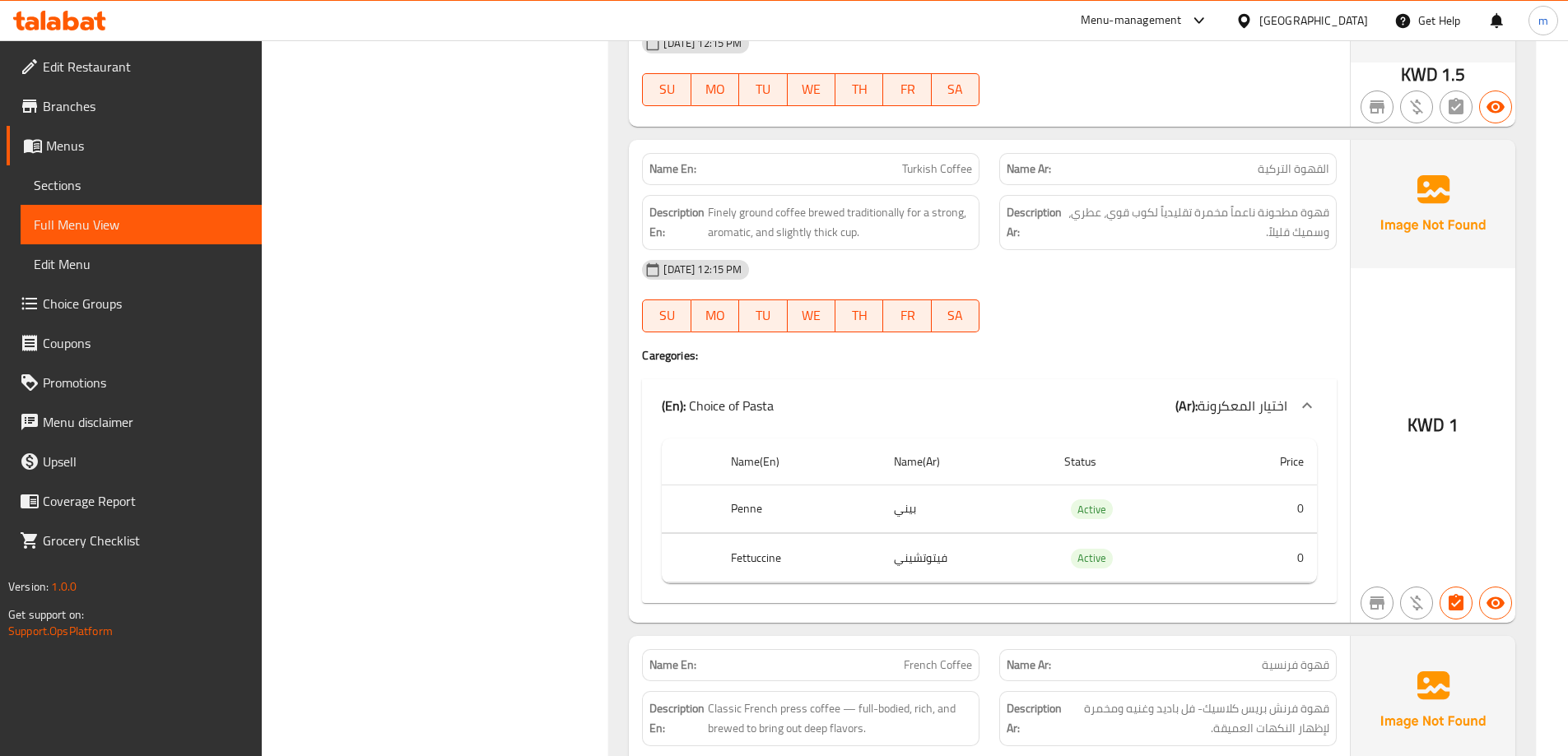
scroll to position [10943, 0]
click at [911, 173] on span "Turkish Coffee" at bounding box center [937, 166] width 70 height 18
copy span "Turkish Coffee"
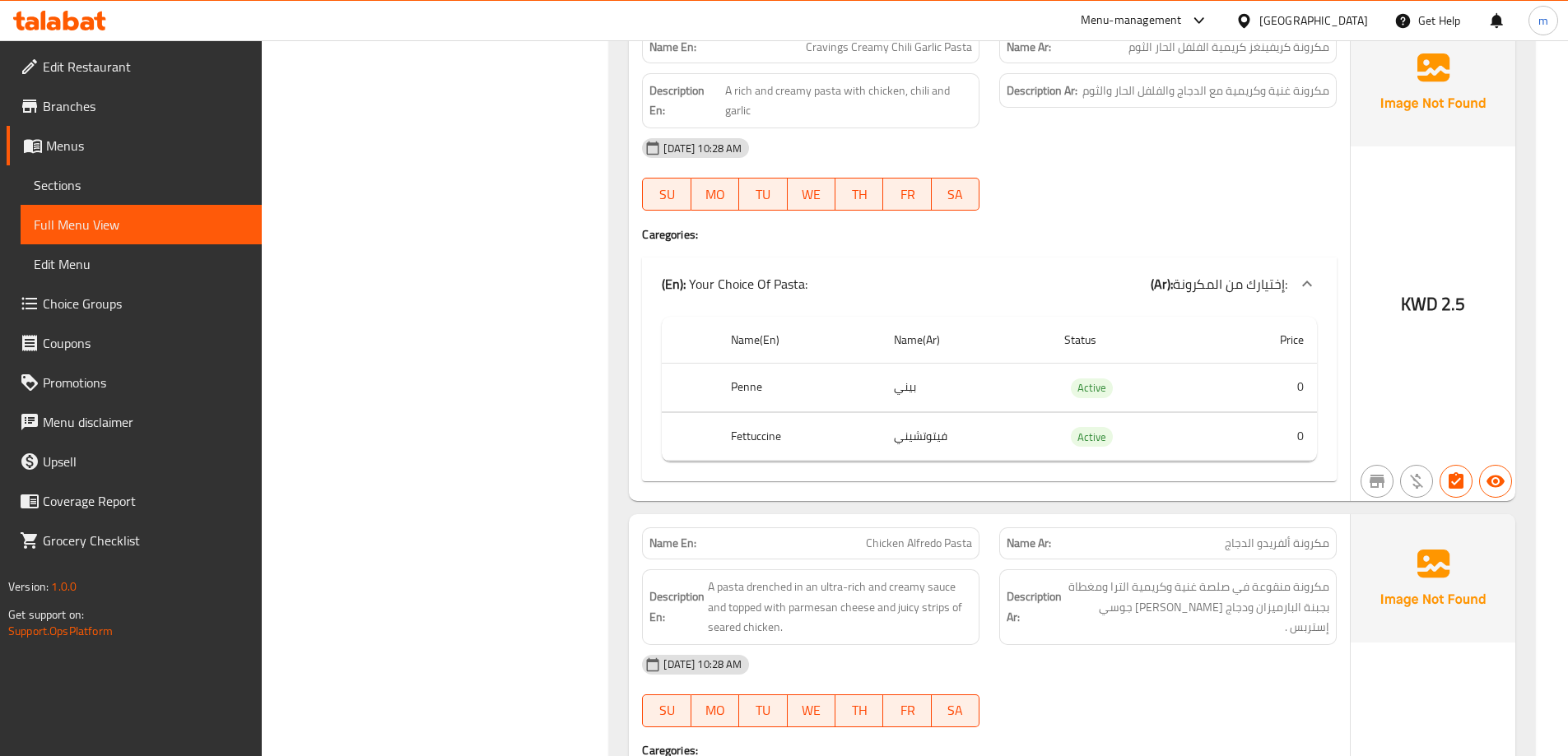
scroll to position [18677, 0]
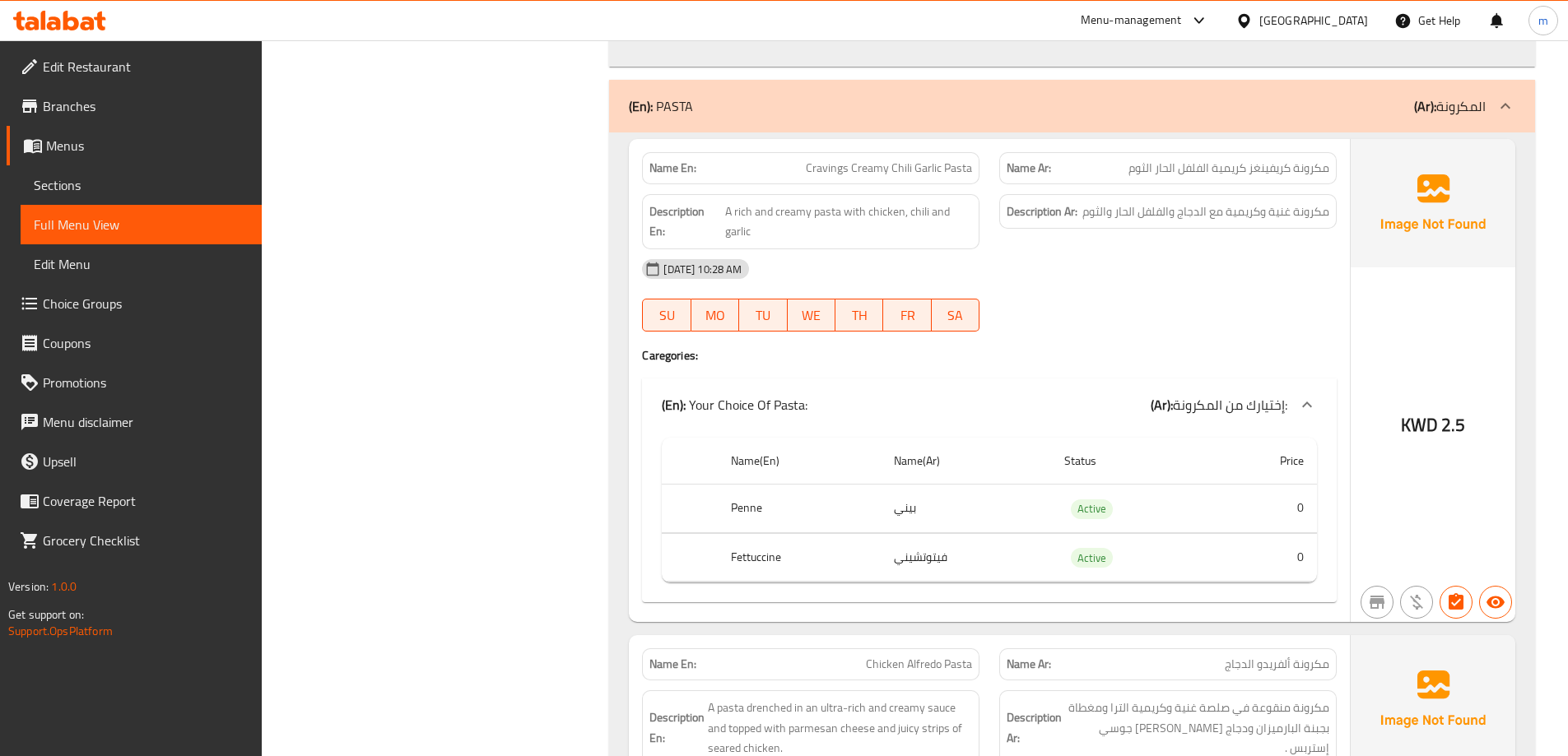
click at [754, 96] on div "(En): PASTA (Ar): المكرونة" at bounding box center [1071, 106] width 926 height 52
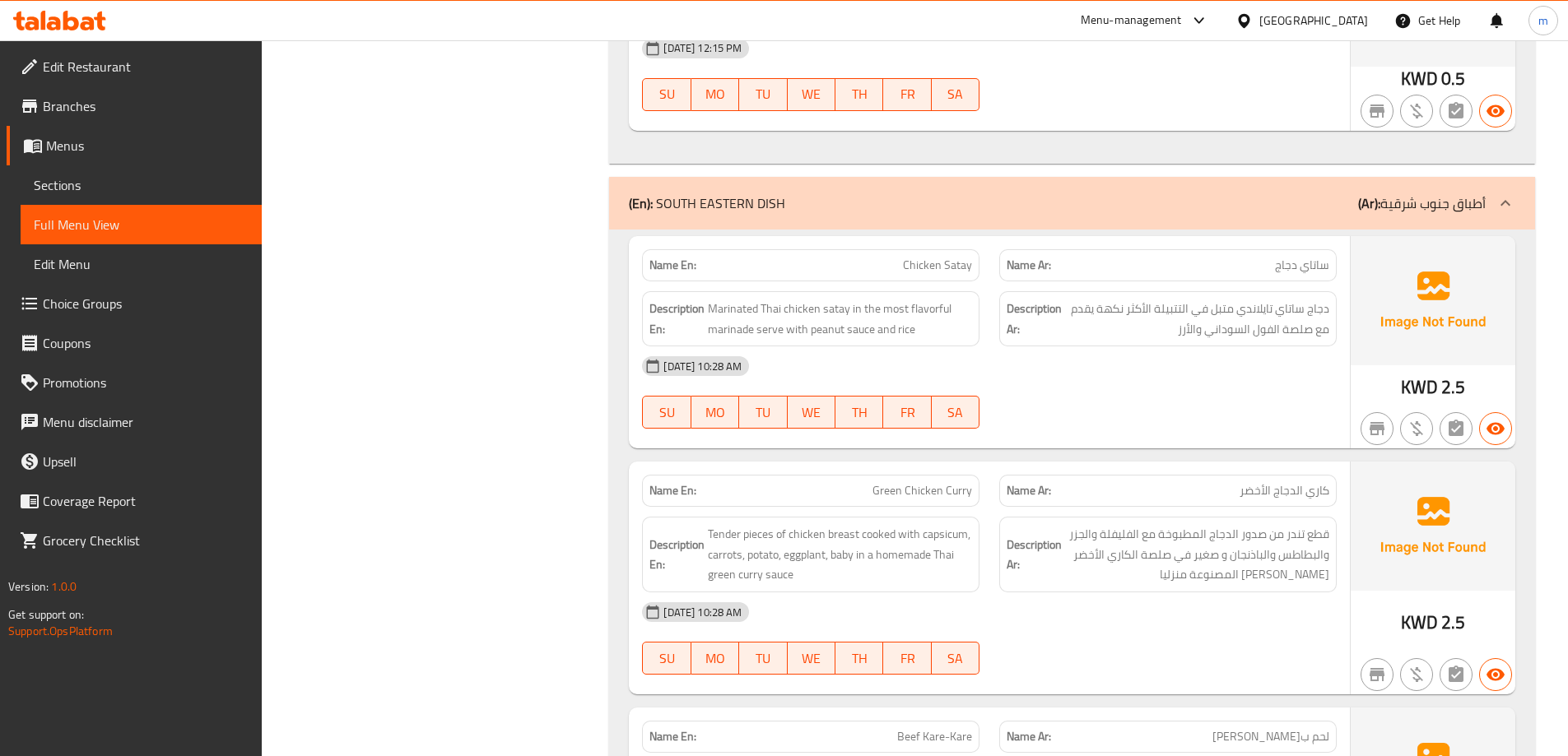
scroll to position [16901, 0]
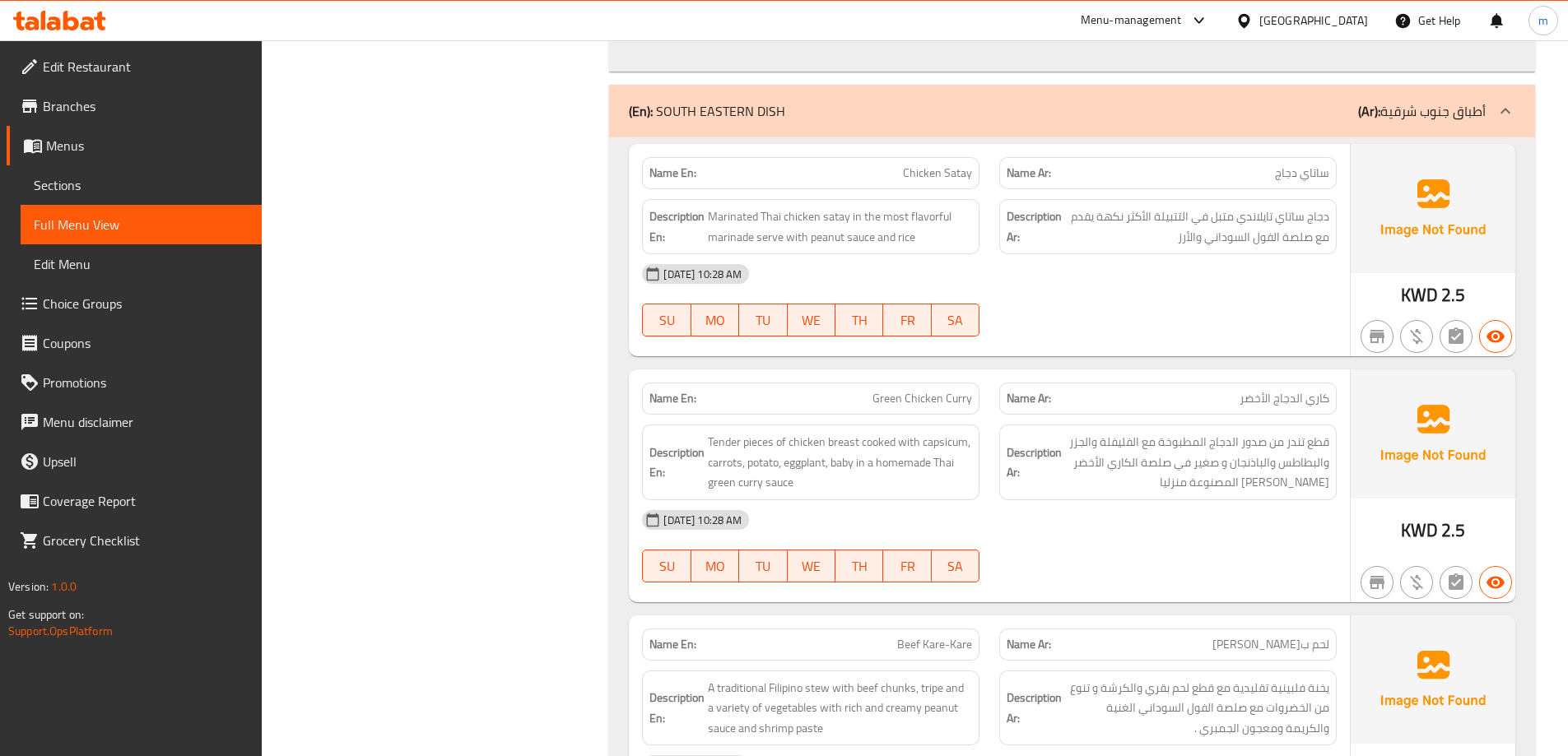
click at [728, 117] on p "(En): SOUTH EASTERN DISH" at bounding box center [706, 110] width 156 height 19
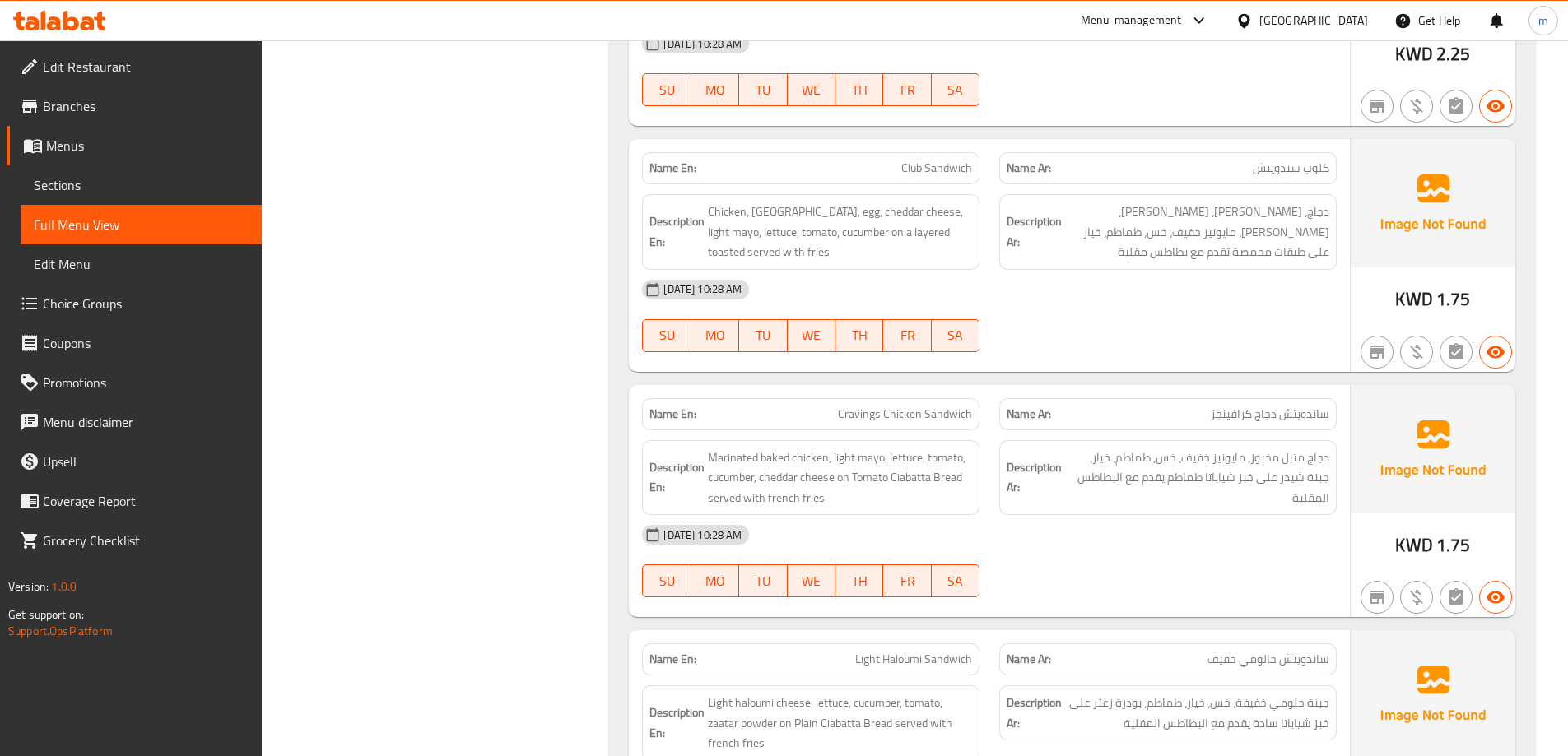
scroll to position [12639, 0]
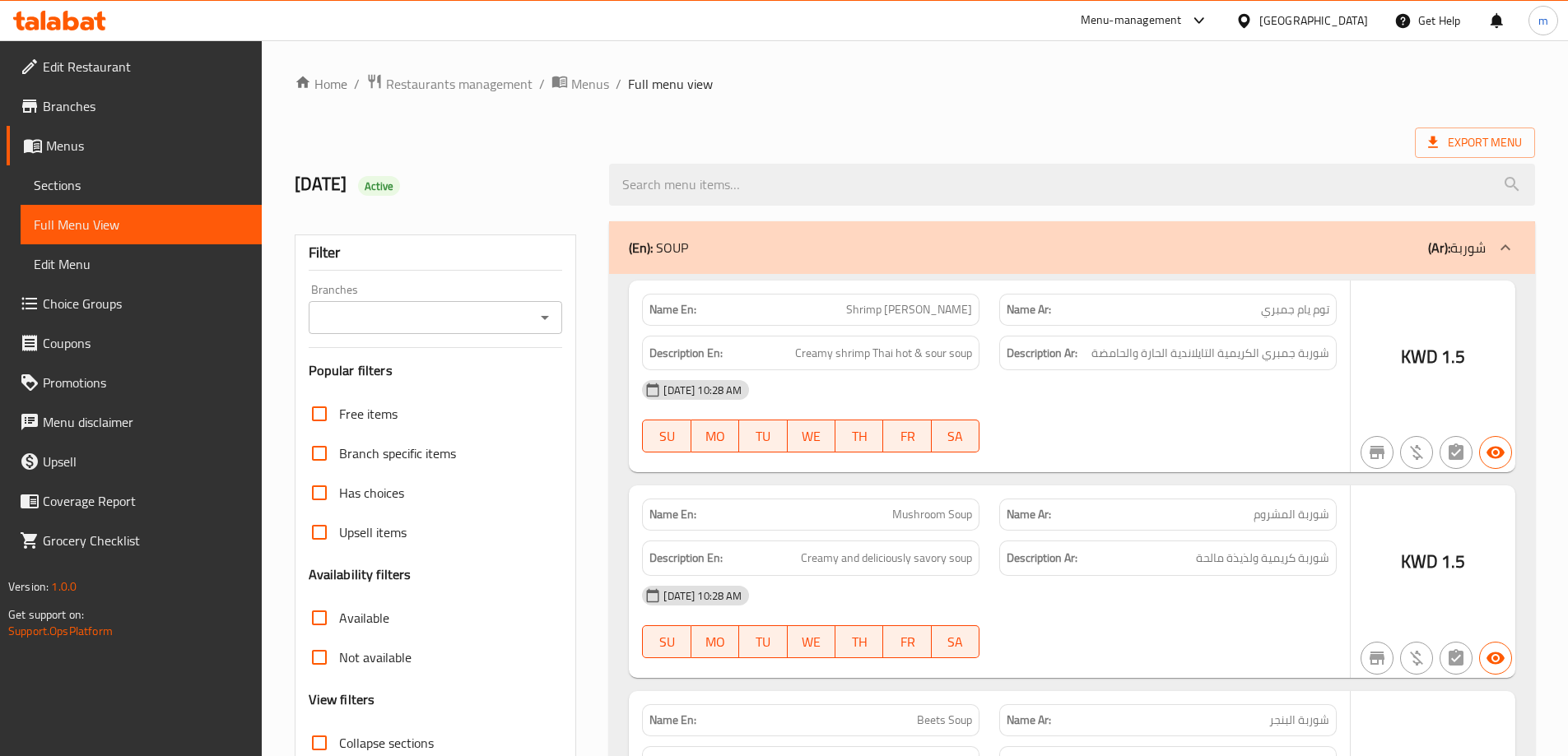
click at [83, 304] on div at bounding box center [784, 378] width 1568 height 756
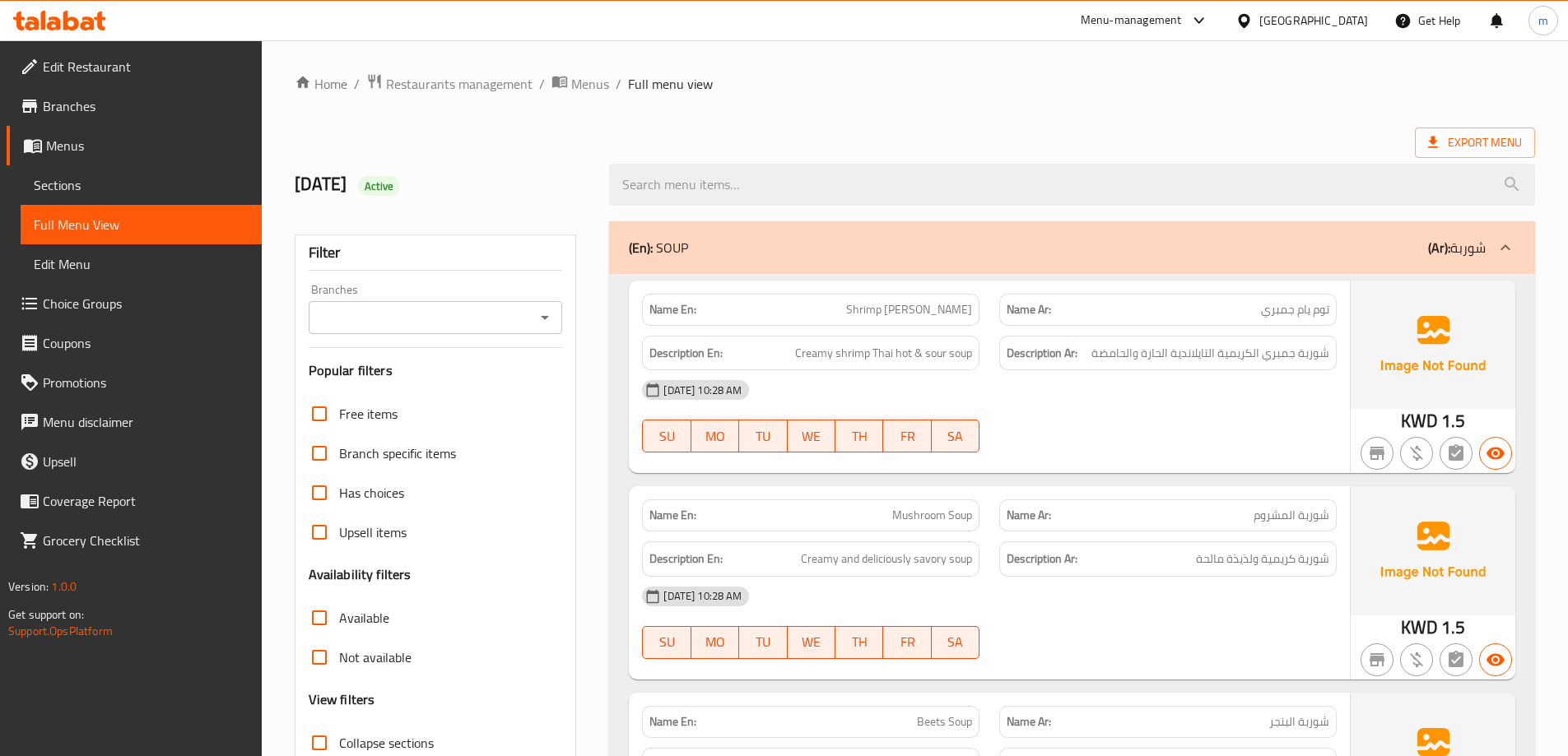
click at [83, 304] on span "Choice Groups" at bounding box center [146, 303] width 206 height 19
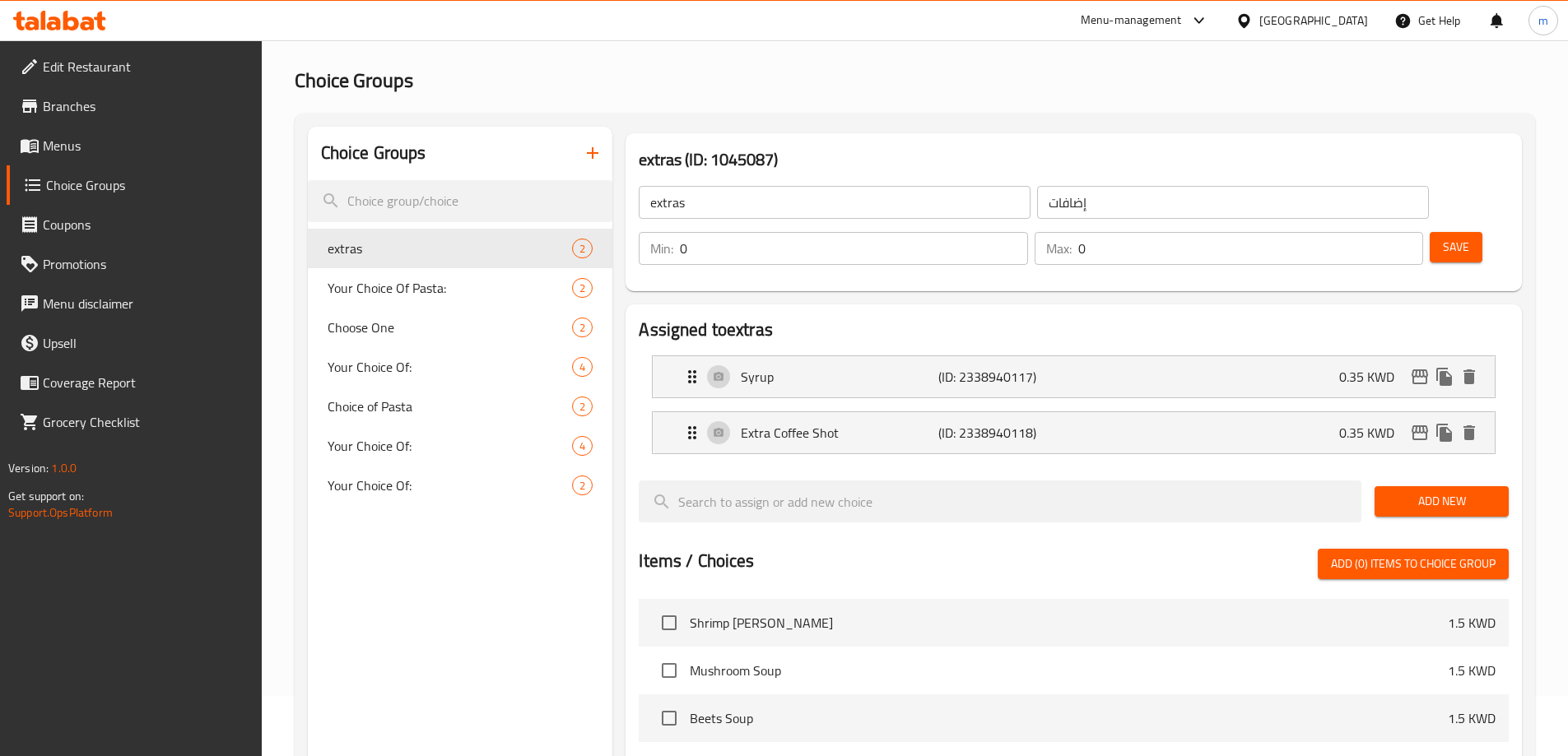
scroll to position [164, 0]
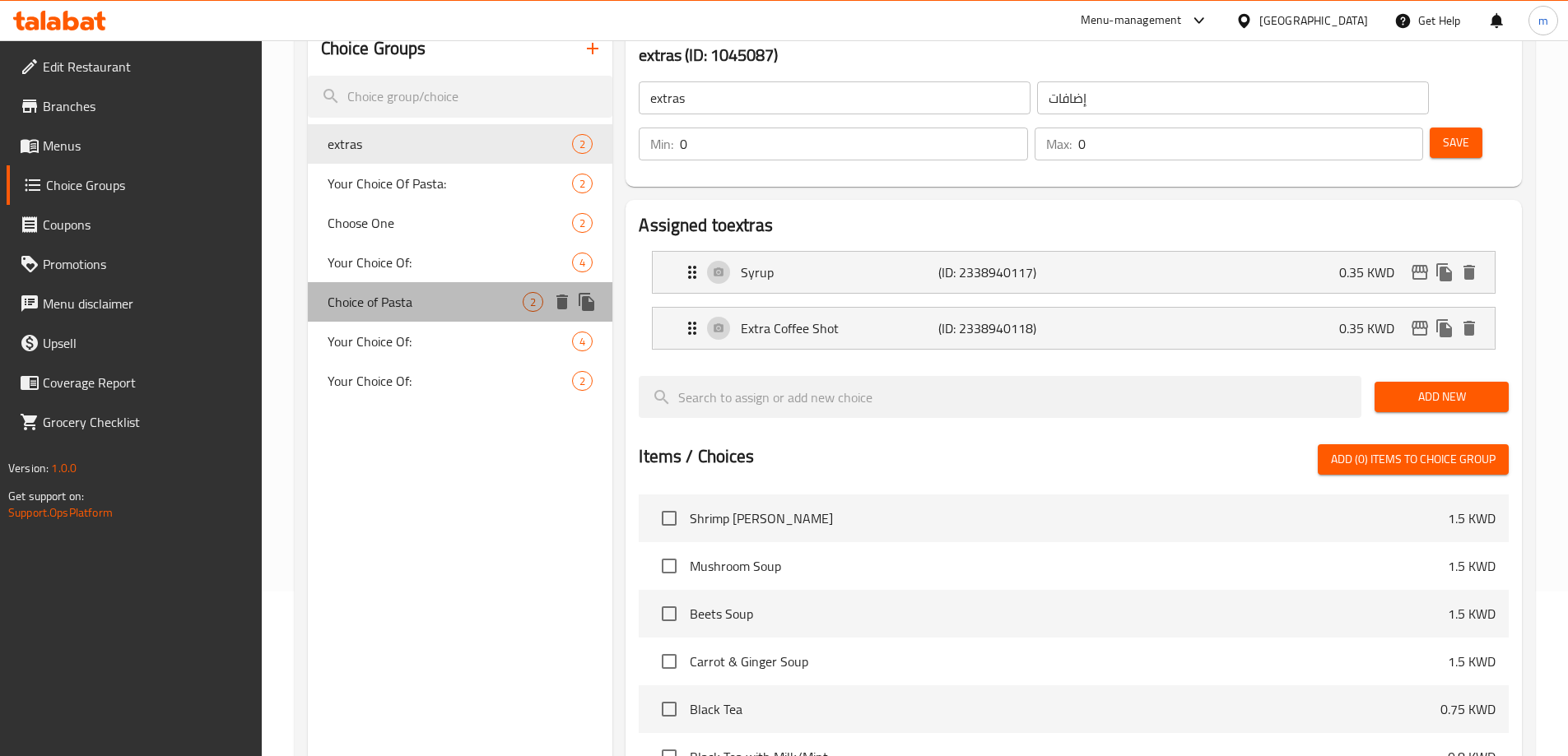
click at [418, 301] on span "Choice of Pasta" at bounding box center [426, 302] width 196 height 19
type input "Choice of Pasta"
type input "اختيار المعكرونة"
type input "1"
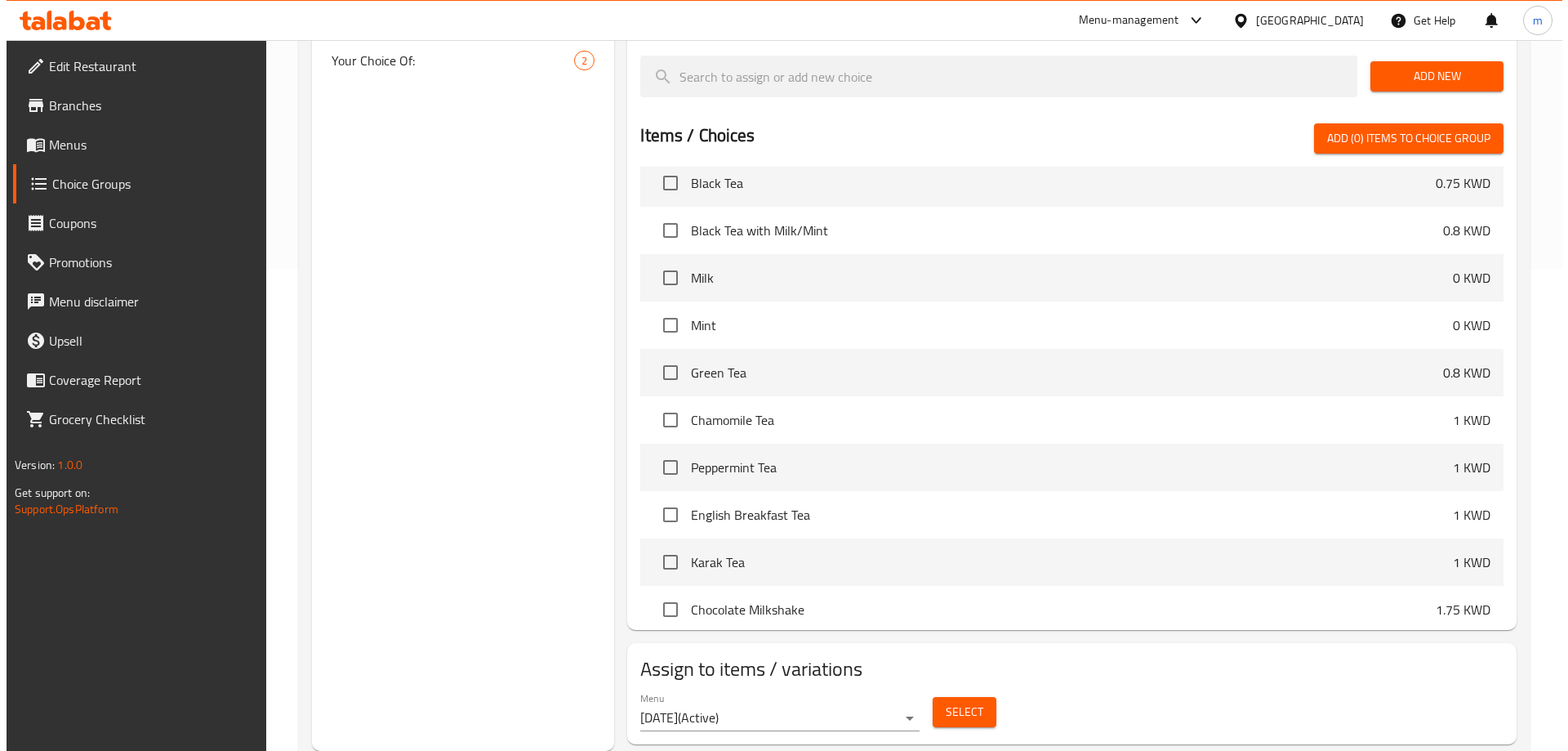
scroll to position [491, 0]
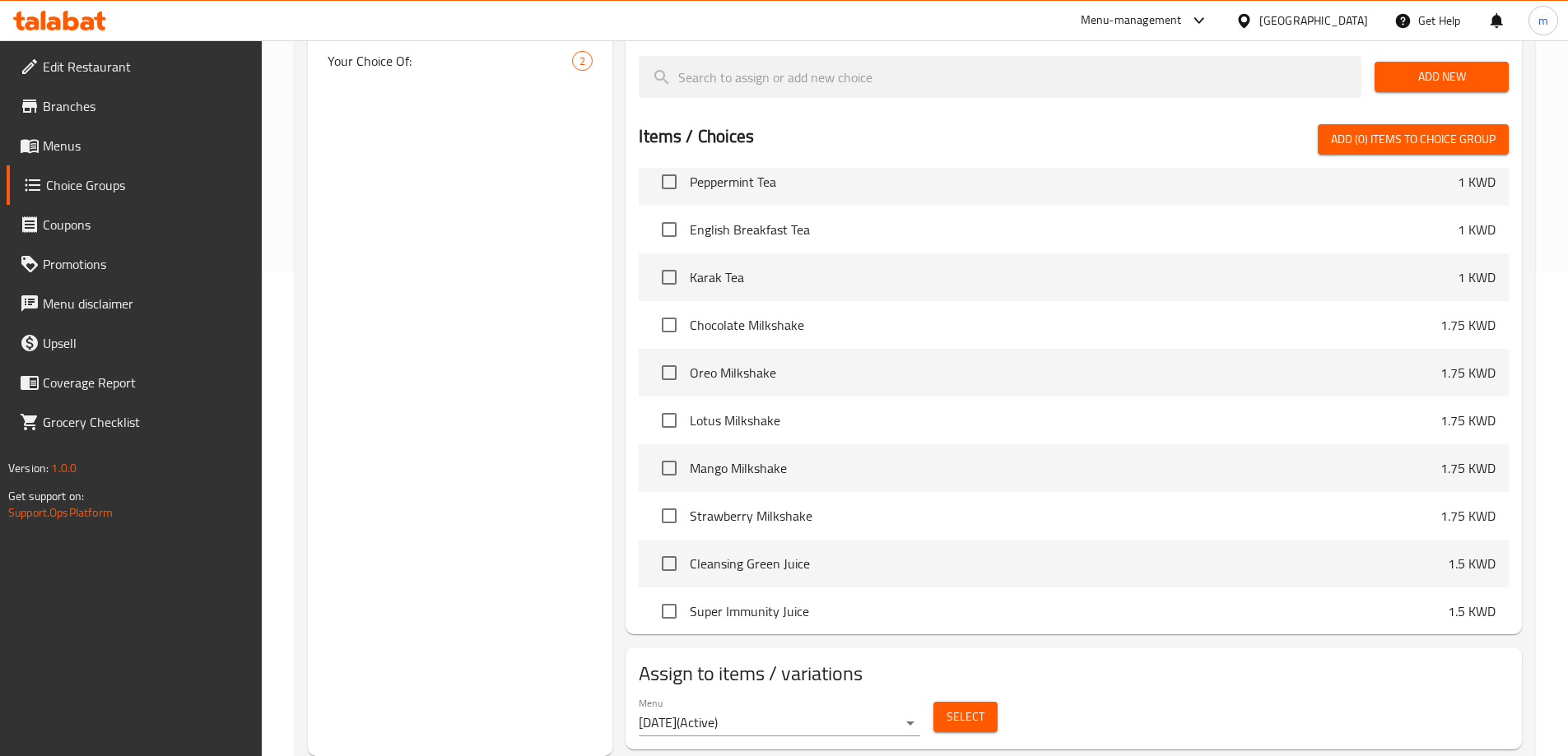
click at [951, 707] on span "Select" at bounding box center [965, 717] width 38 height 20
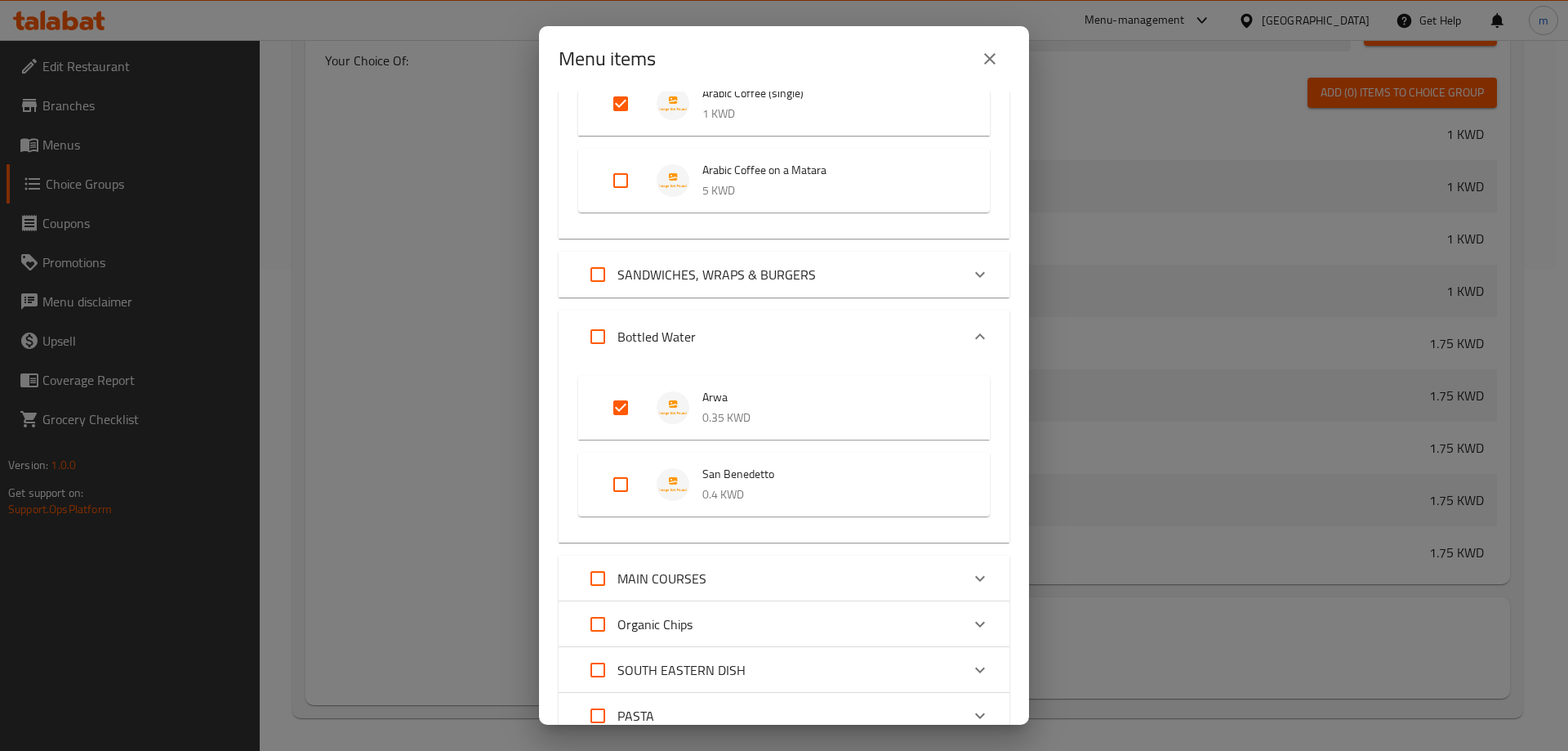
scroll to position [1308, 0]
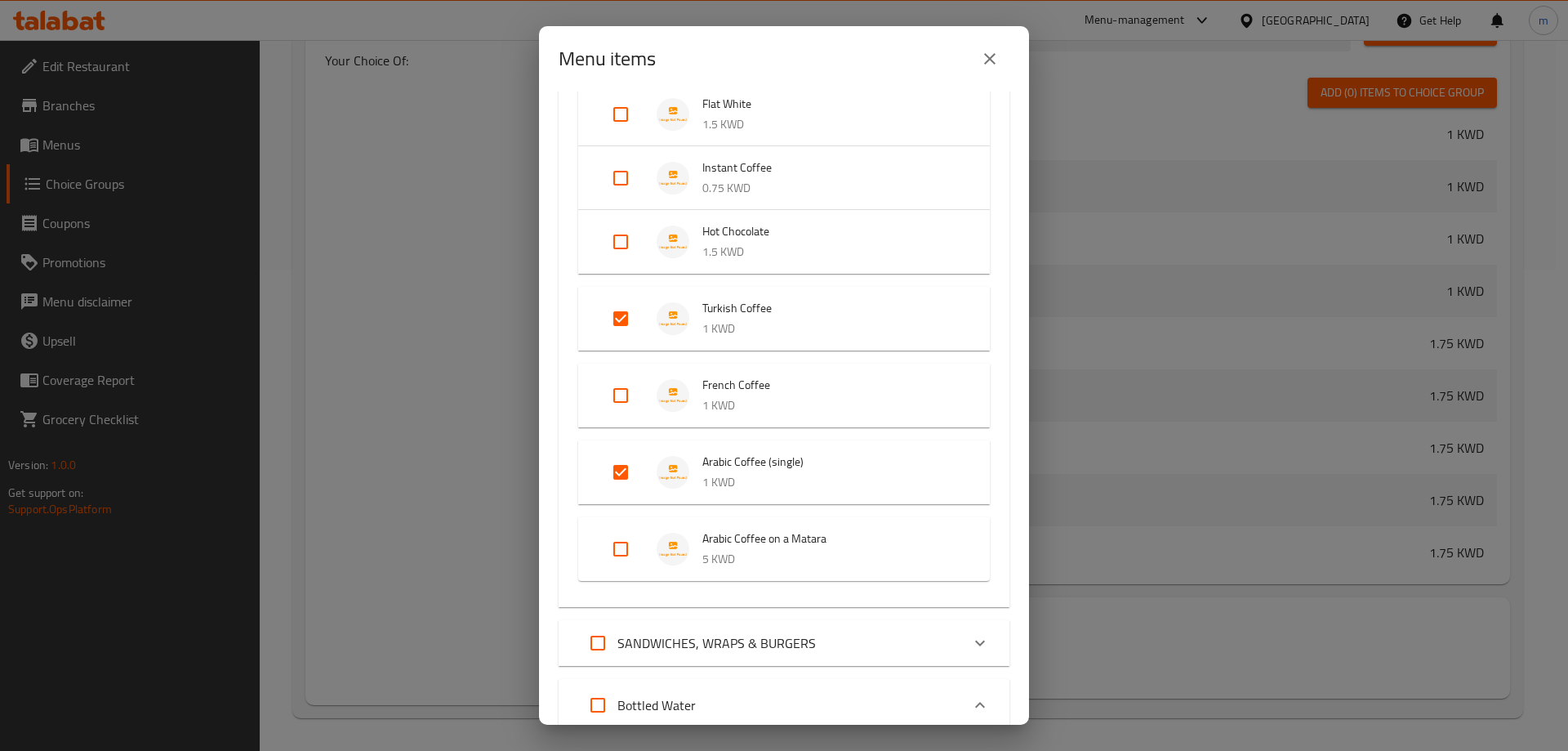
click at [619, 318] on input "Expand" at bounding box center [621, 318] width 39 height 39
checkbox input "false"
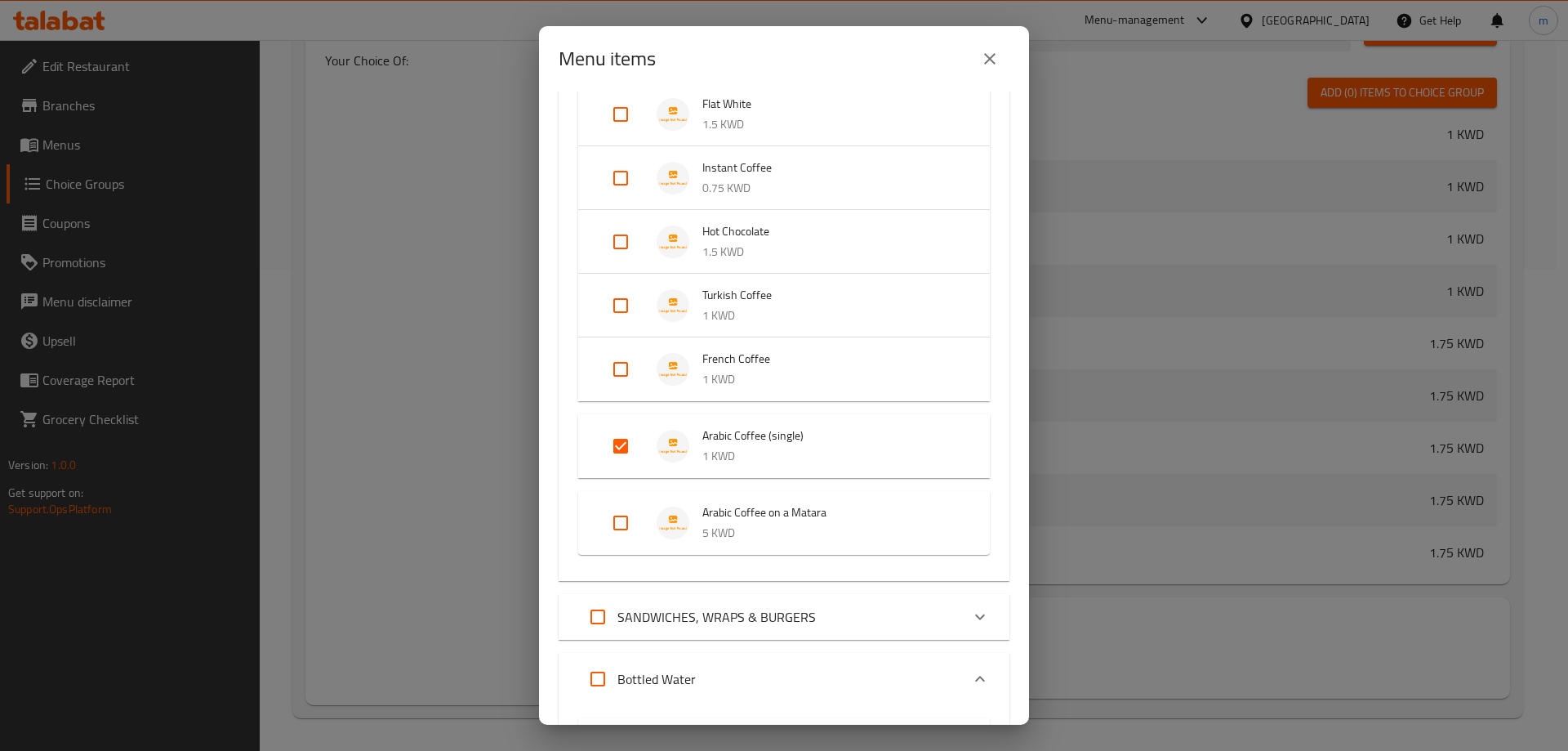
click at [623, 439] on input "Expand" at bounding box center [621, 446] width 39 height 39
checkbox input "false"
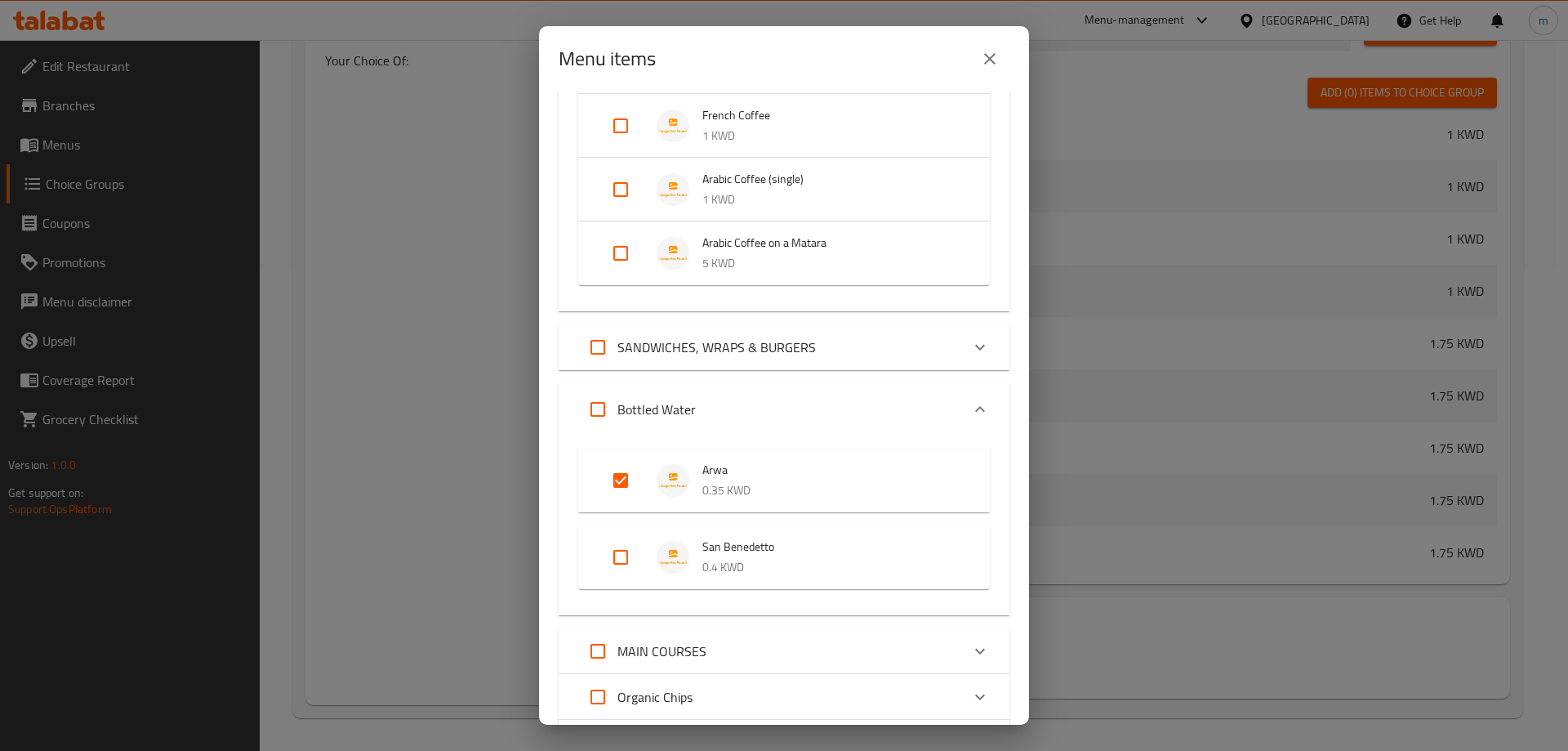
scroll to position [1553, 0]
click at [622, 486] on input "Expand" at bounding box center [621, 479] width 39 height 39
checkbox input "false"
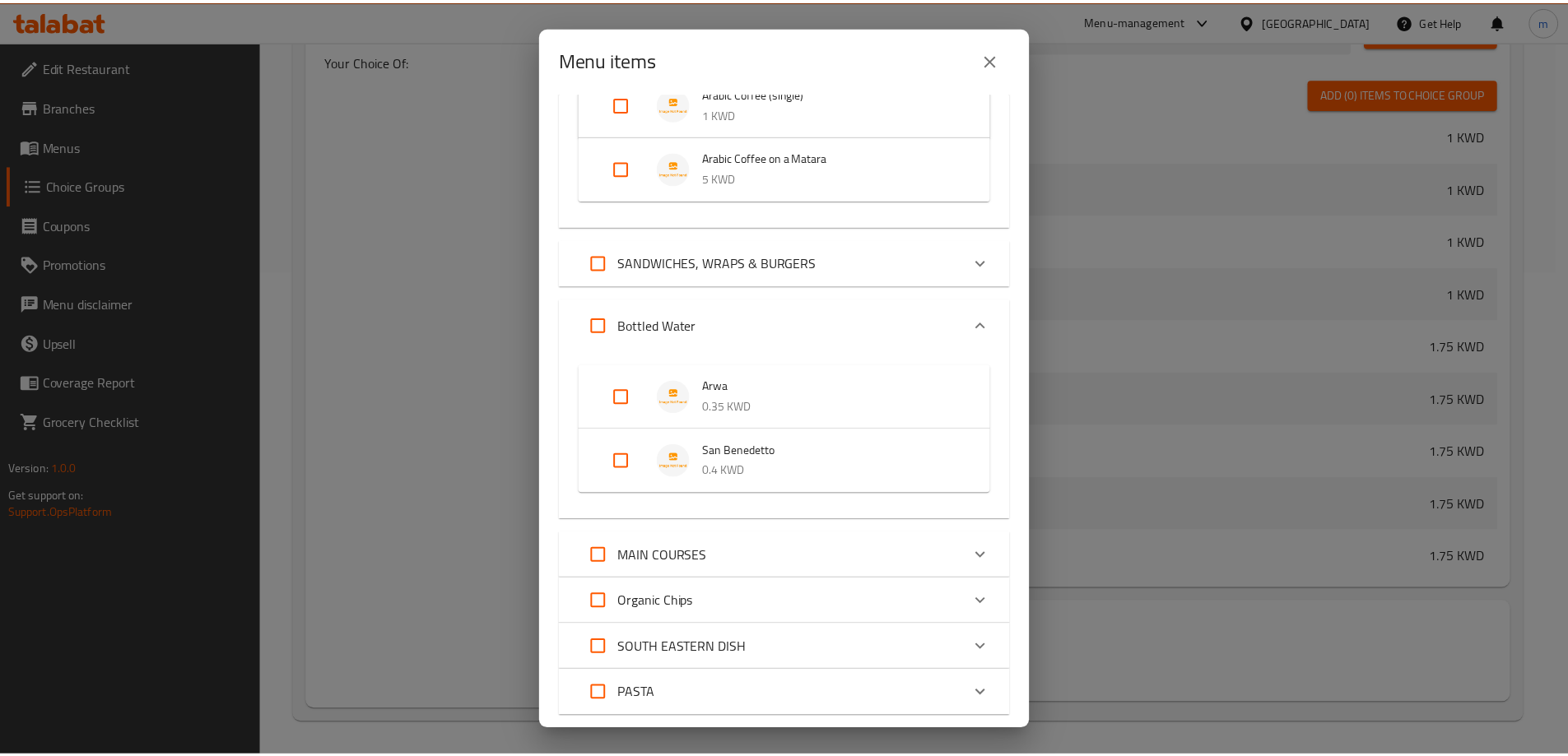
scroll to position [1750, 0]
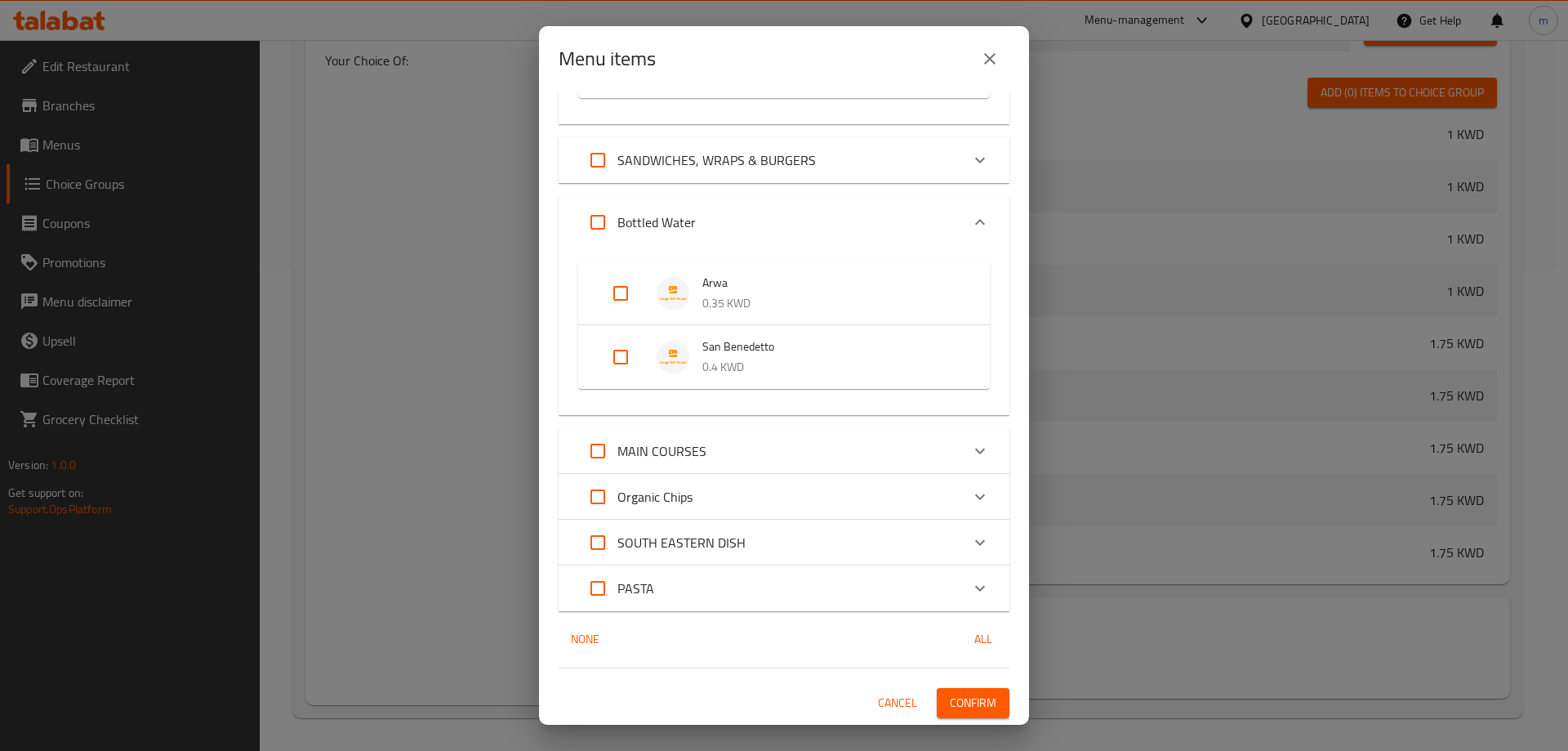
click at [971, 707] on span "Confirm" at bounding box center [973, 703] width 47 height 20
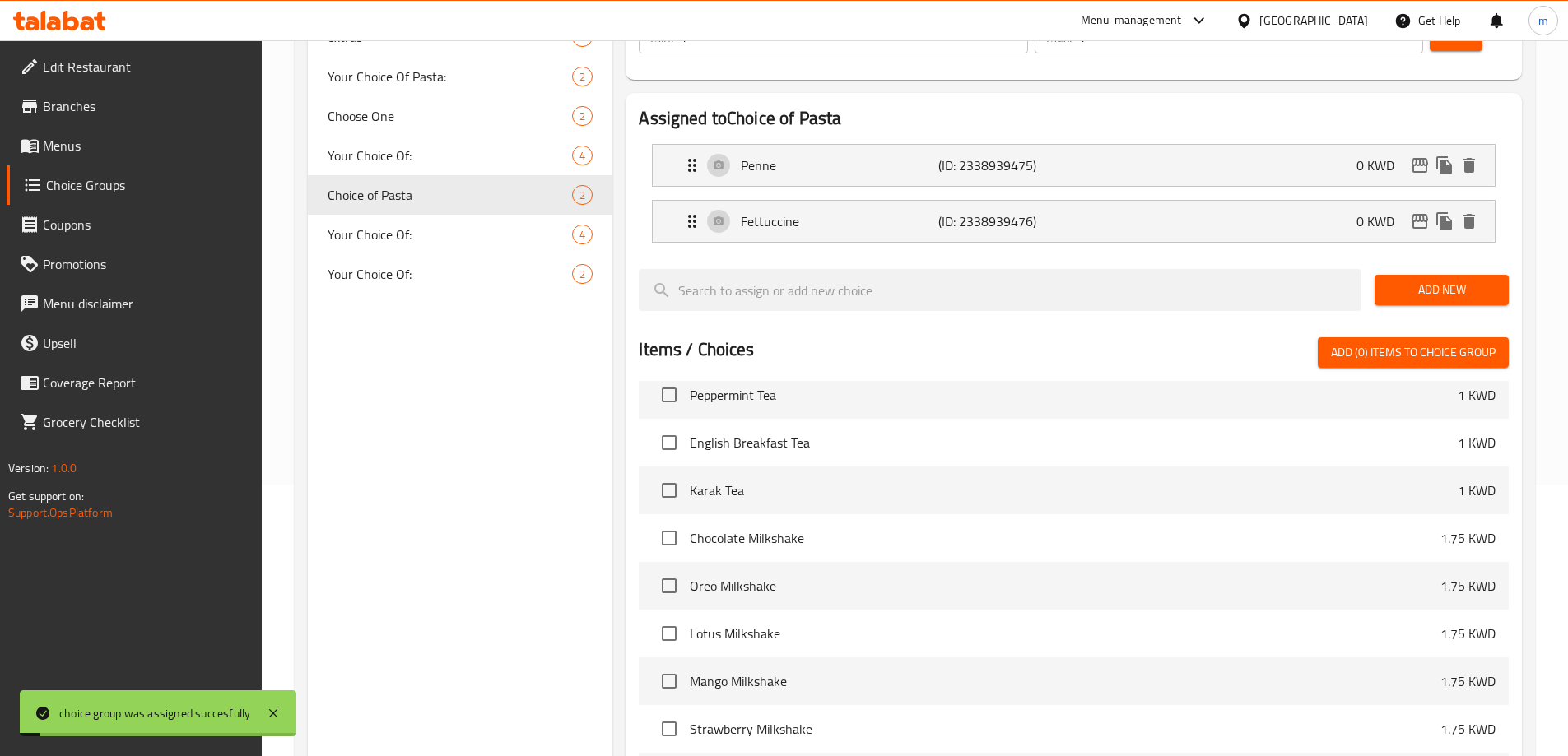
scroll to position [0, 0]
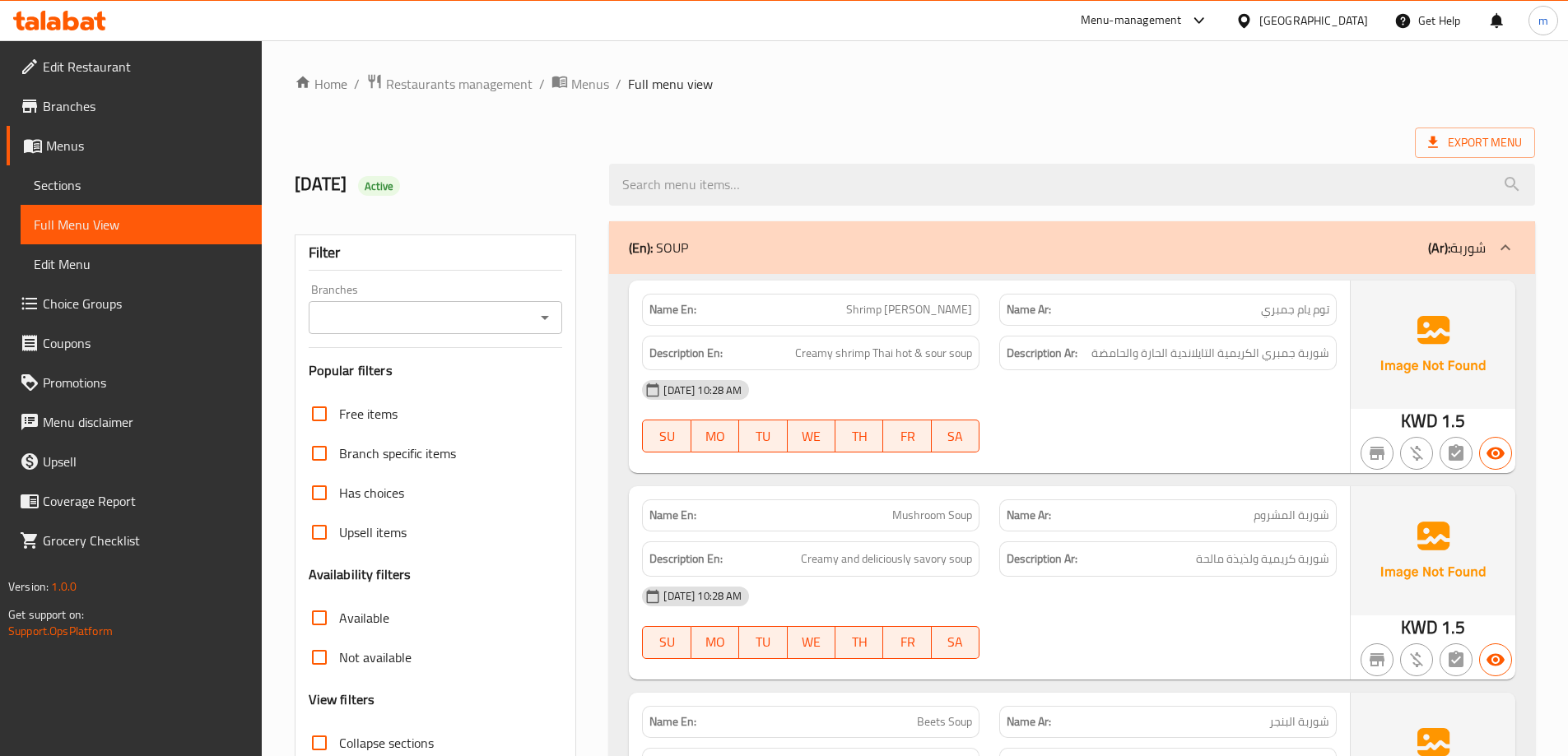
click at [724, 236] on div at bounding box center [784, 378] width 1568 height 756
click at [682, 244] on p "(En): SOUP" at bounding box center [658, 247] width 59 height 19
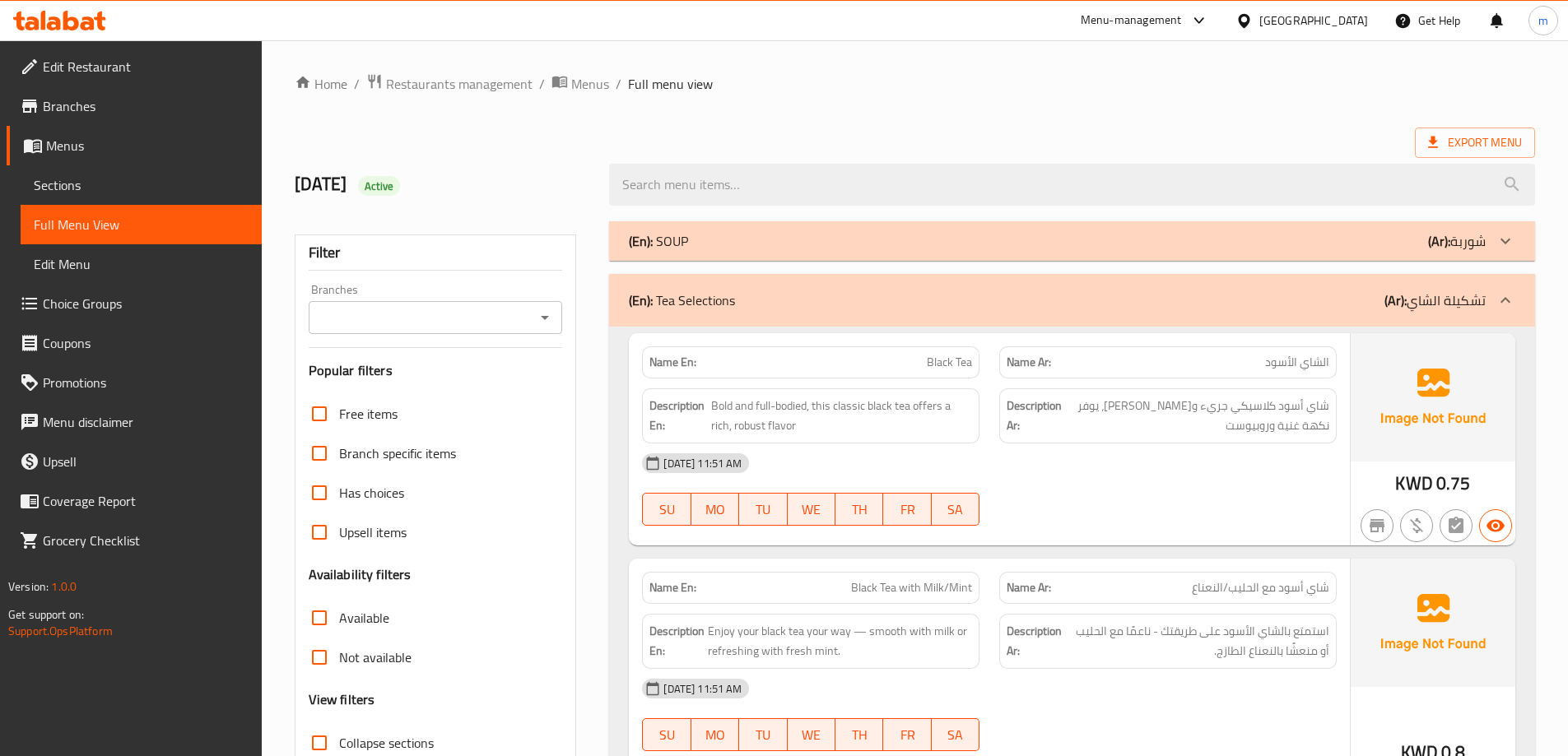
click at [699, 308] on p "(En): Tea Selections" at bounding box center [682, 300] width 106 height 19
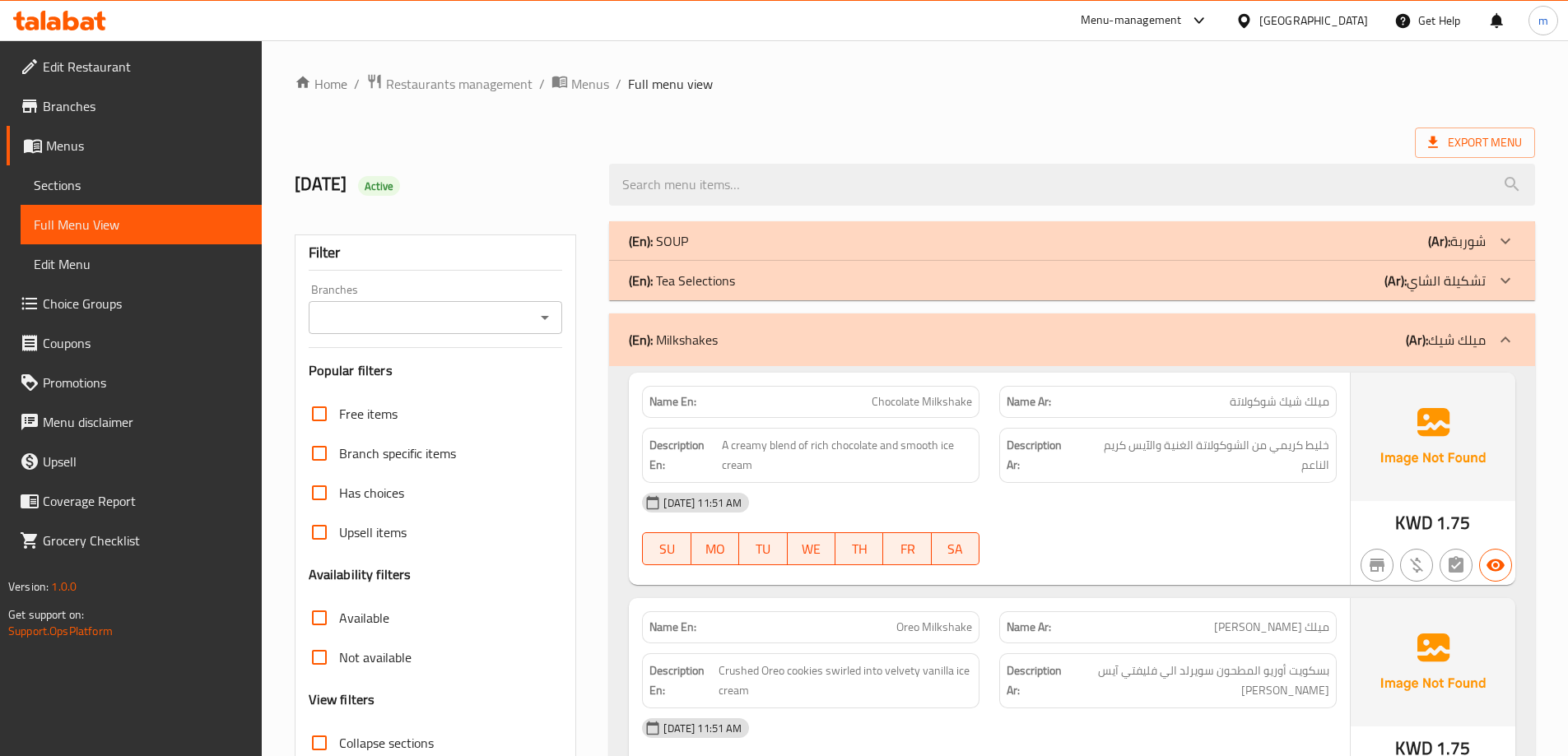
click at [699, 348] on p "(En): Milkshakes" at bounding box center [673, 339] width 89 height 19
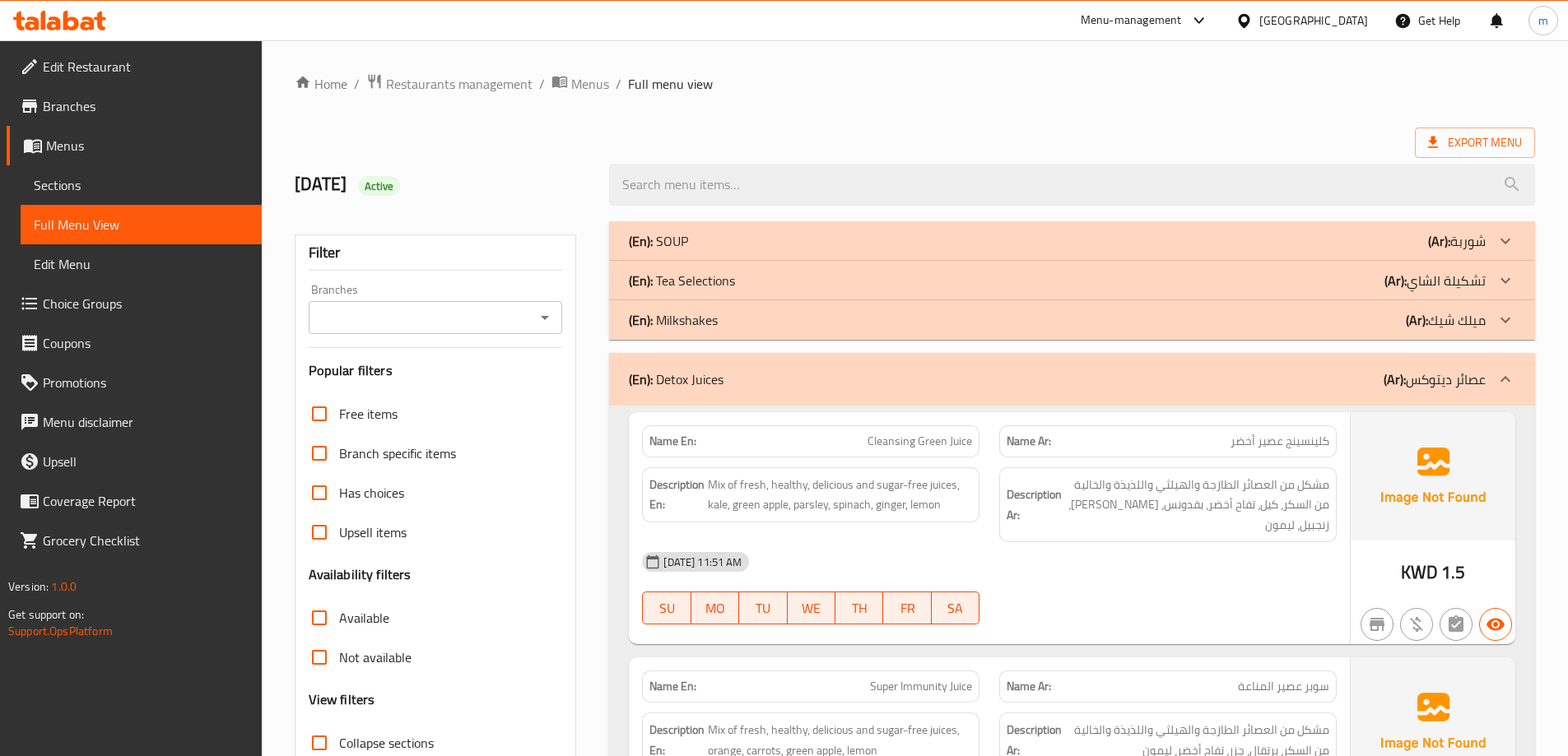
click at [700, 394] on div "(En): Detox Juices (Ar): عصائر ديتوكس" at bounding box center [1071, 379] width 926 height 52
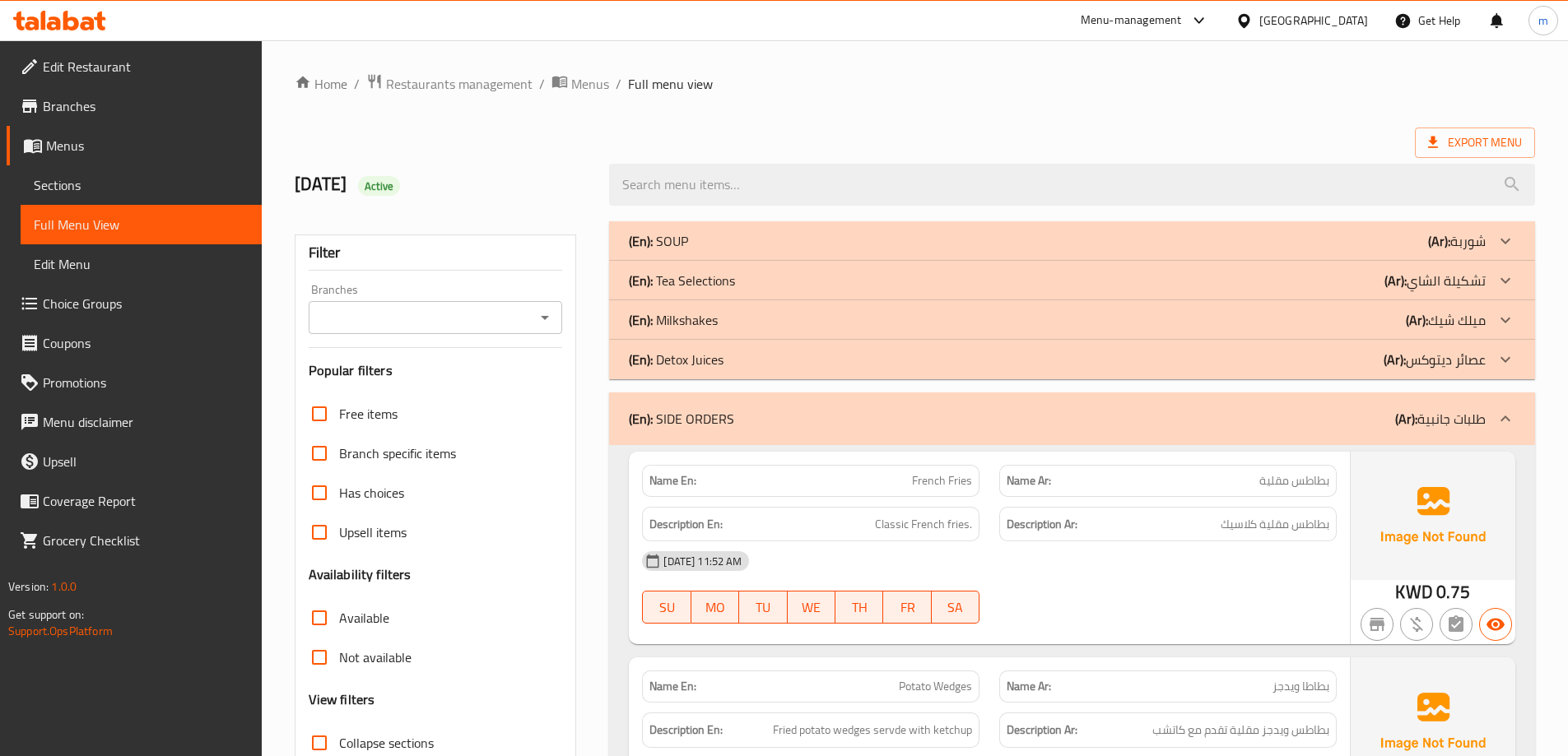
click at [714, 410] on p "(En): SIDE ORDERS" at bounding box center [681, 418] width 105 height 19
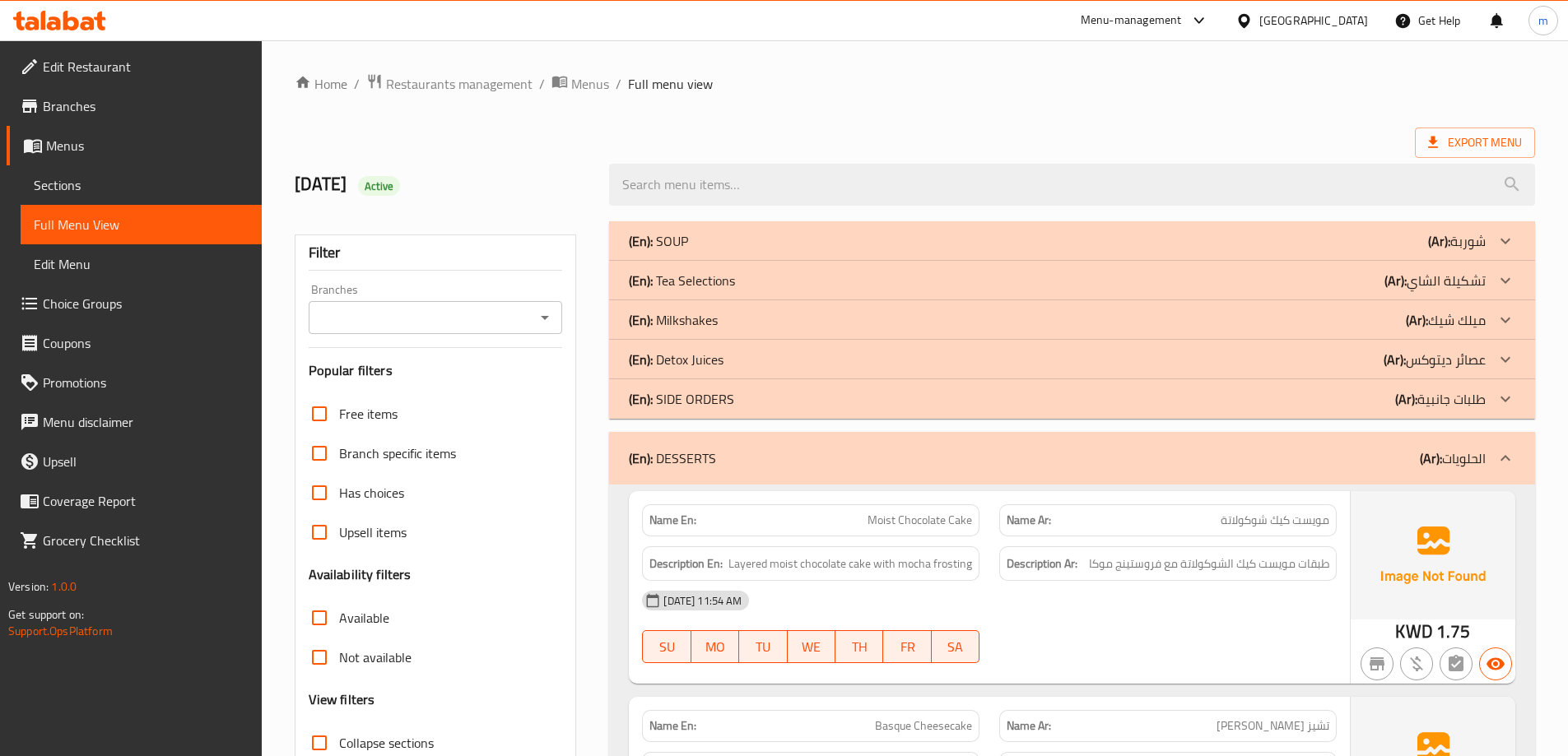
click at [721, 462] on div "(En): DESSERTS (Ar): الحلويات" at bounding box center [1057, 458] width 856 height 19
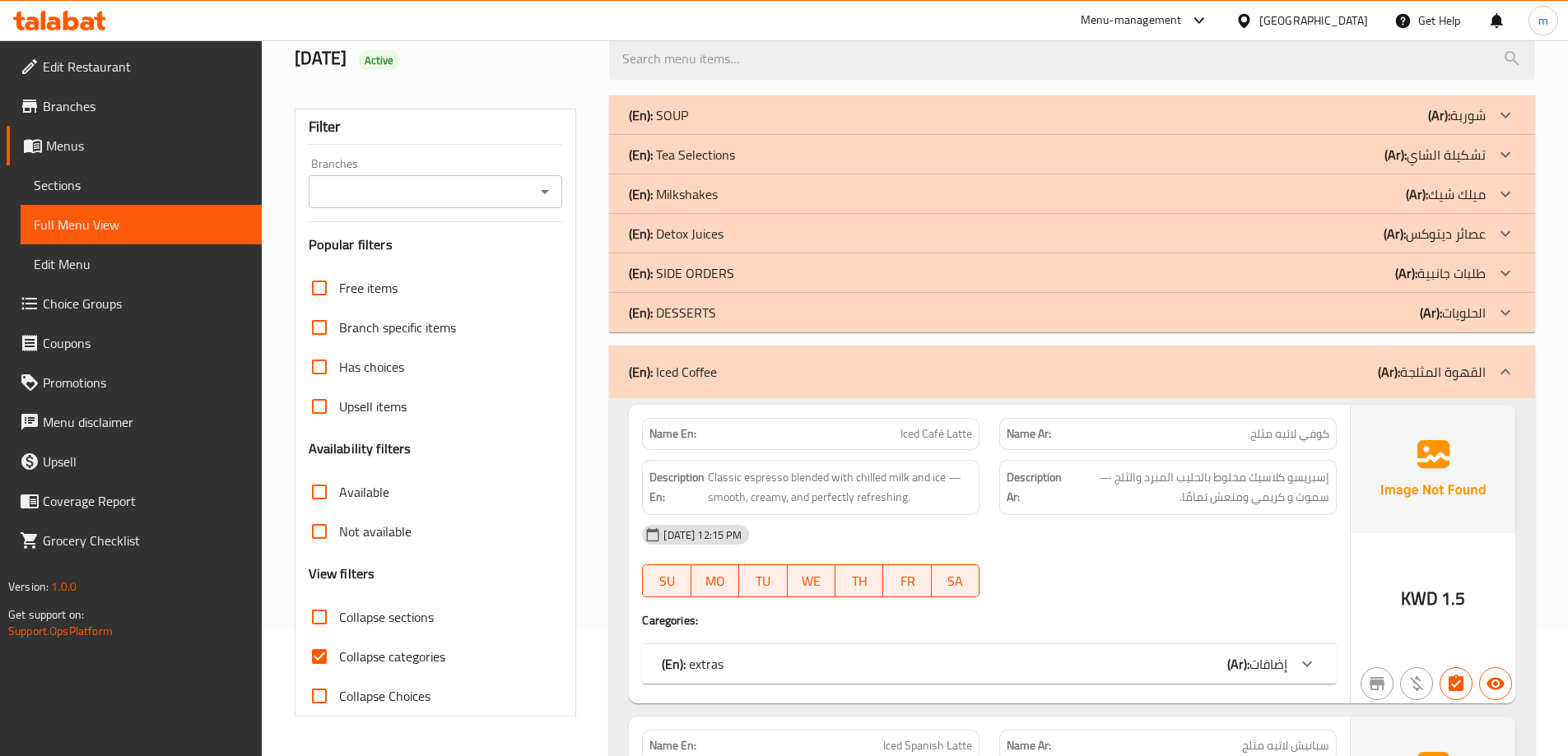
scroll to position [164, 0]
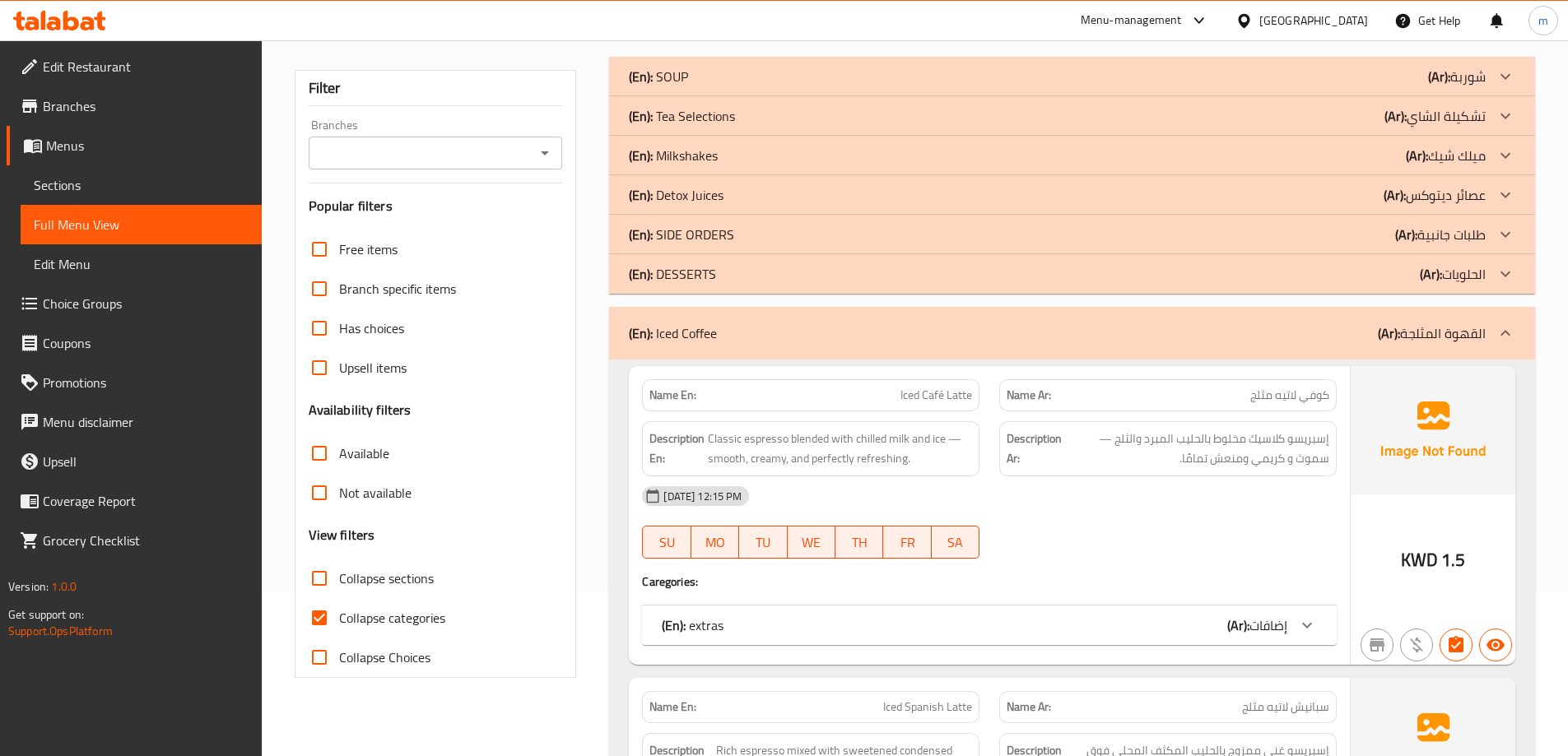
click at [722, 324] on div "(En): Iced Coffee (Ar): القهوة المثلجة" at bounding box center [1057, 333] width 856 height 19
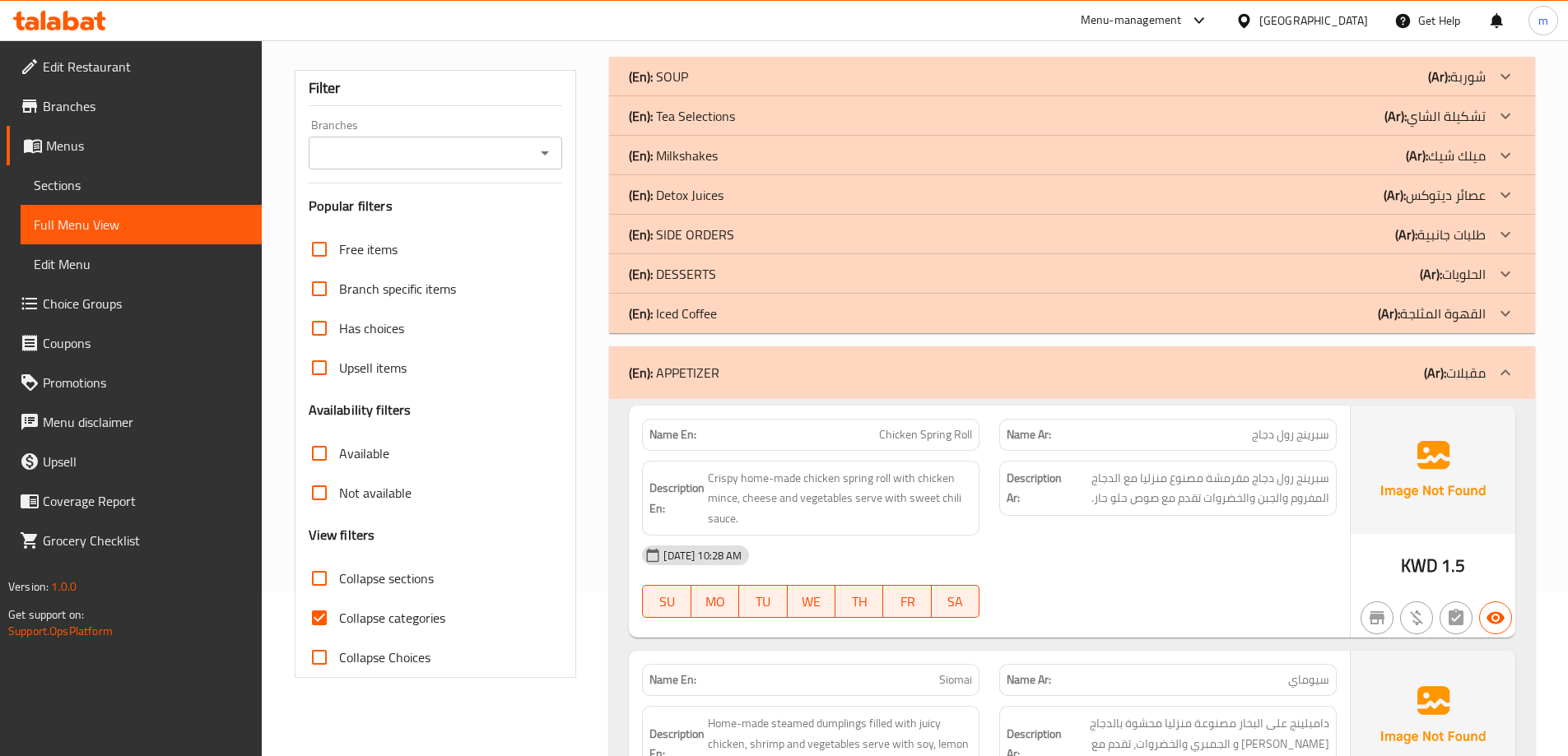
click at [695, 377] on p "(En): APPETIZER" at bounding box center [674, 373] width 90 height 19
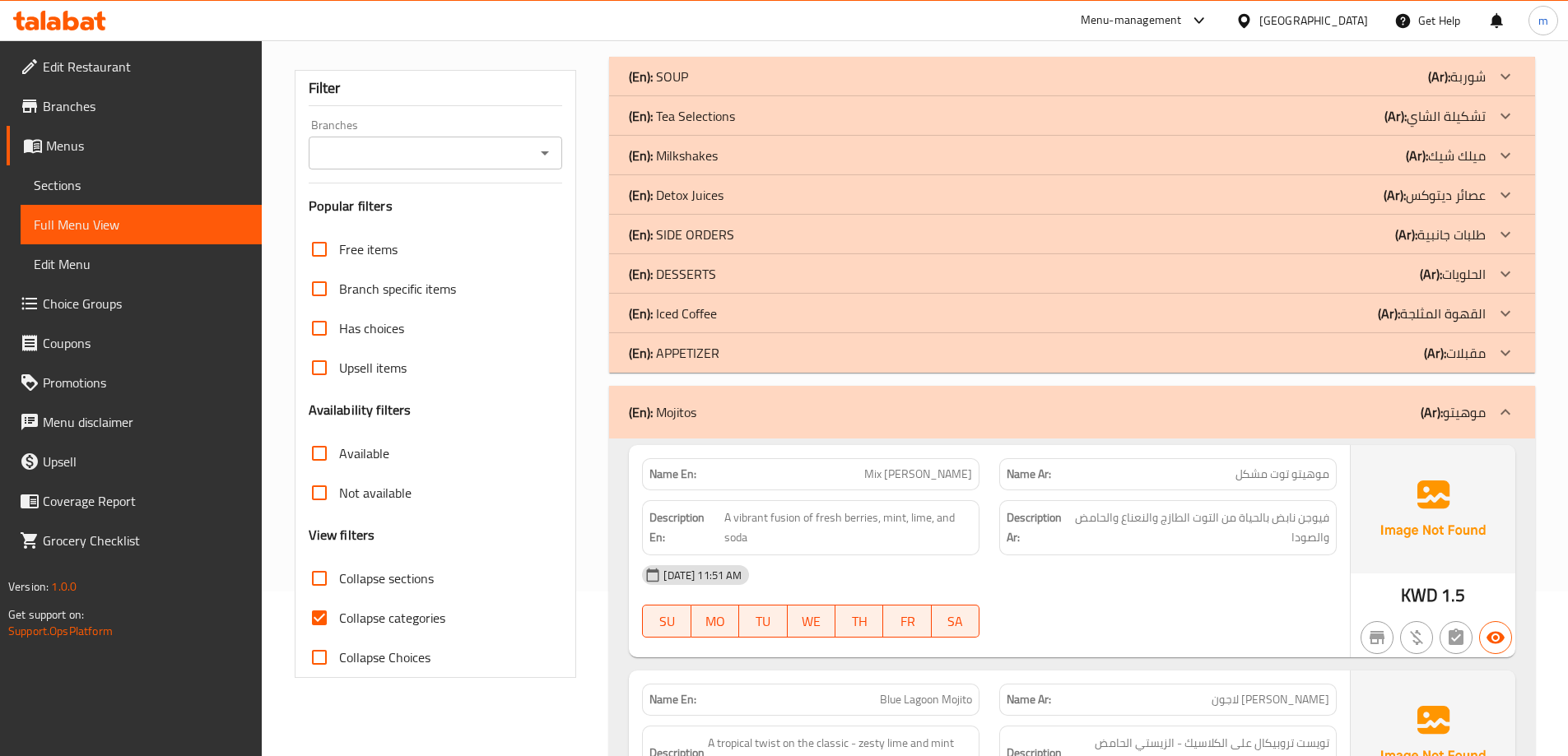
click at [690, 406] on p "(En): Mojitos" at bounding box center [663, 411] width 67 height 19
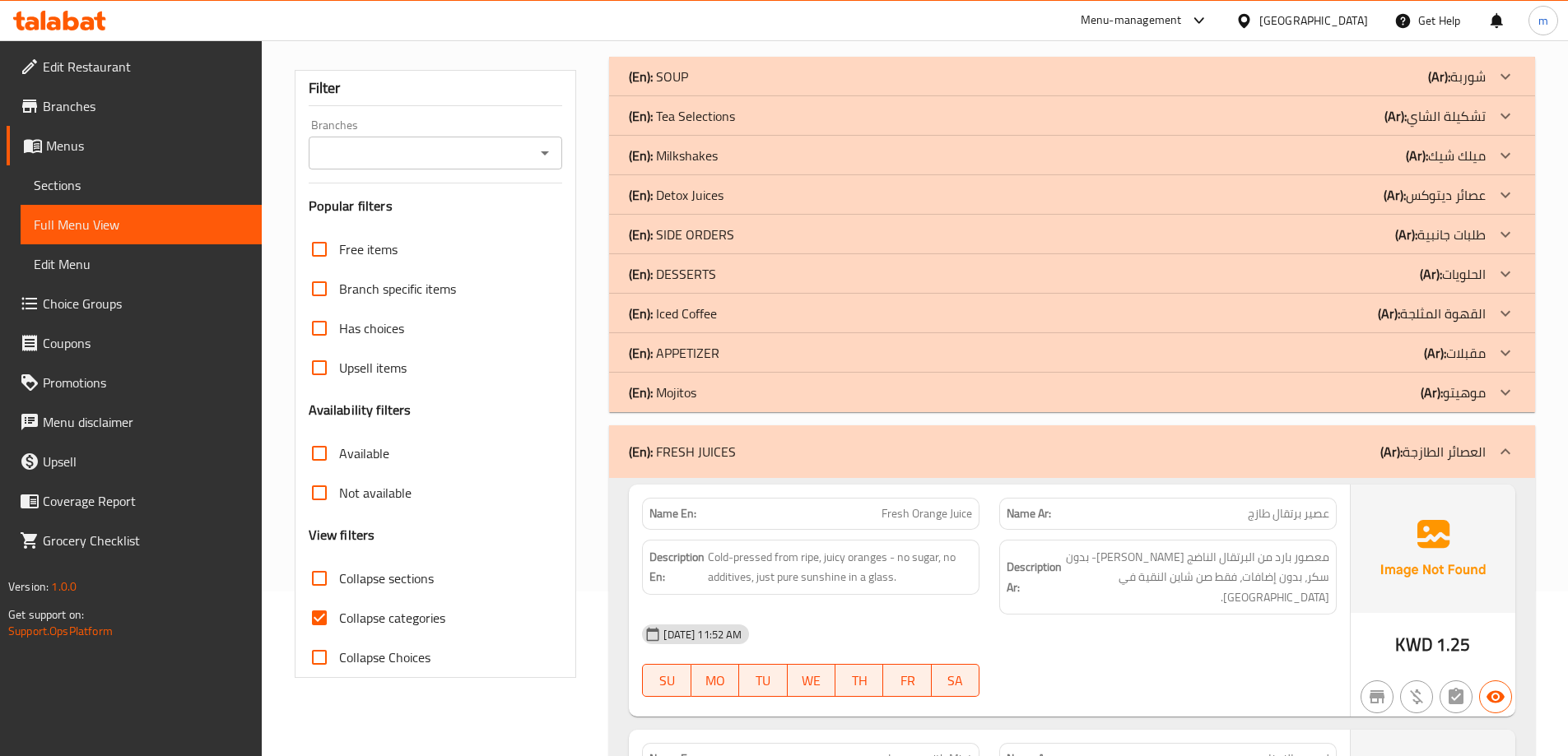
click at [694, 455] on p "(En): FRESH JUICES" at bounding box center [682, 451] width 107 height 19
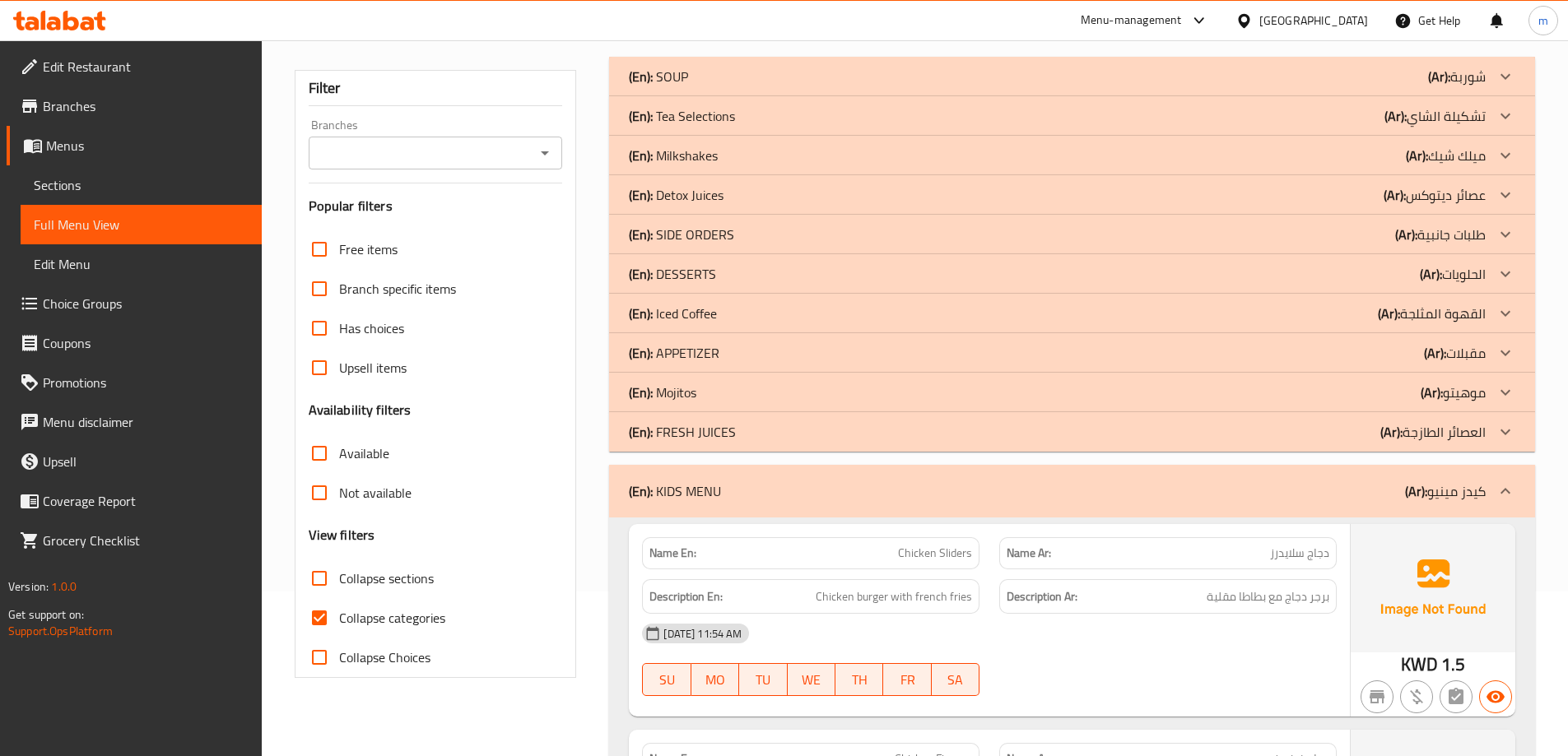
click at [721, 499] on p "(En): KIDS MENU" at bounding box center [674, 491] width 92 height 19
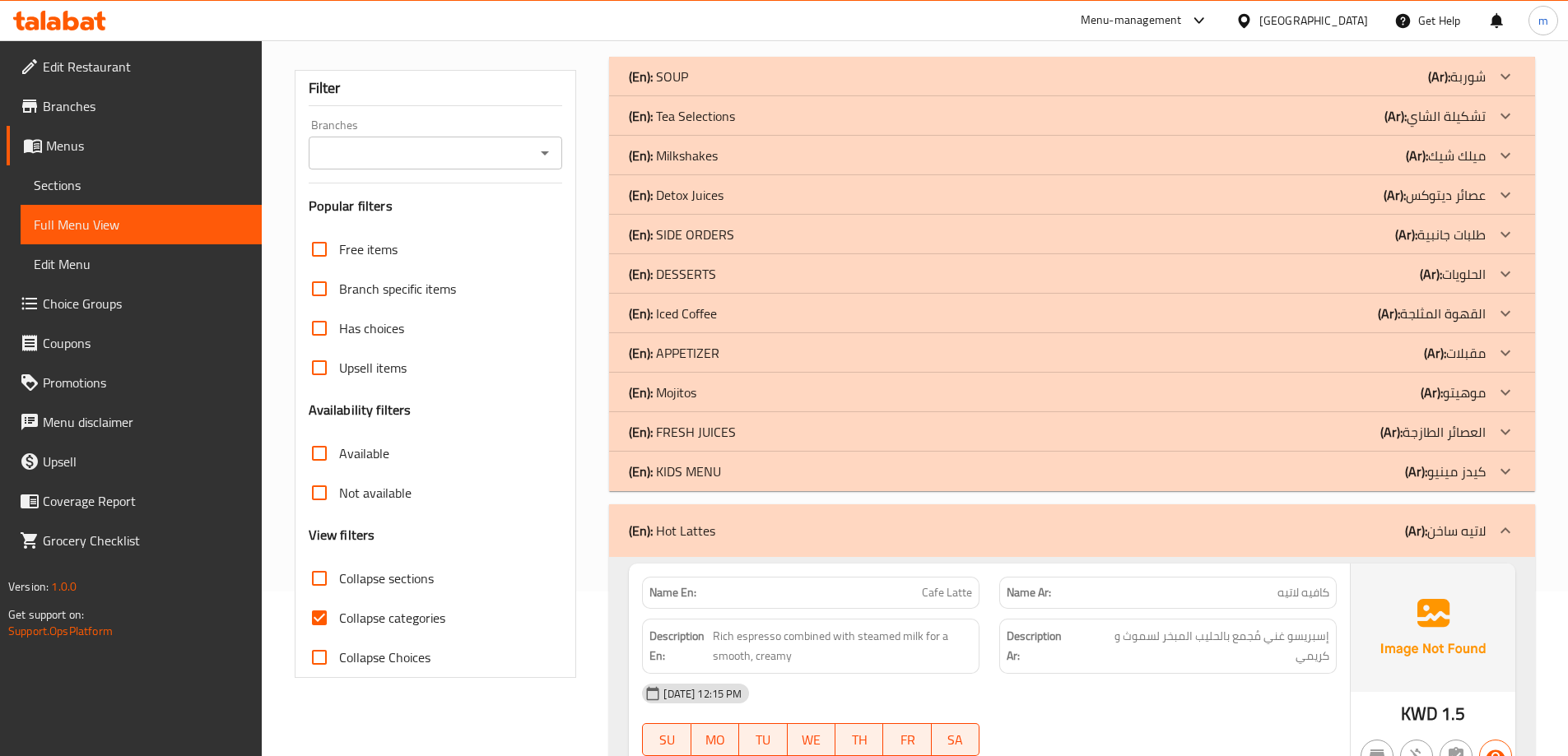
click at [325, 620] on input "Collapse categories" at bounding box center [319, 618] width 40 height 40
checkbox input "false"
click at [696, 547] on div "(En): Hot Lattes (Ar): لاتيه ساخن" at bounding box center [1071, 530] width 926 height 52
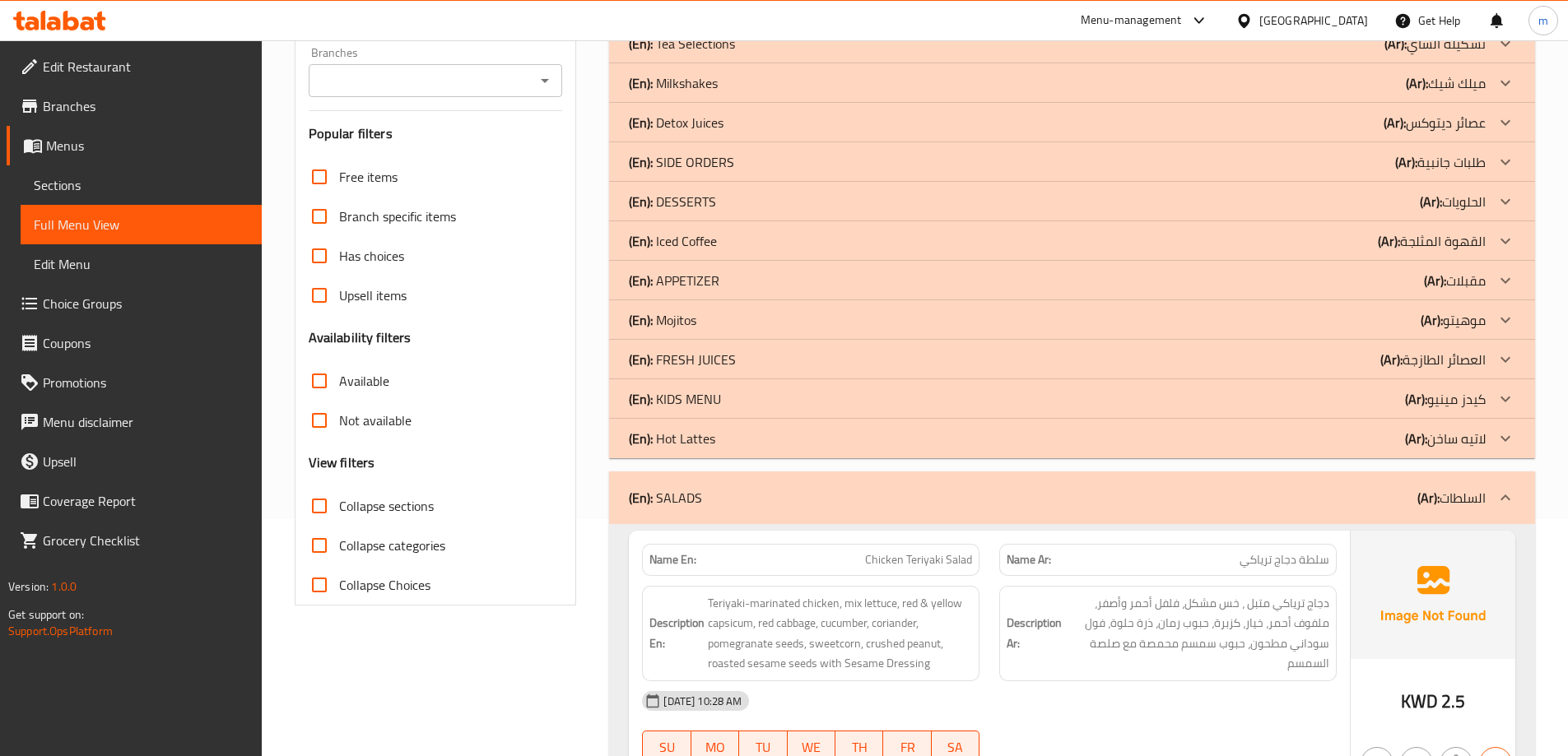
scroll to position [247, 0]
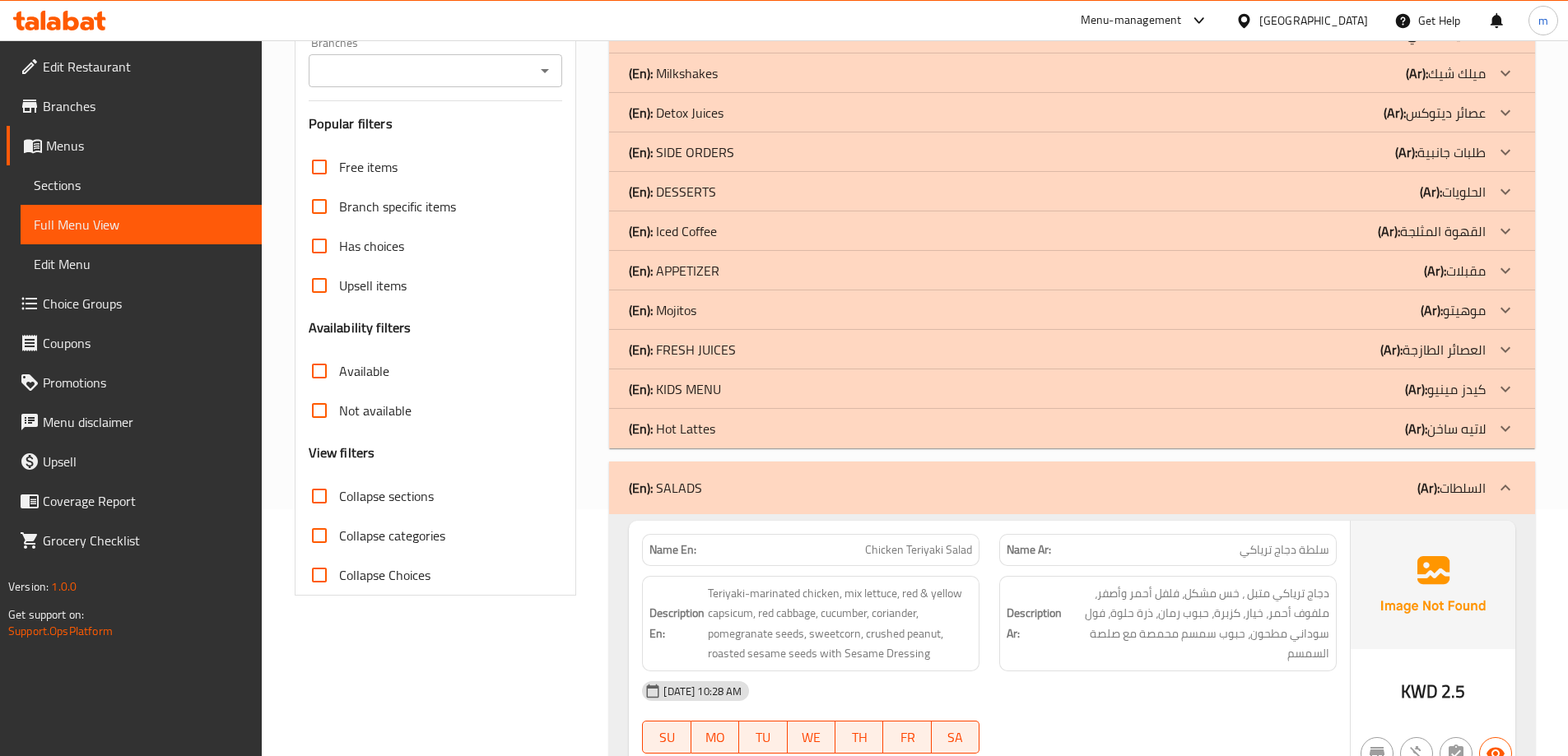
click at [696, 490] on p "(En): SALADS" at bounding box center [665, 487] width 73 height 19
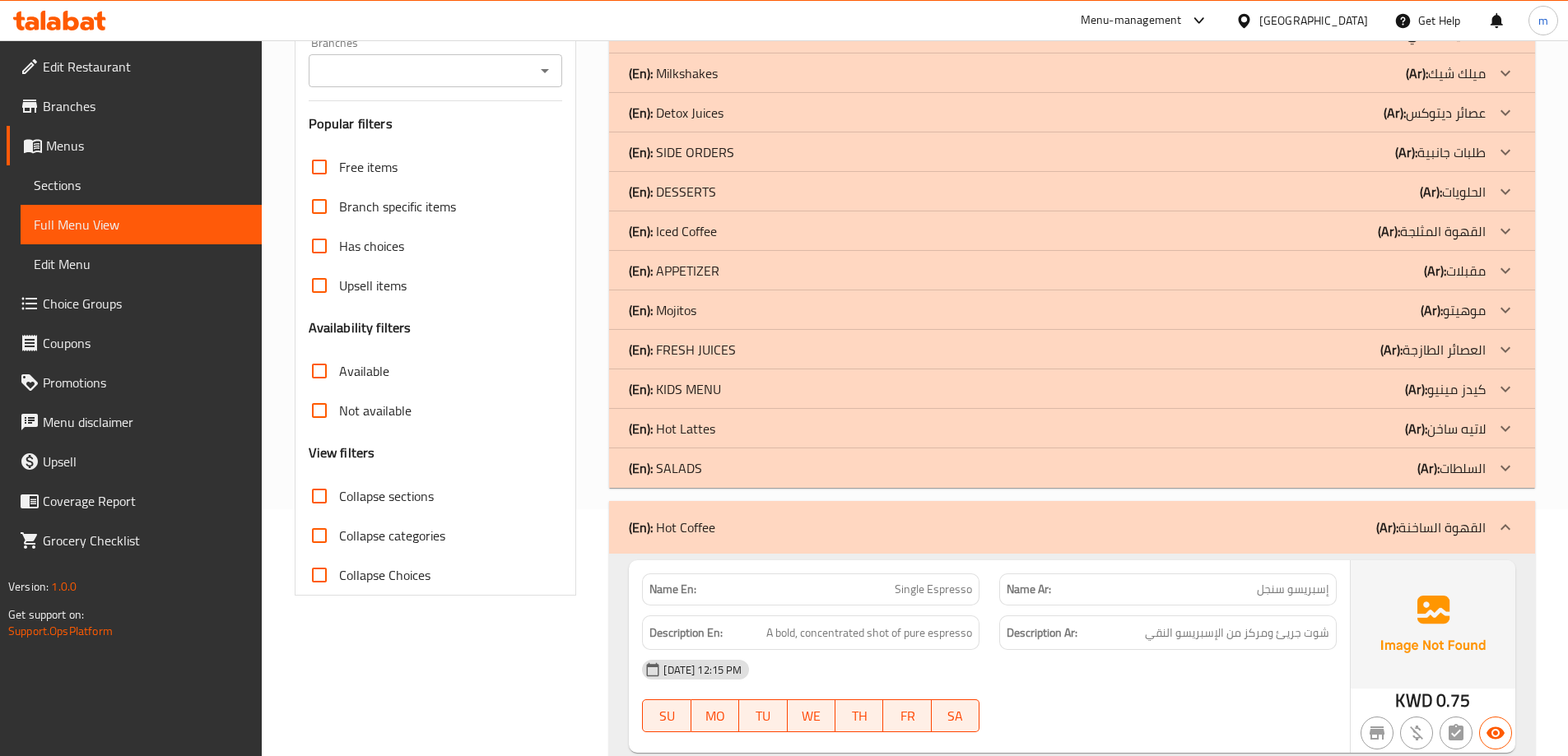
click at [706, 507] on div "(En): Hot Coffee (Ar): القهوة الساخنة" at bounding box center [1071, 528] width 926 height 52
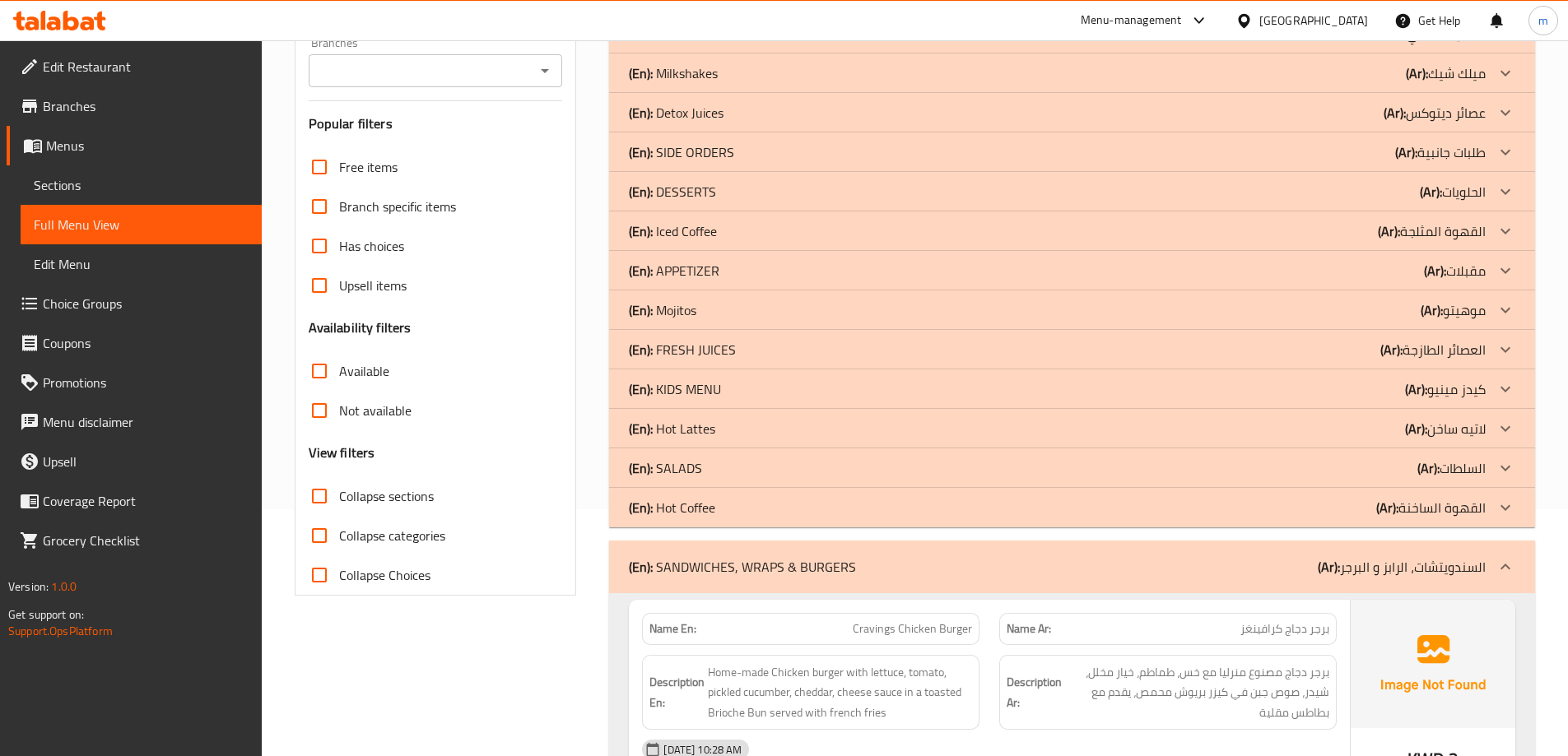
scroll to position [411, 0]
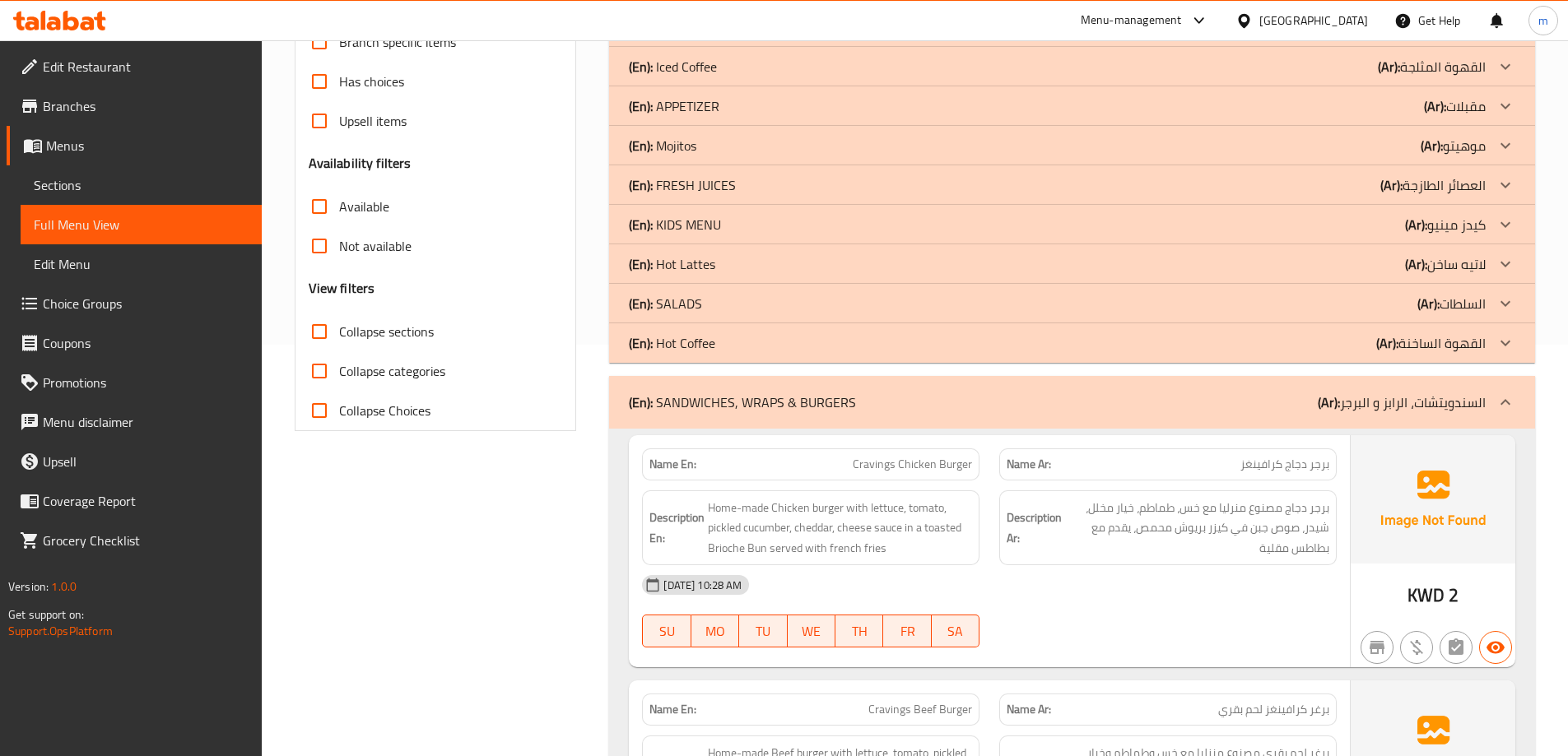
click at [711, 415] on div "(En): SANDWICHES, WRAPS & BURGERS (Ar): السندويتشات، الرابز و البرجر" at bounding box center [1071, 402] width 926 height 52
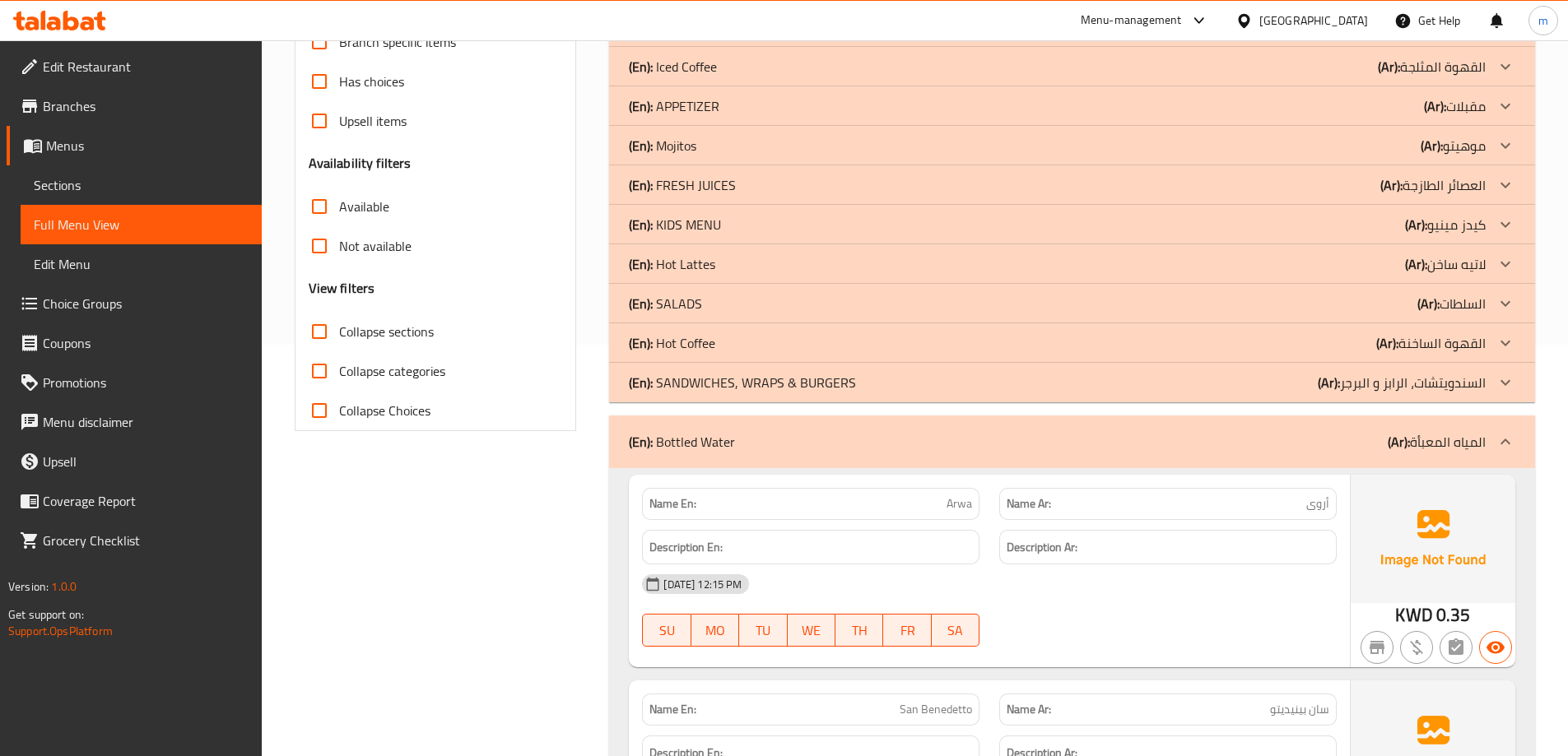
click at [709, 432] on p "(En): Bottled Water" at bounding box center [682, 442] width 106 height 19
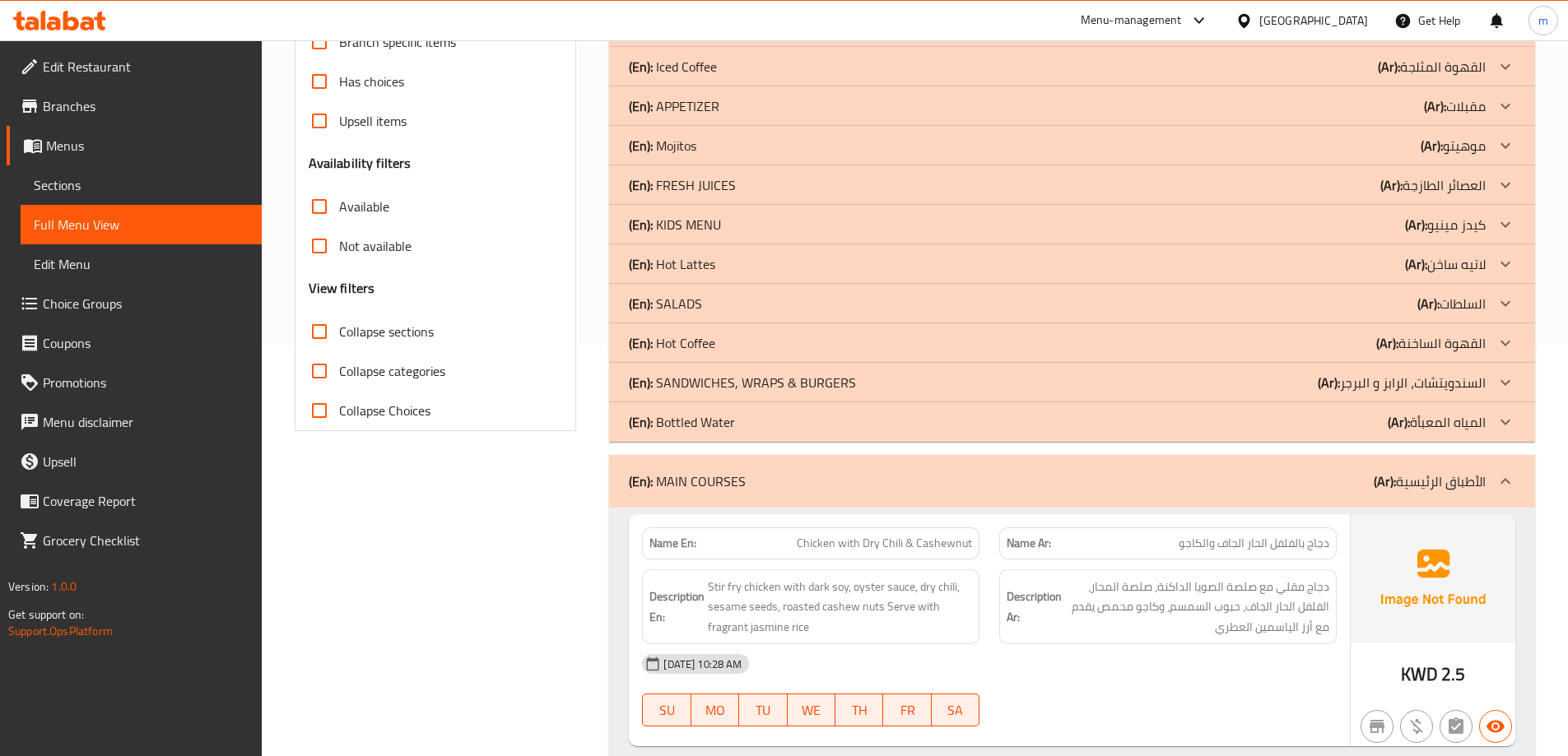
click at [727, 473] on p "(En): MAIN COURSES" at bounding box center [687, 480] width 117 height 19
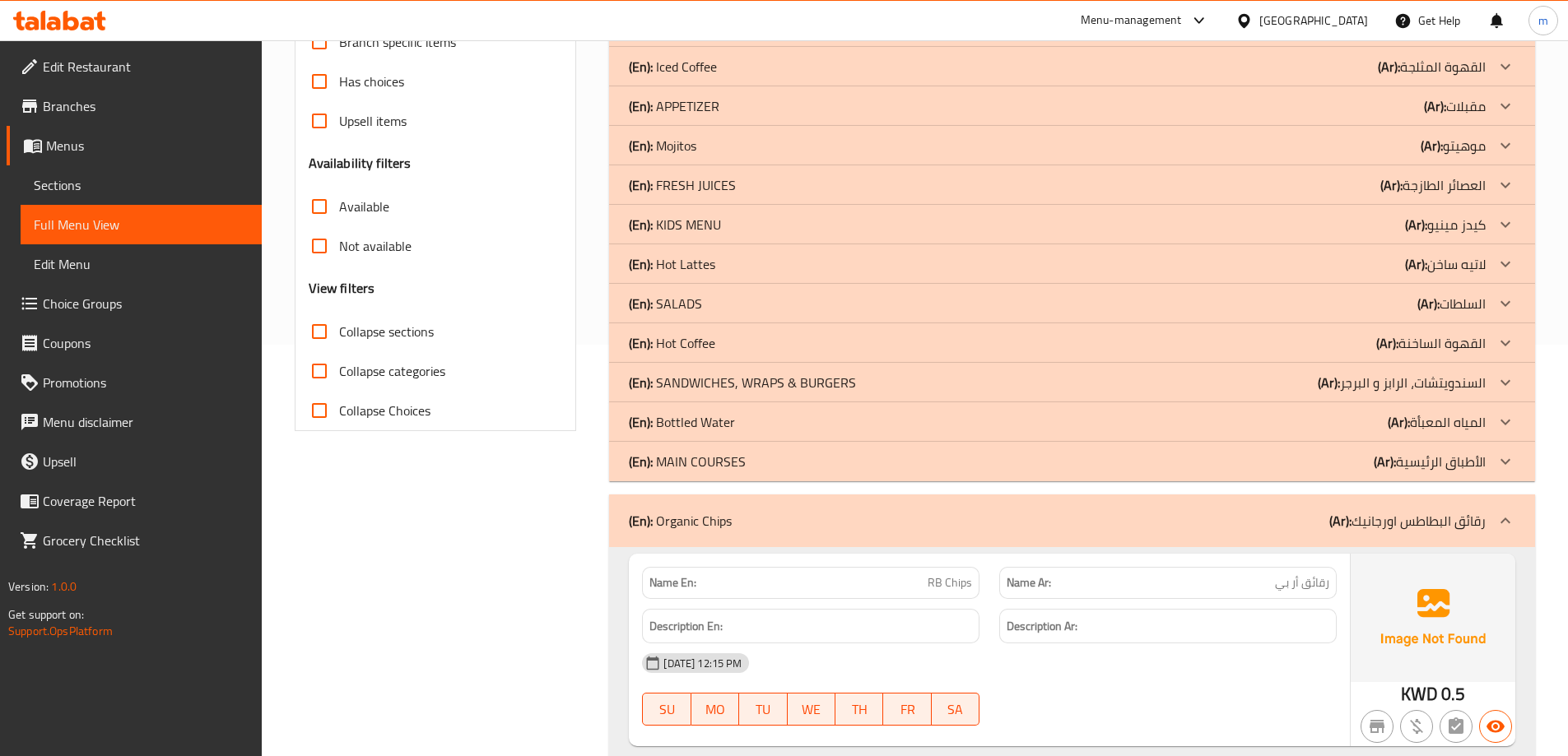
click at [730, 520] on p "(En): Organic Chips" at bounding box center [680, 520] width 103 height 19
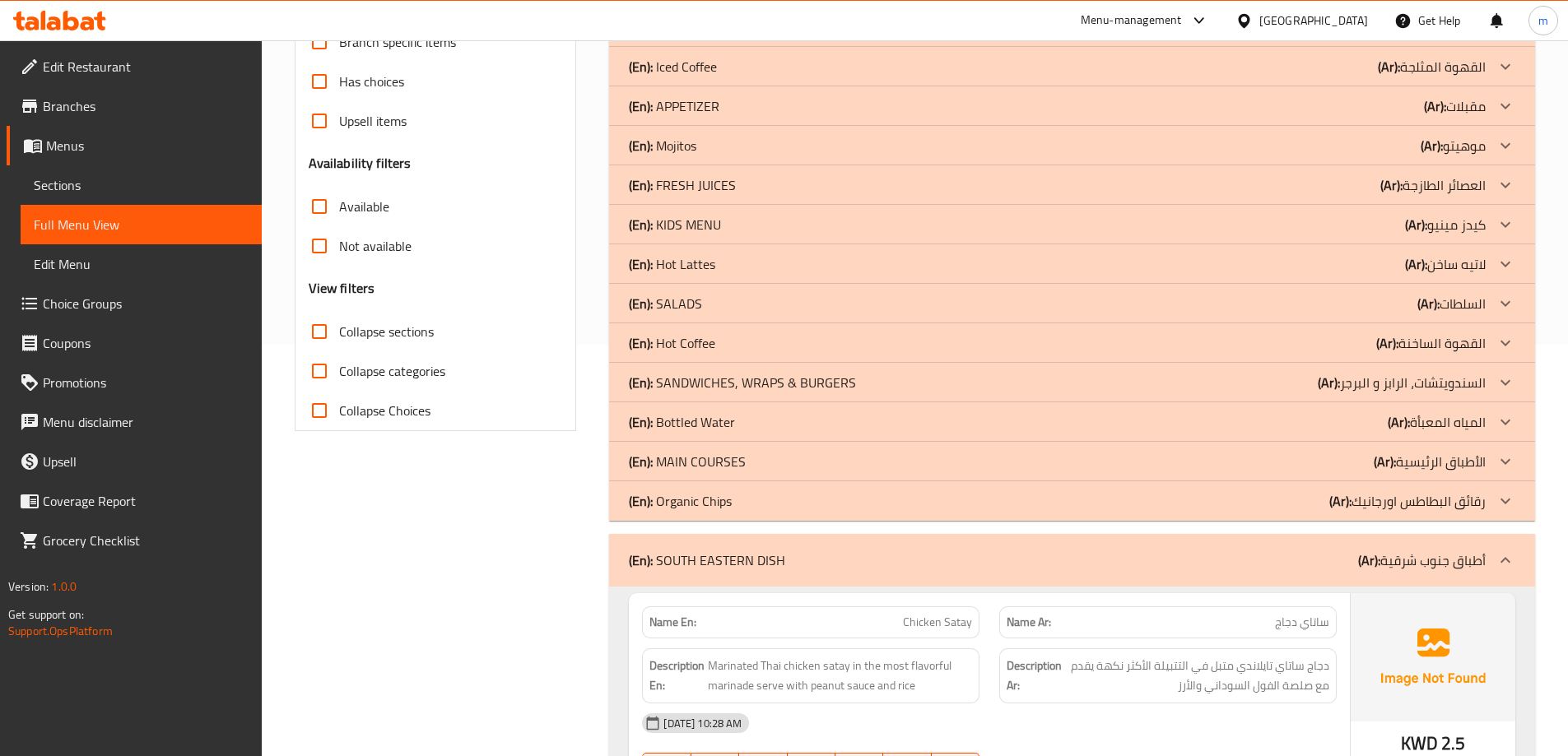
click at [711, 553] on p "(En): SOUTH EASTERN DISH" at bounding box center [706, 560] width 156 height 19
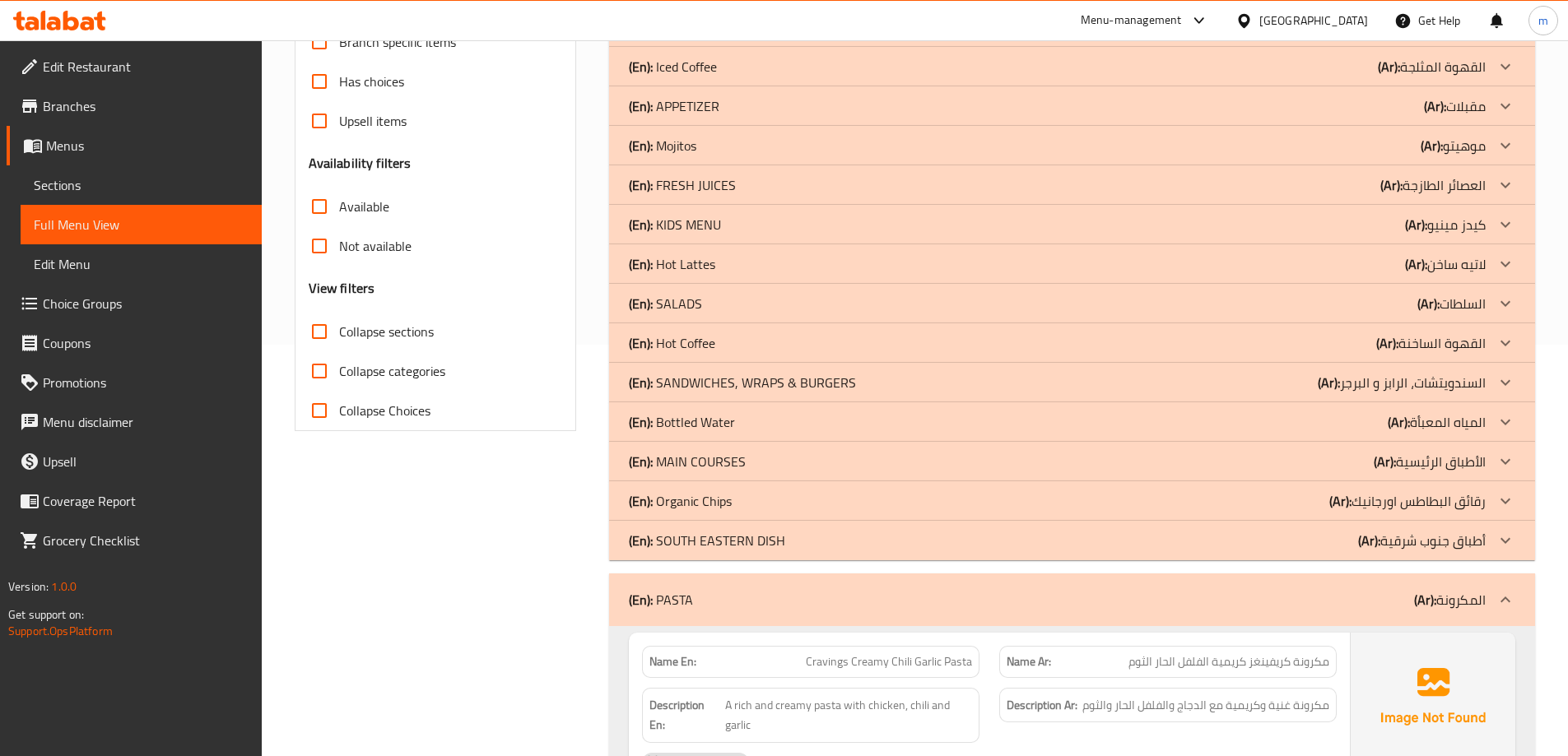
click at [695, 588] on div "(En): PASTA (Ar): المكرونة" at bounding box center [1071, 599] width 926 height 52
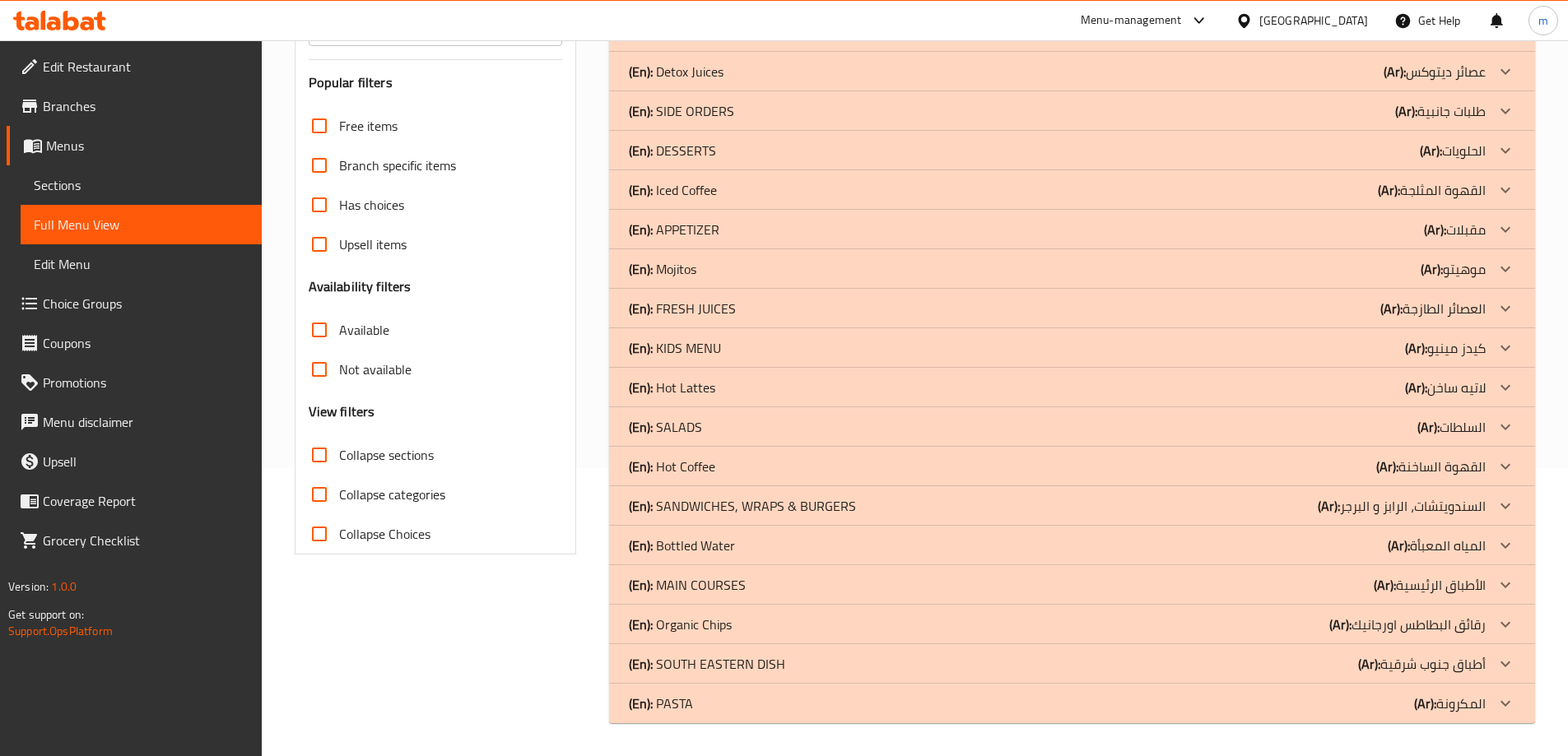
scroll to position [288, 0]
click at [747, 620] on div "(En): Organic Chips (Ar): رقائق البطاطس اورجانيك" at bounding box center [1057, 624] width 856 height 19
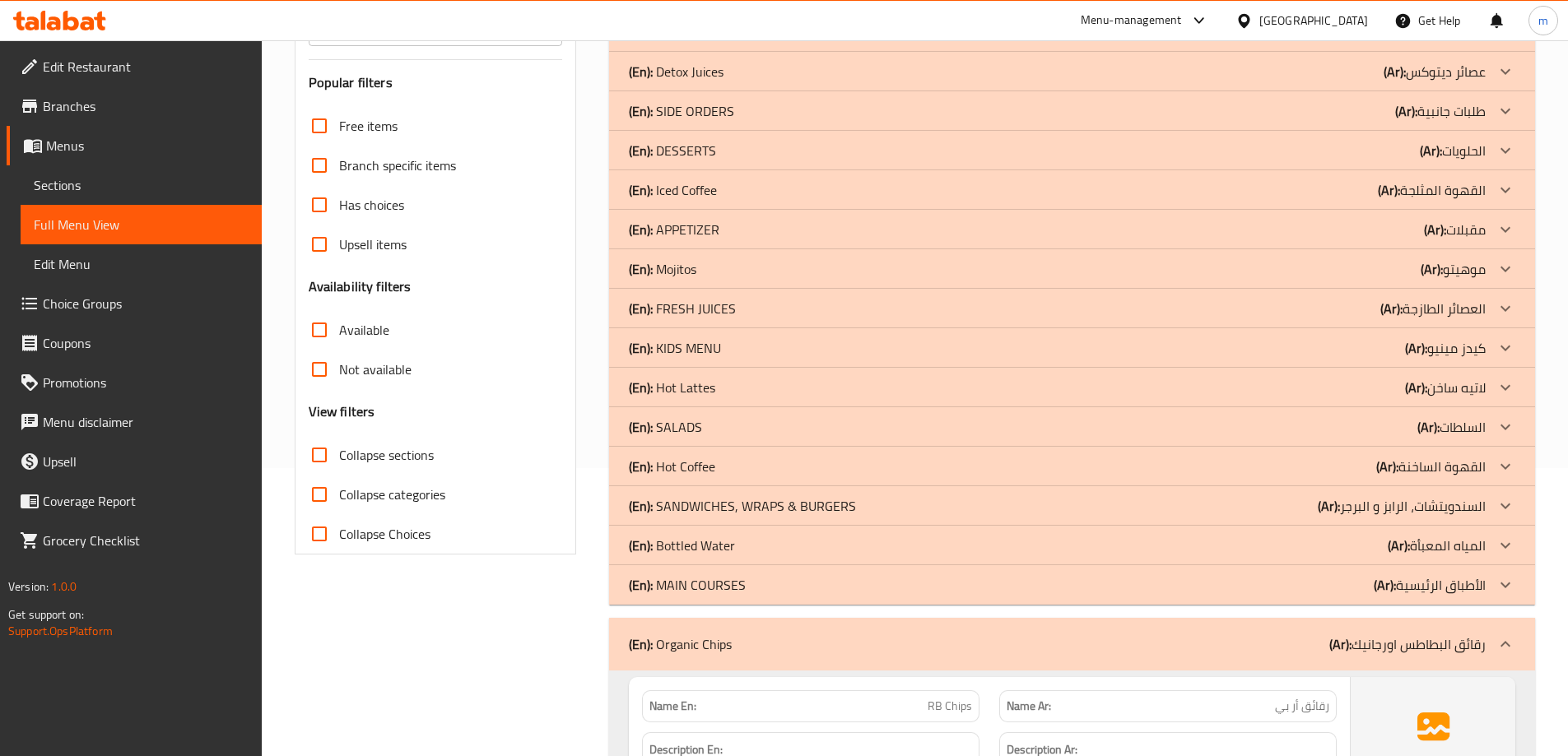
click at [712, 550] on p "(En): Bottled Water" at bounding box center [682, 545] width 106 height 19
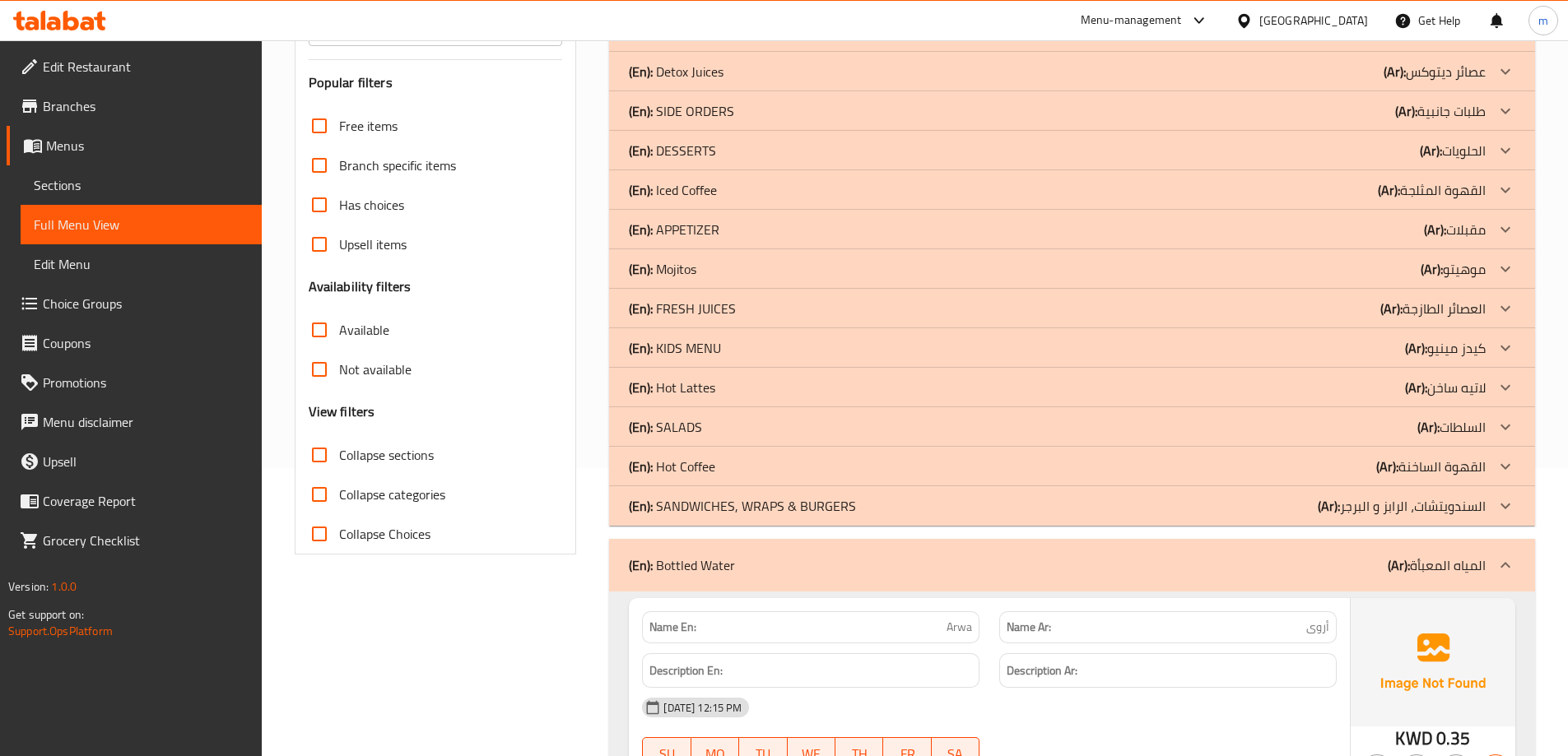
click at [700, 461] on p "(En): Hot Coffee" at bounding box center [672, 466] width 87 height 19
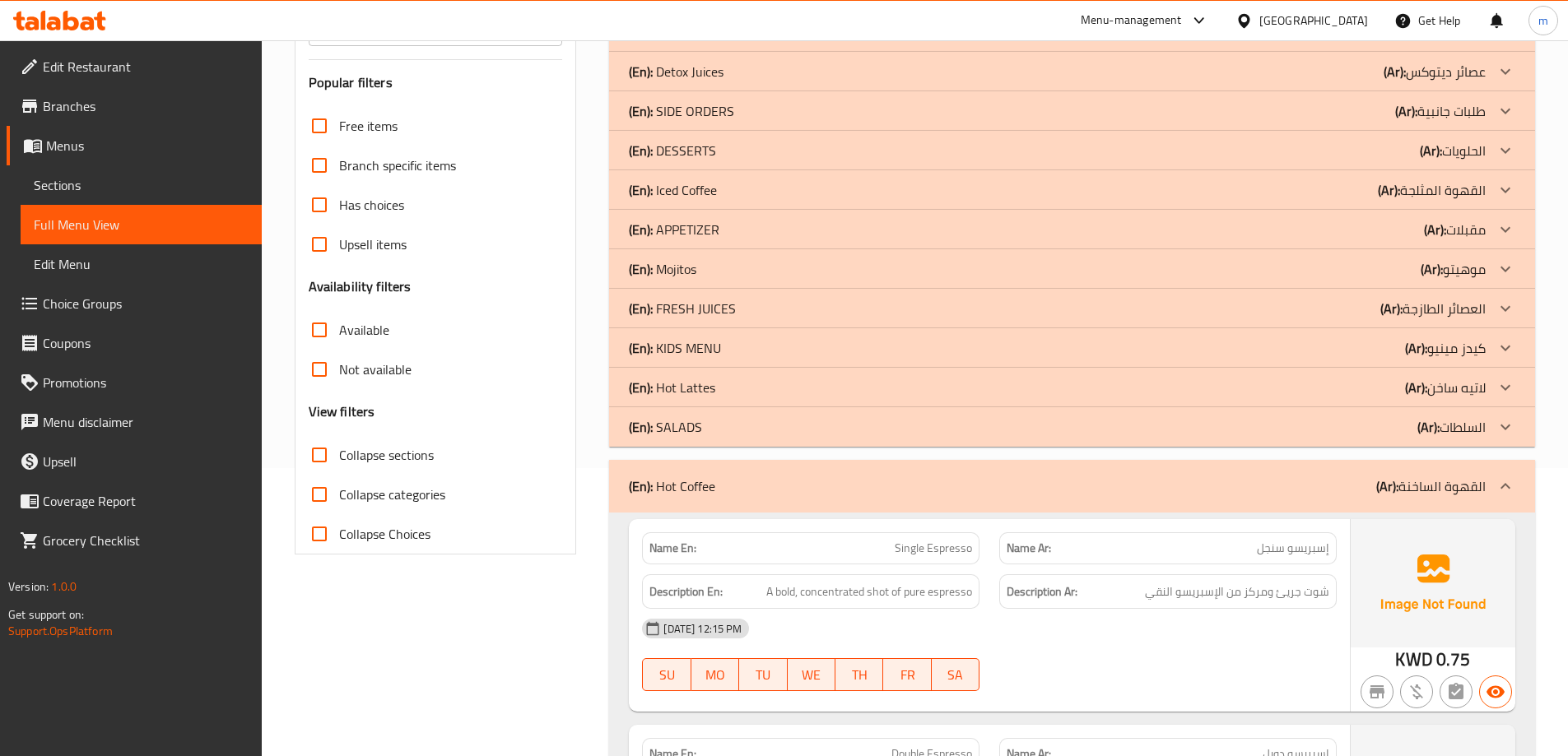
click at [690, 385] on p "(En): Hot Lattes" at bounding box center [672, 387] width 87 height 19
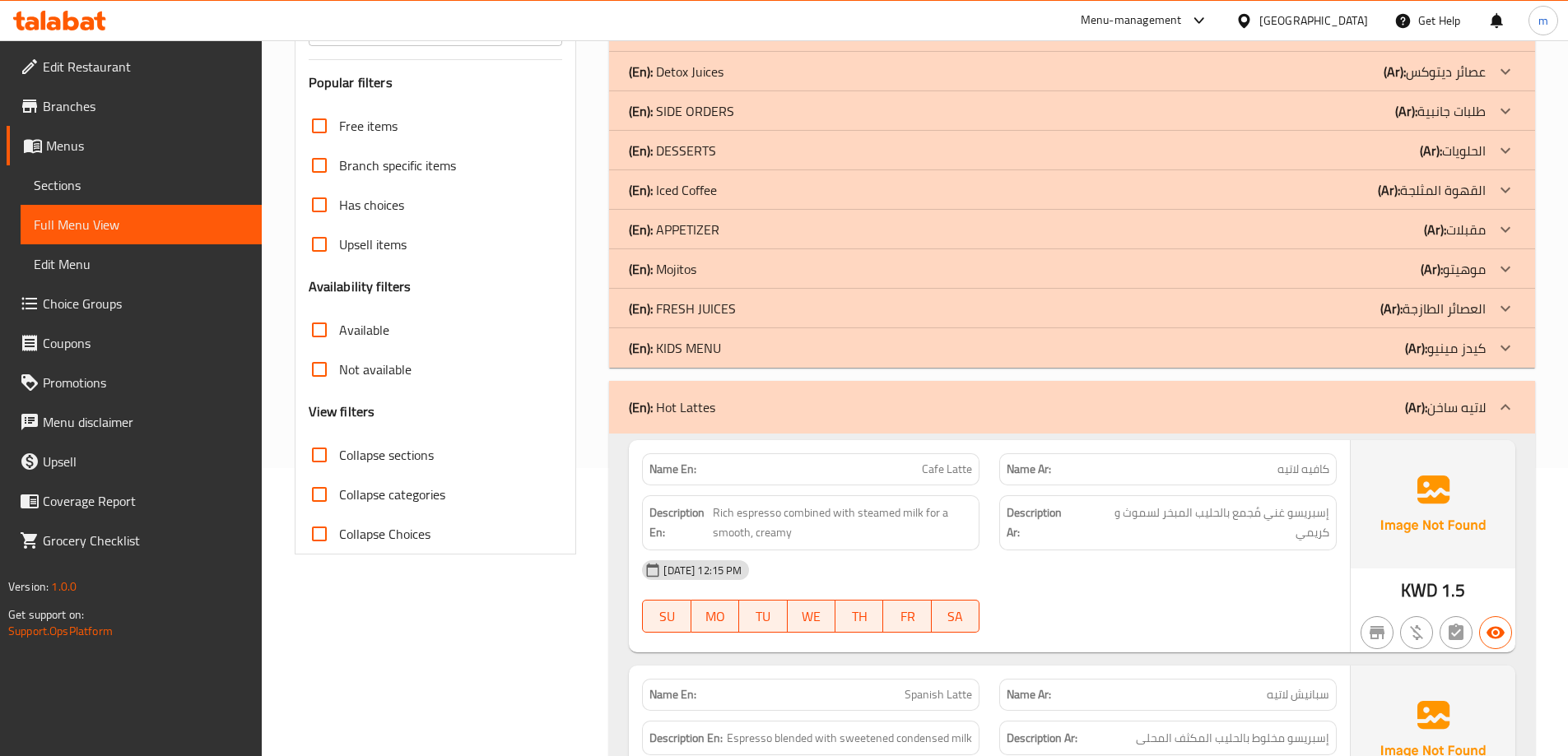
click at [745, 399] on div "(En): Hot Lattes (Ar): لاتيه ساخن" at bounding box center [1057, 407] width 856 height 19
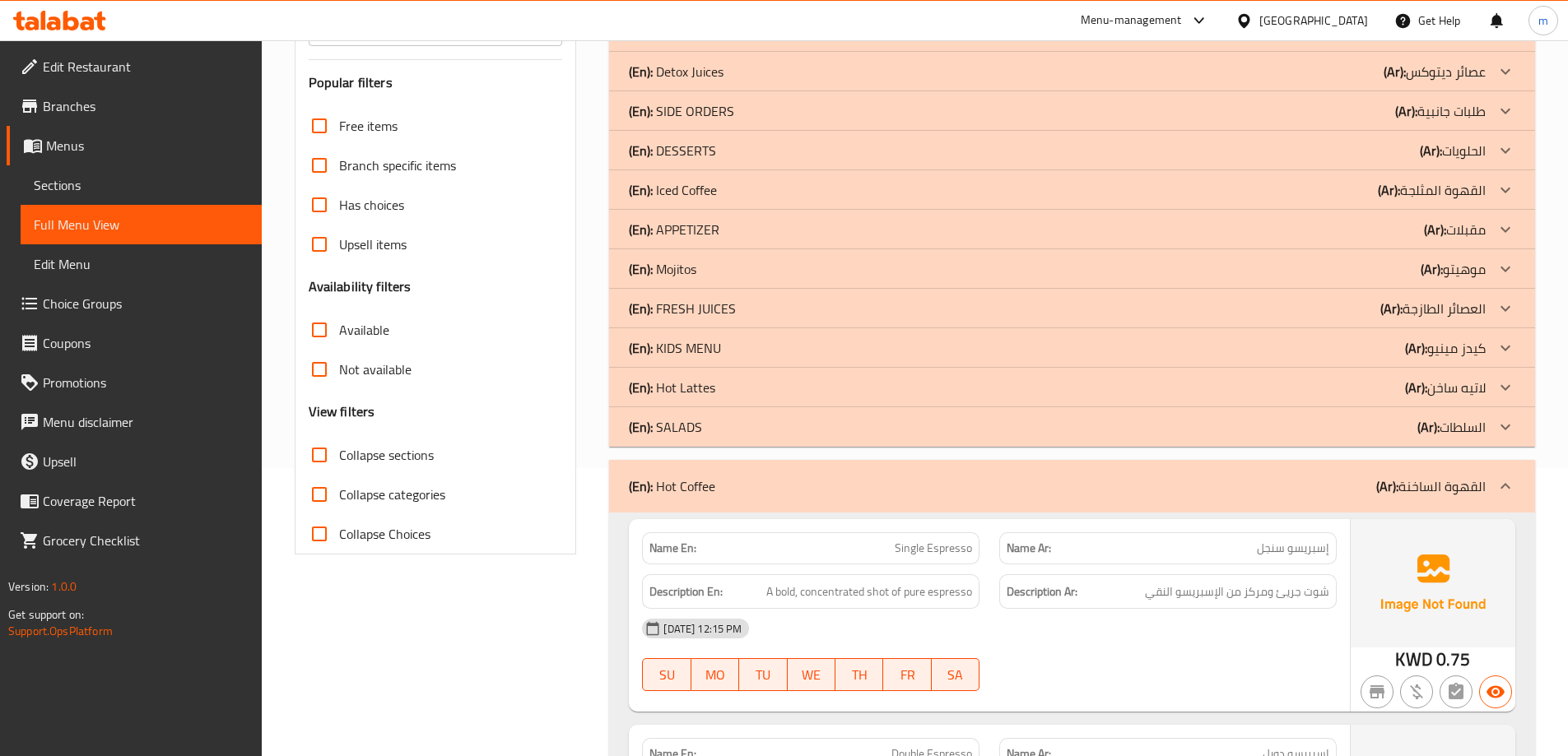
click at [718, 381] on div "(En): Hot Lattes (Ar): لاتيه ساخن" at bounding box center [1057, 387] width 856 height 19
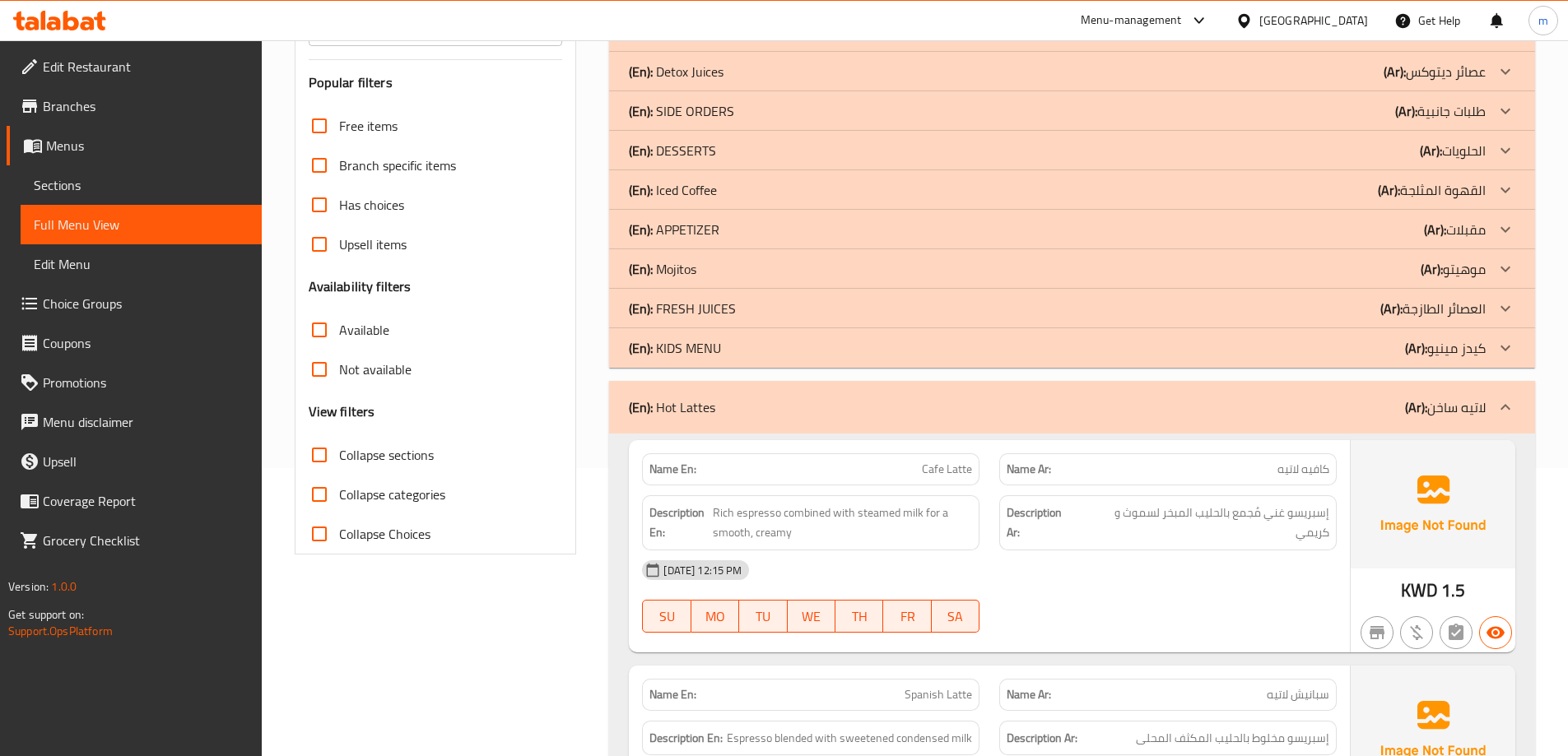
click at [717, 182] on div "(En): Iced Coffee (Ar): القهوة المثلجة" at bounding box center [1057, 190] width 856 height 19
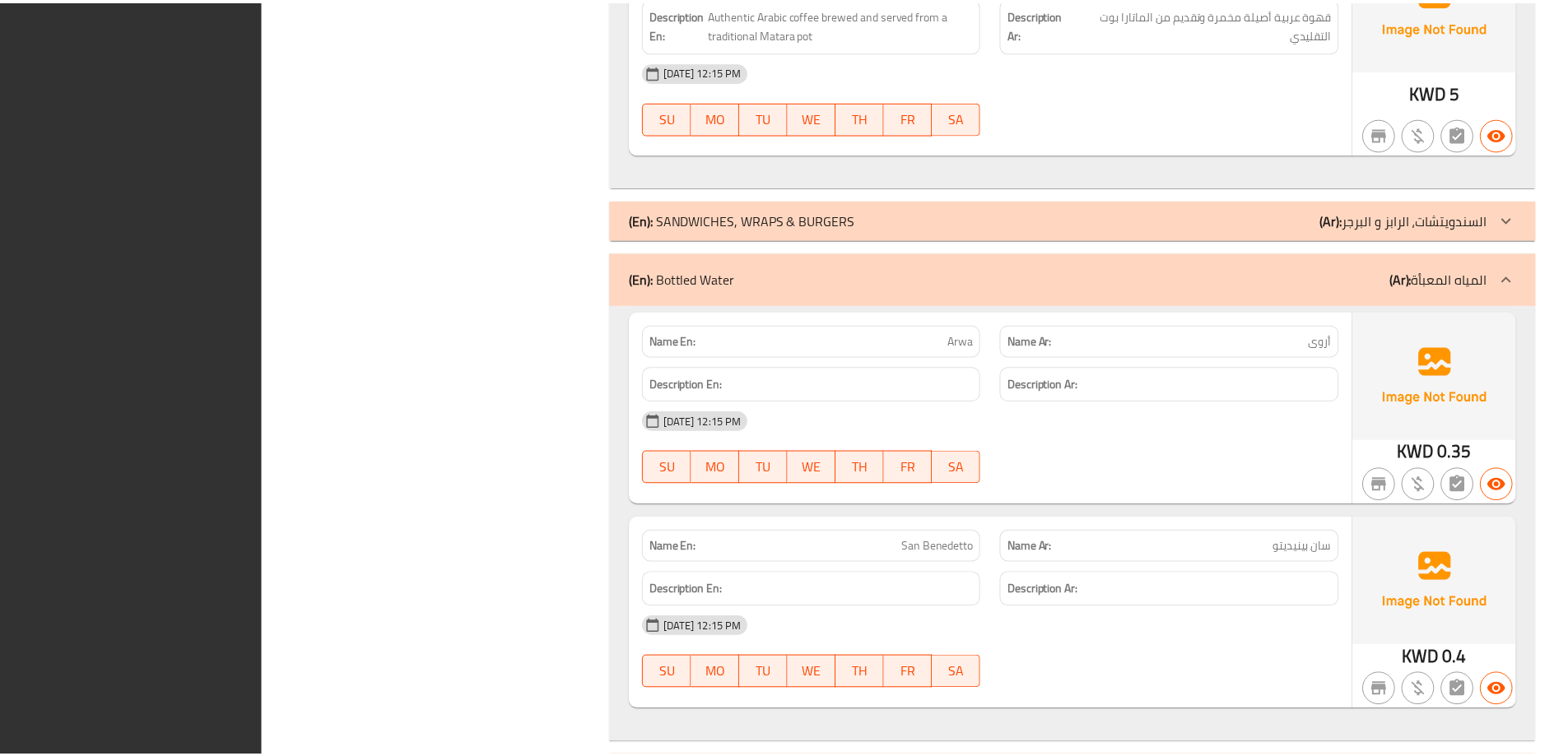
scroll to position [12279, 0]
